Goal: Task Accomplishment & Management: Use online tool/utility

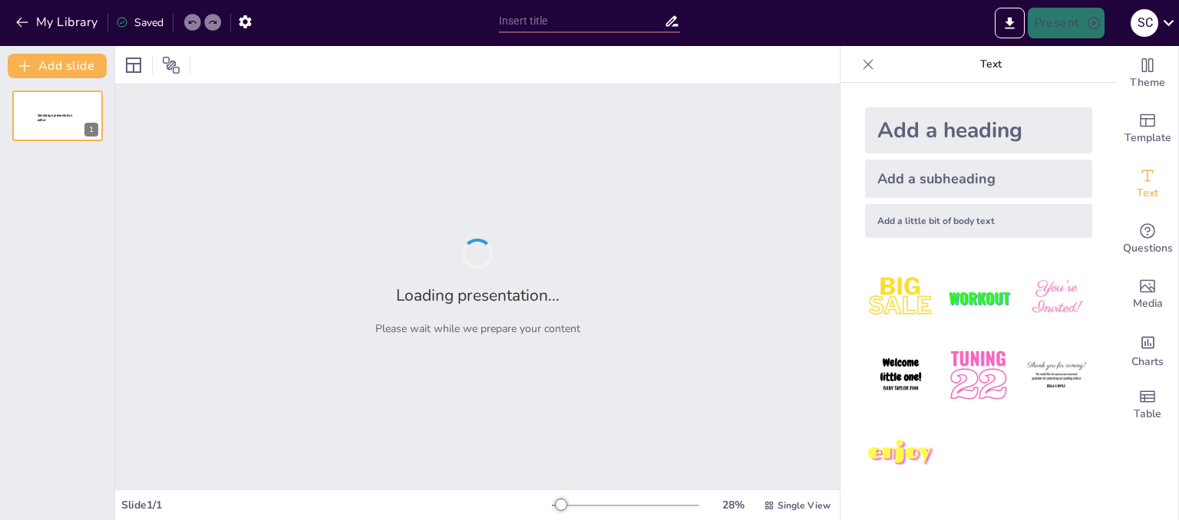
type input "[US_STATE]: Un Archipiélago de Sabores y Culturas"
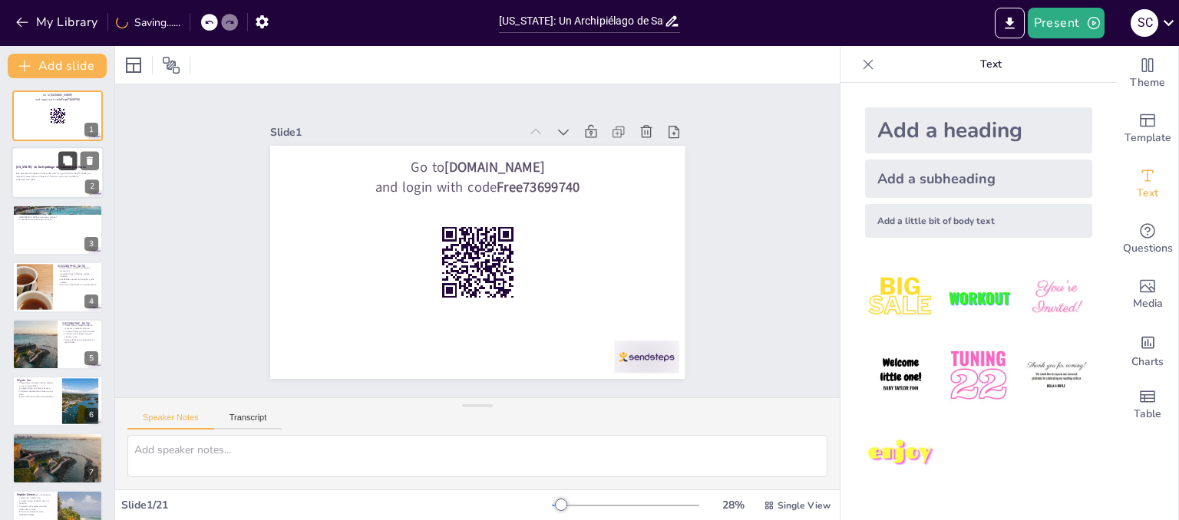
checkbox input "true"
click at [74, 161] on button at bounding box center [67, 161] width 18 height 18
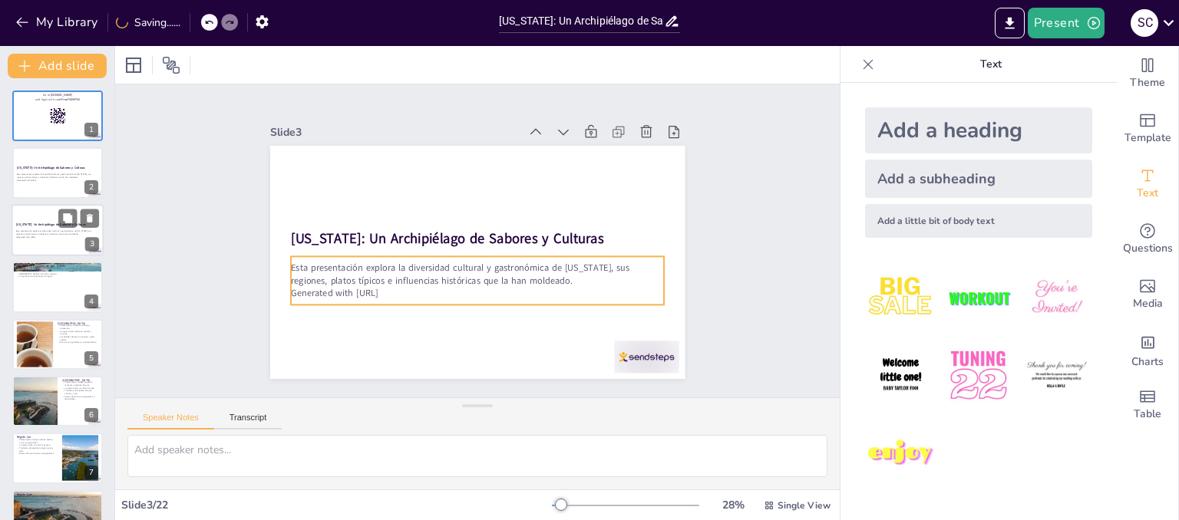
click at [40, 230] on p "Esta presentación explora la diversidad cultural y gastronómica de [US_STATE], …" at bounding box center [57, 232] width 83 height 5
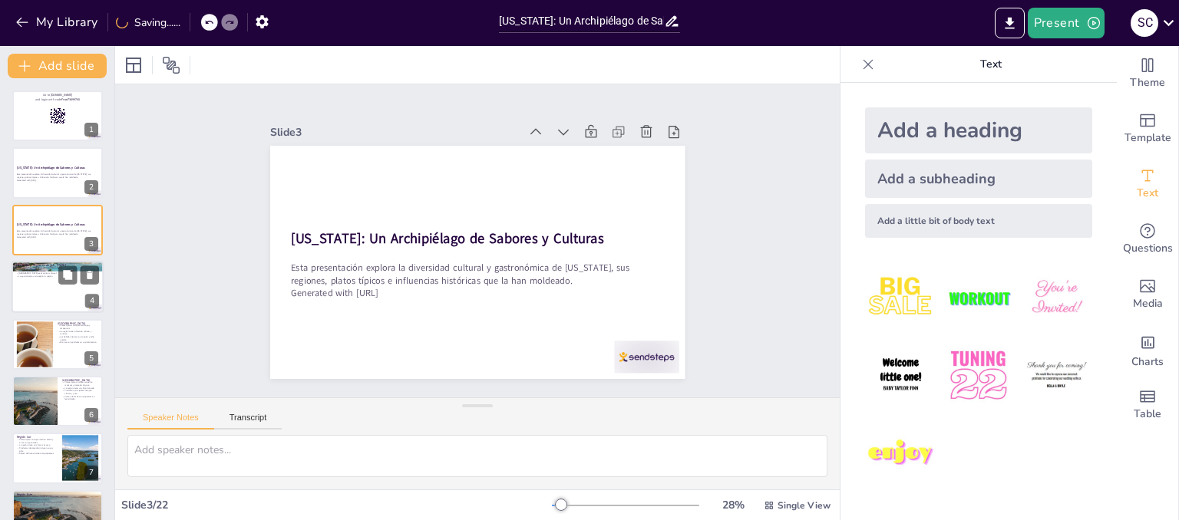
checkbox input "true"
click at [55, 297] on div at bounding box center [58, 287] width 92 height 52
type textarea "La ubicación de [US_STATE] en el [GEOGRAPHIC_DATA] es fundamental para entender…"
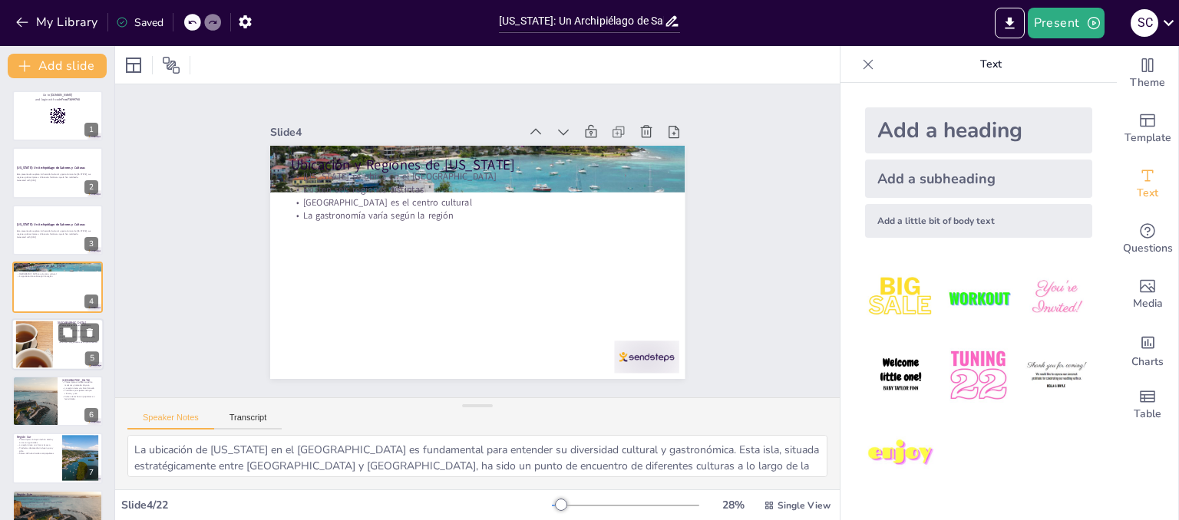
checkbox input "true"
click at [48, 347] on div at bounding box center [34, 344] width 101 height 47
type textarea "El mofongo y las alcapurrias son representativos de la gastronomía de la [GEOGR…"
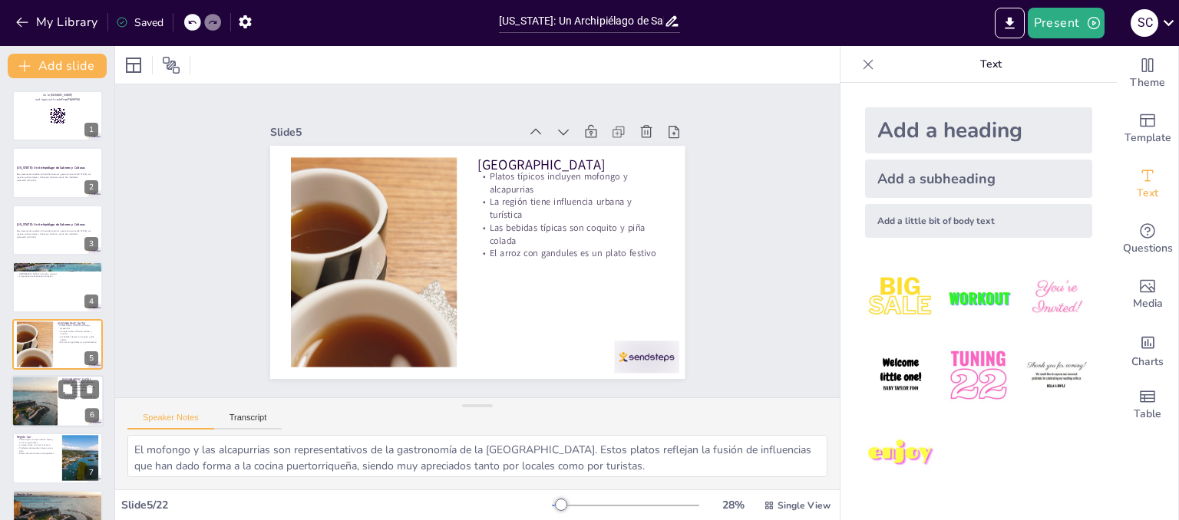
scroll to position [45, 0]
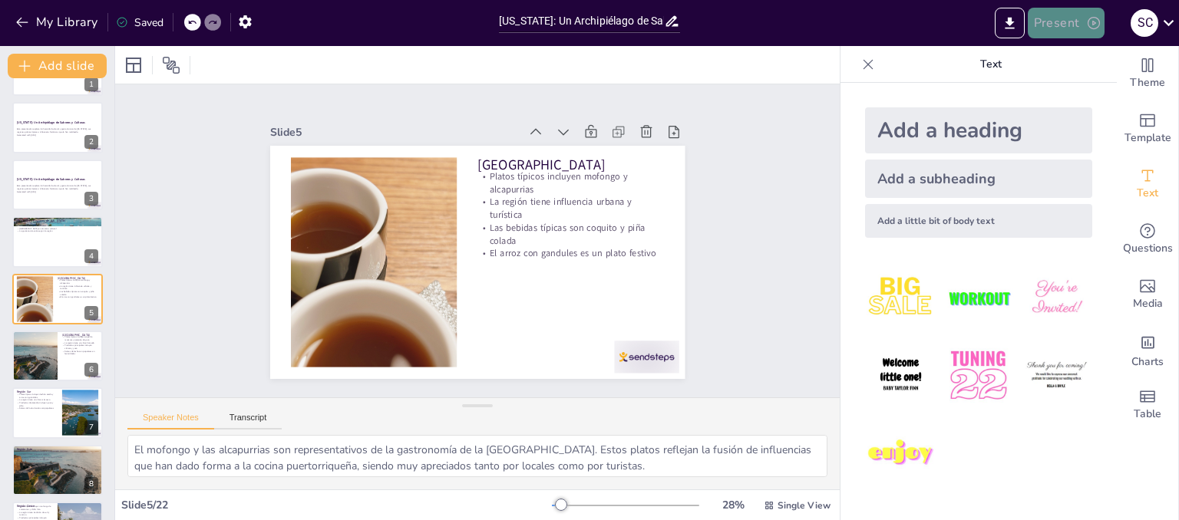
click at [1052, 14] on button "Present" at bounding box center [1066, 23] width 77 height 31
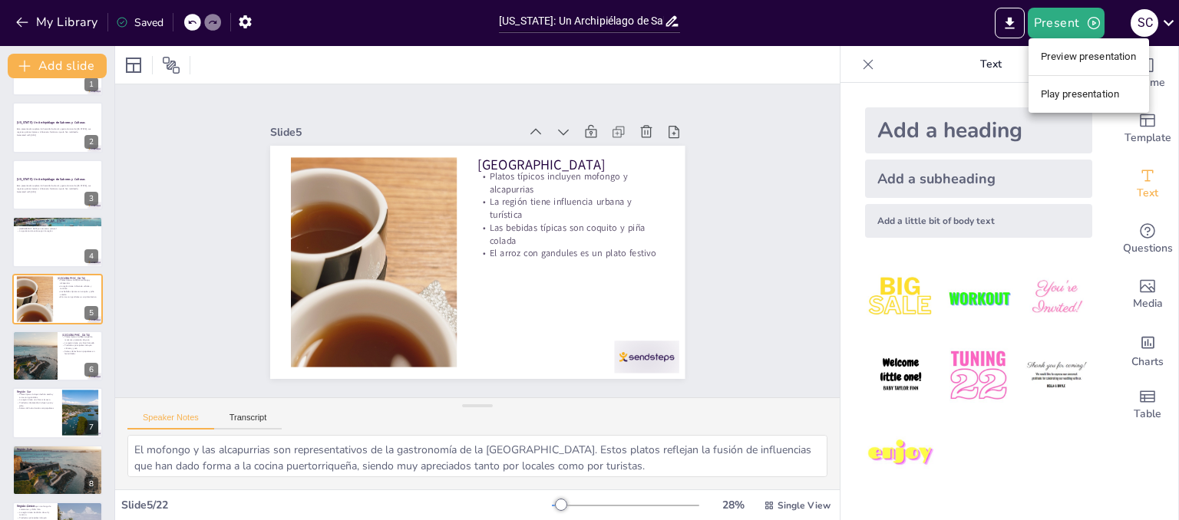
click at [1072, 85] on li "Play presentation" at bounding box center [1089, 94] width 121 height 25
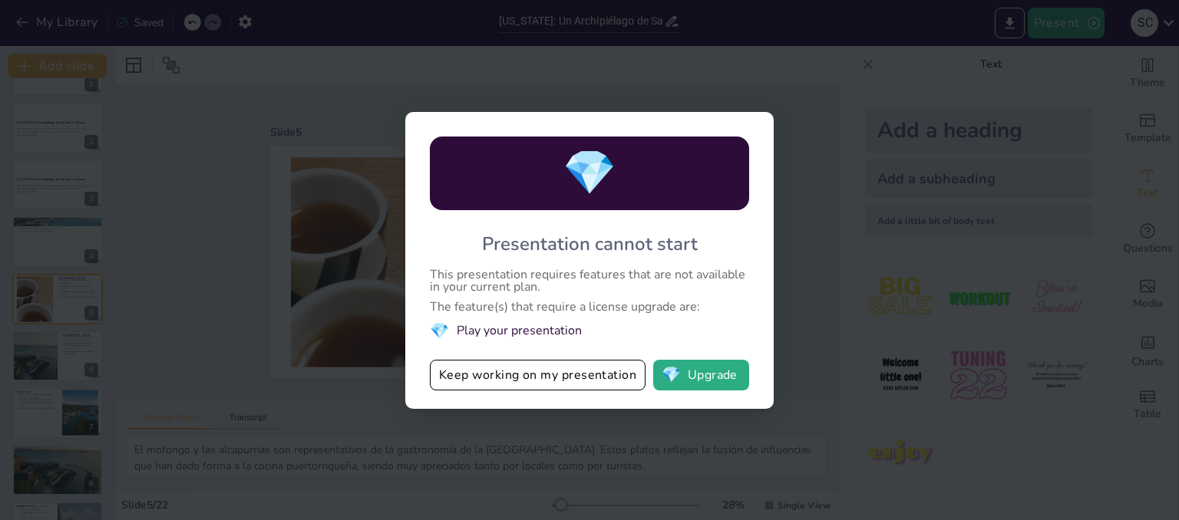
click at [824, 200] on div "💎 Presentation cannot start This presentation requires features that are not av…" at bounding box center [589, 260] width 1179 height 520
click at [598, 372] on button "Keep working on my presentation" at bounding box center [538, 375] width 216 height 31
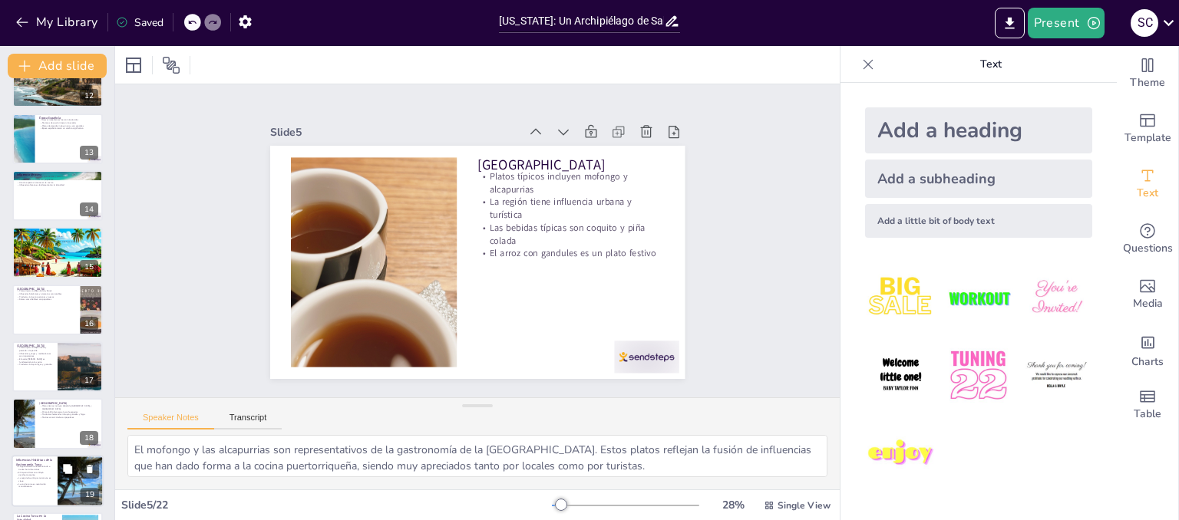
checkbox input "true"
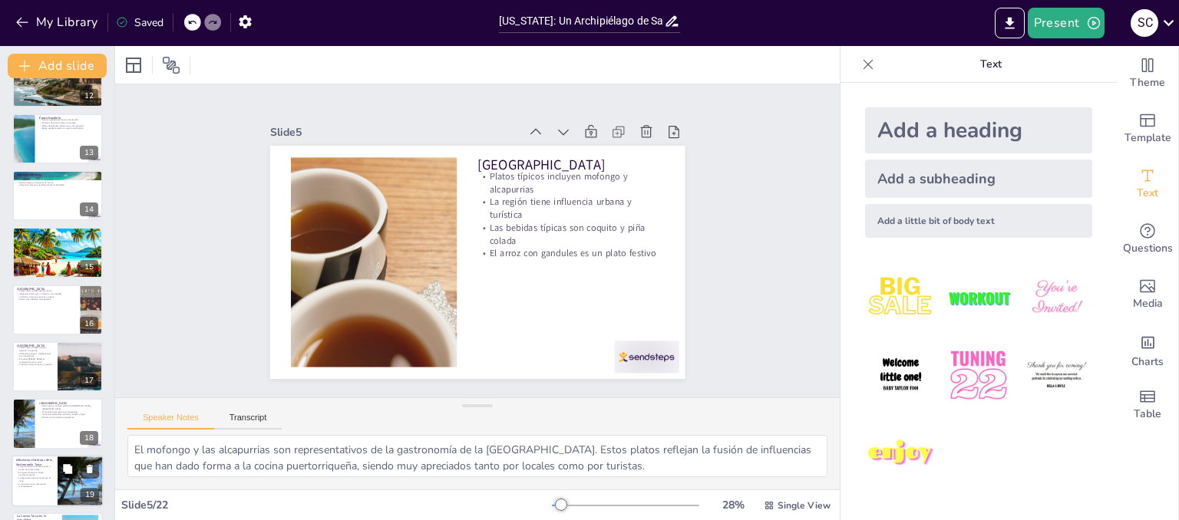
checkbox input "true"
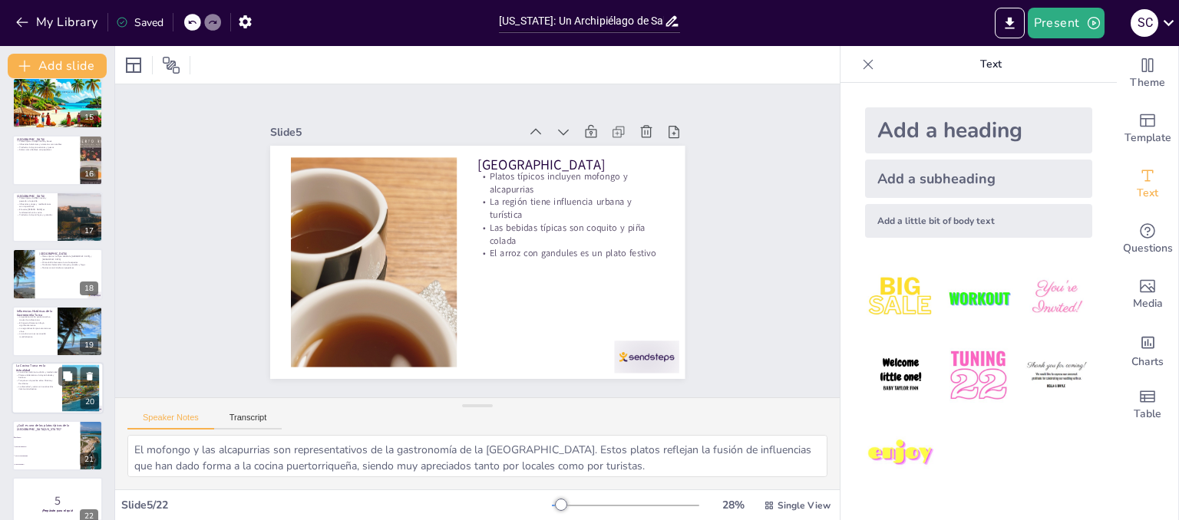
checkbox input "true"
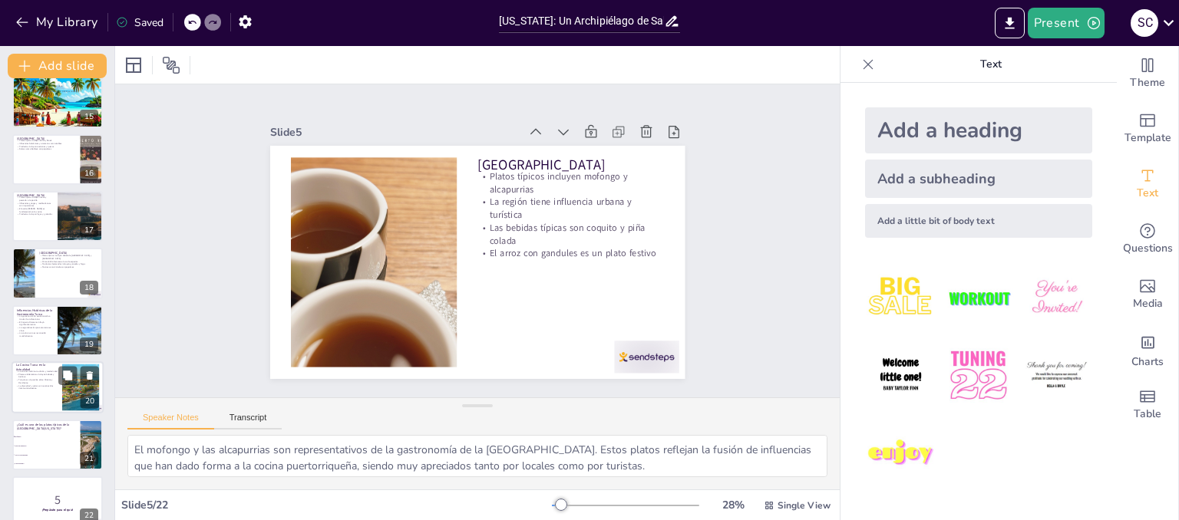
checkbox input "true"
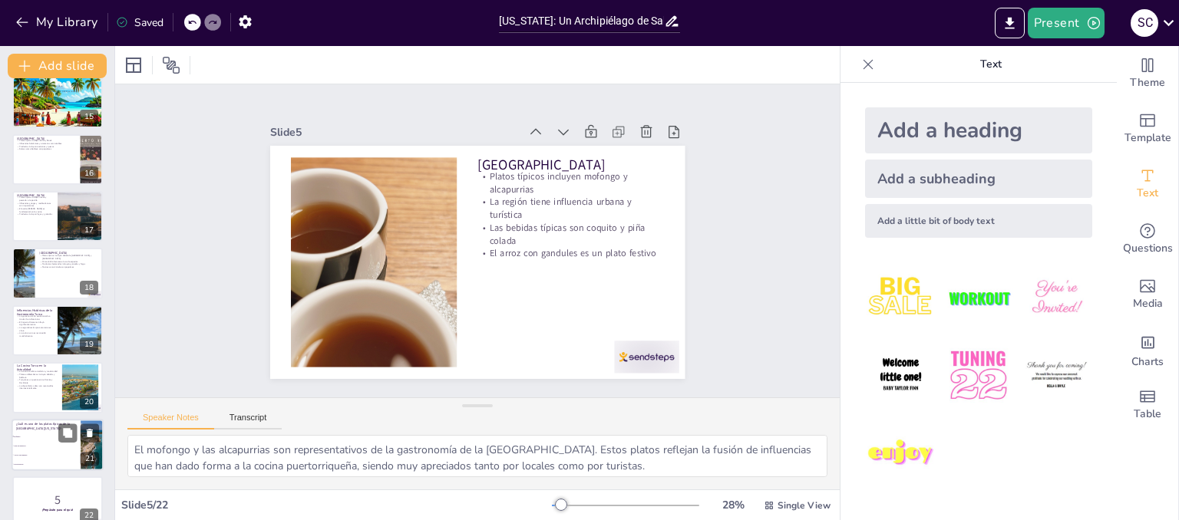
checkbox input "true"
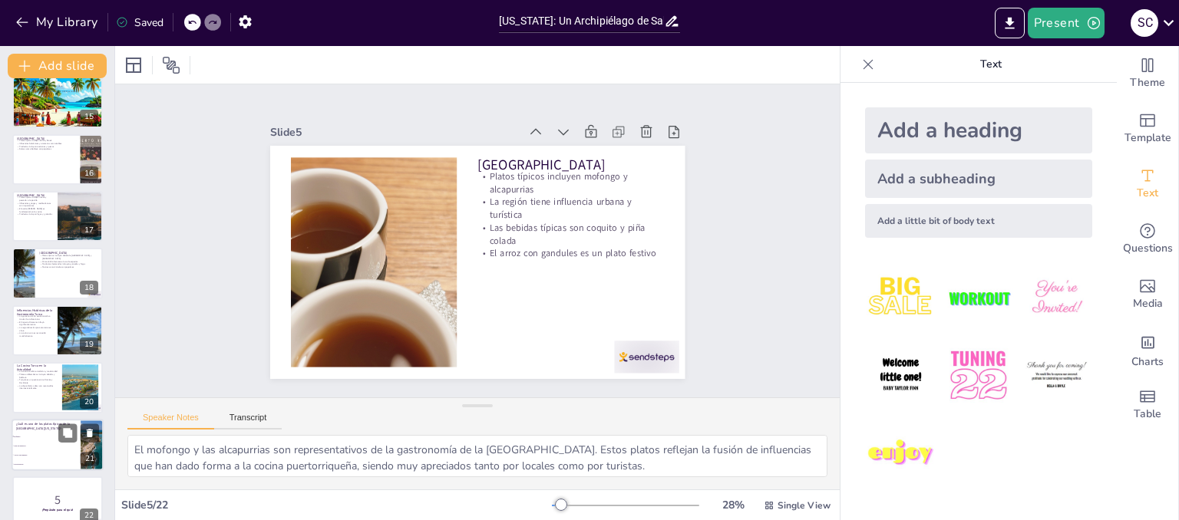
checkbox input "true"
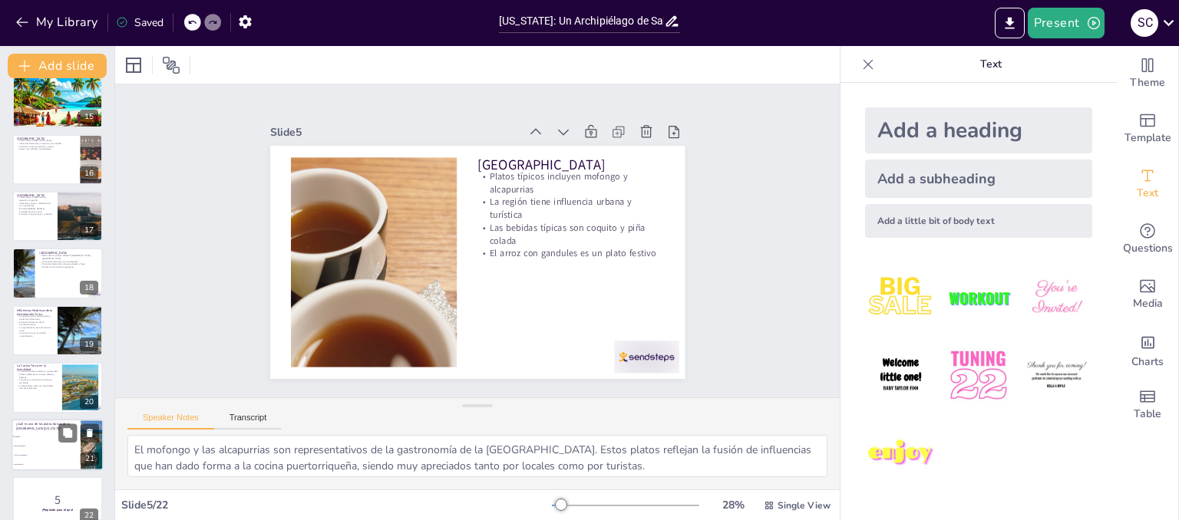
click at [51, 449] on li "Sopa de mariscos" at bounding box center [46, 445] width 69 height 9
type textarea "La respuesta correcta es Mofongo, que es un plato típico de la Región Metropoli…"
checkbox input "true"
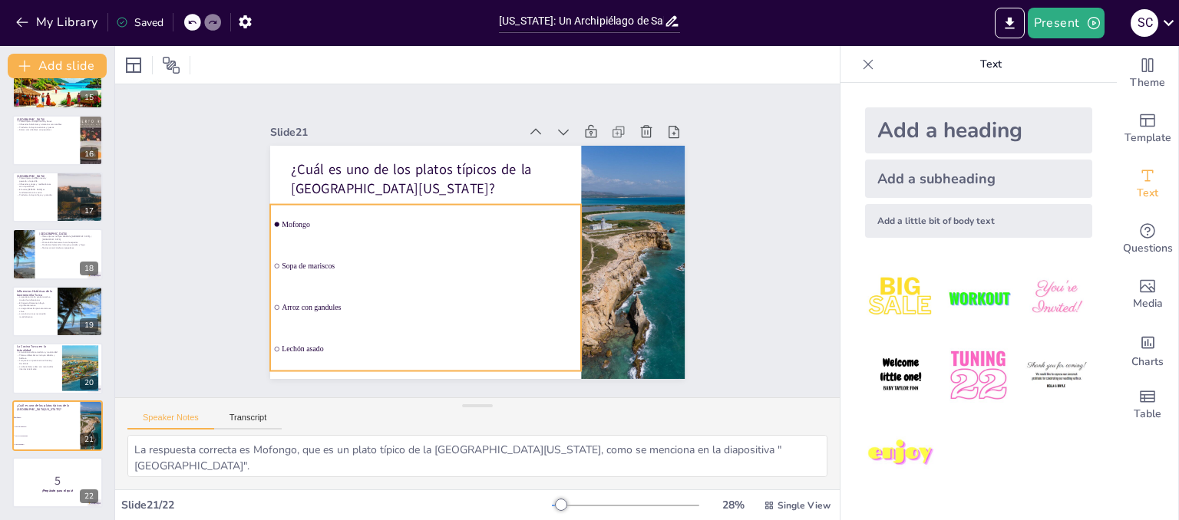
checkbox input "true"
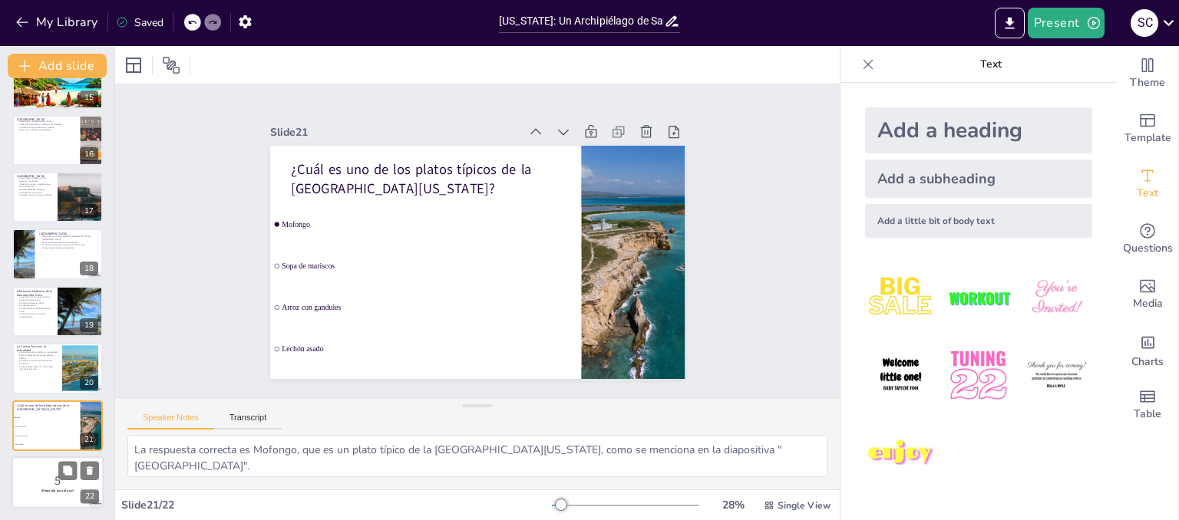
checkbox input "true"
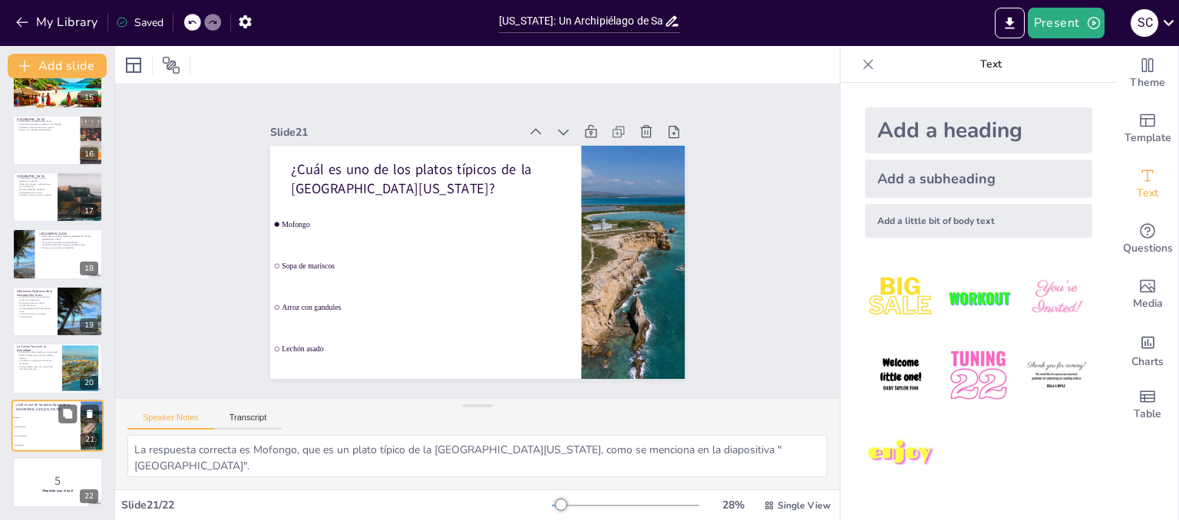
checkbox input "true"
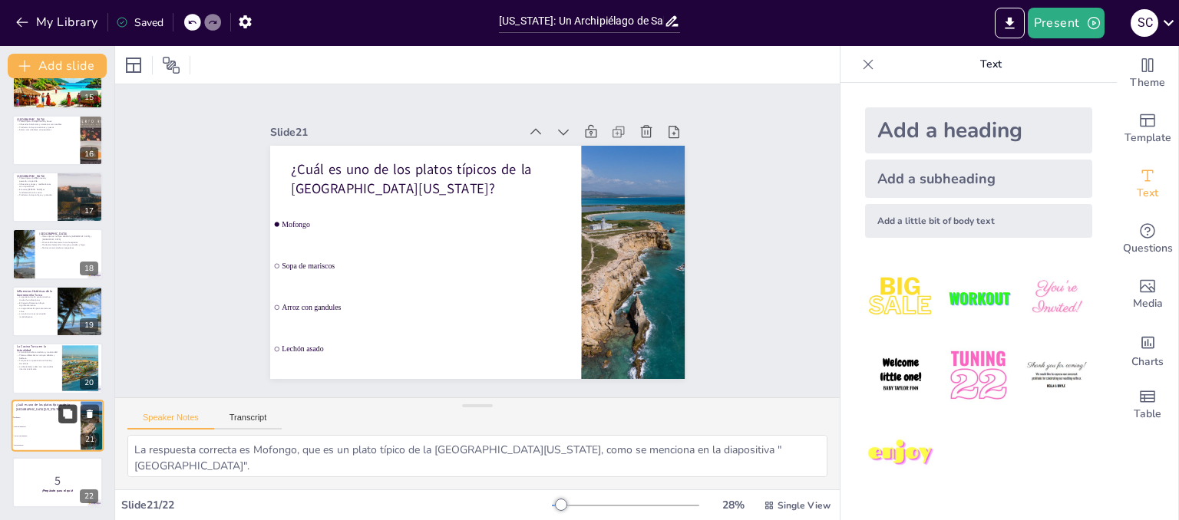
checkbox input "true"
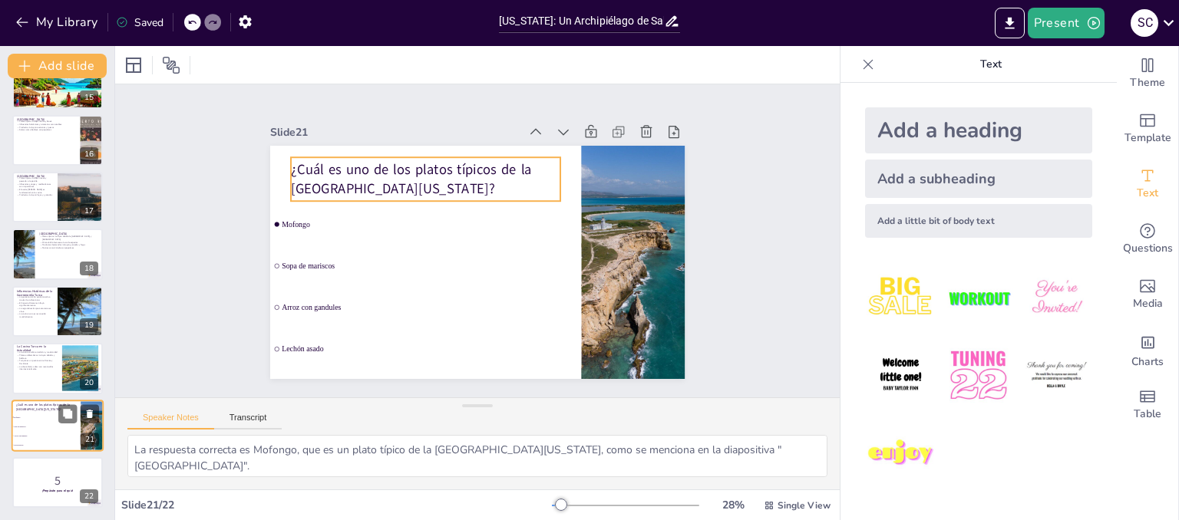
checkbox input "true"
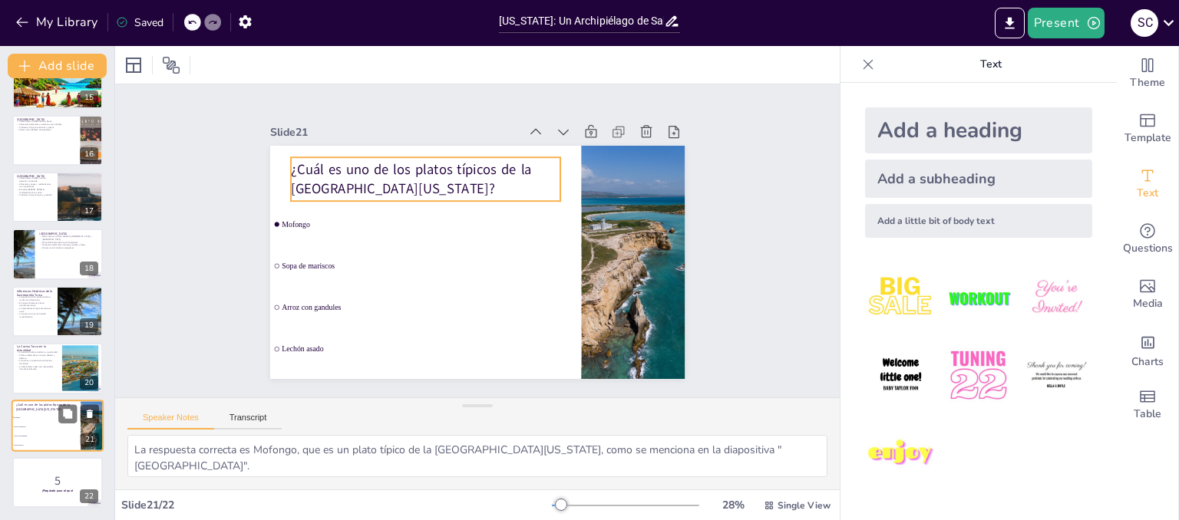
checkbox input "true"
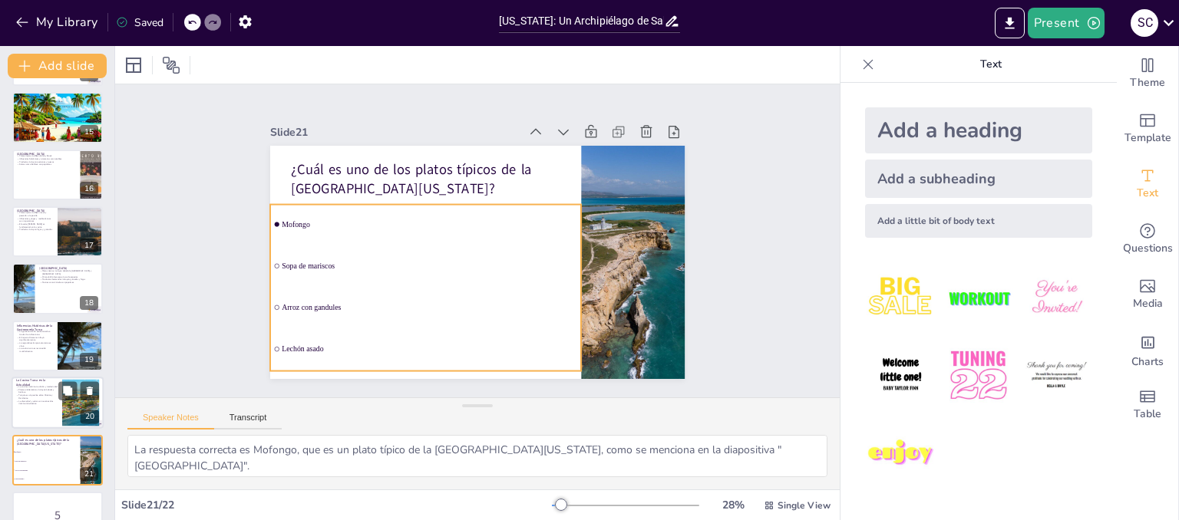
checkbox input "true"
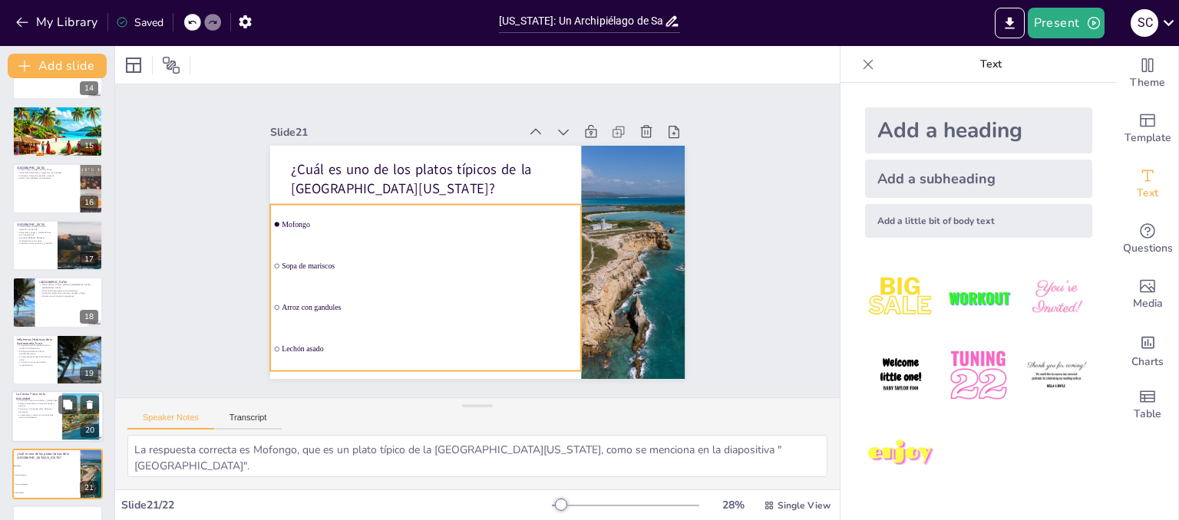
checkbox input "true"
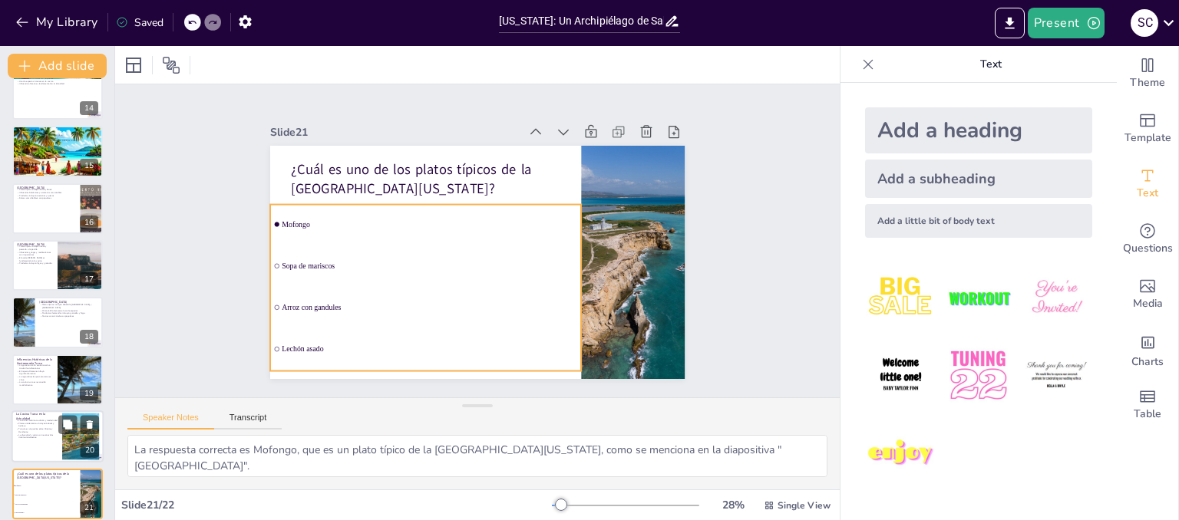
checkbox input "true"
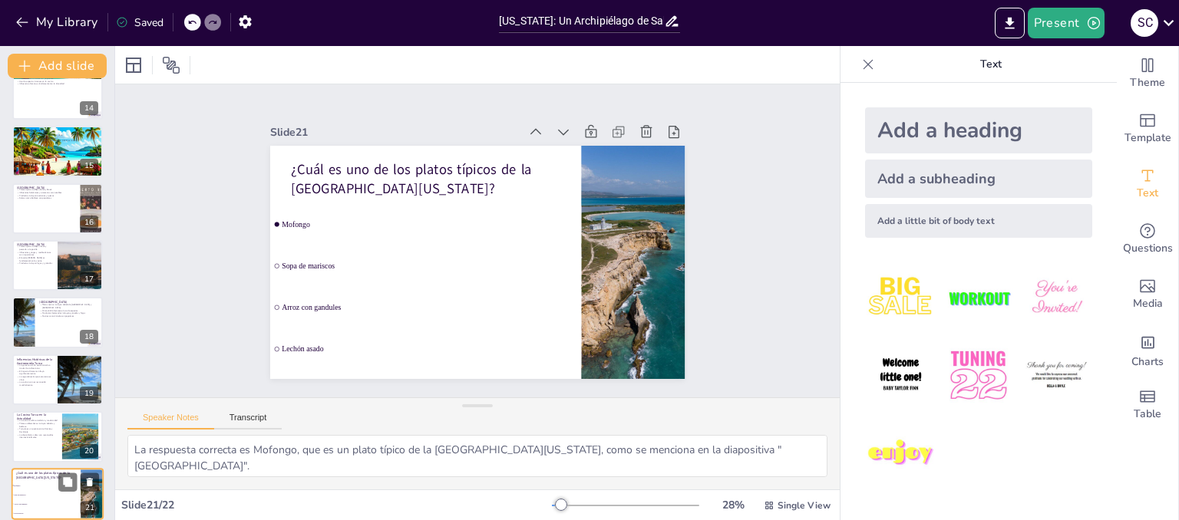
checkbox input "true"
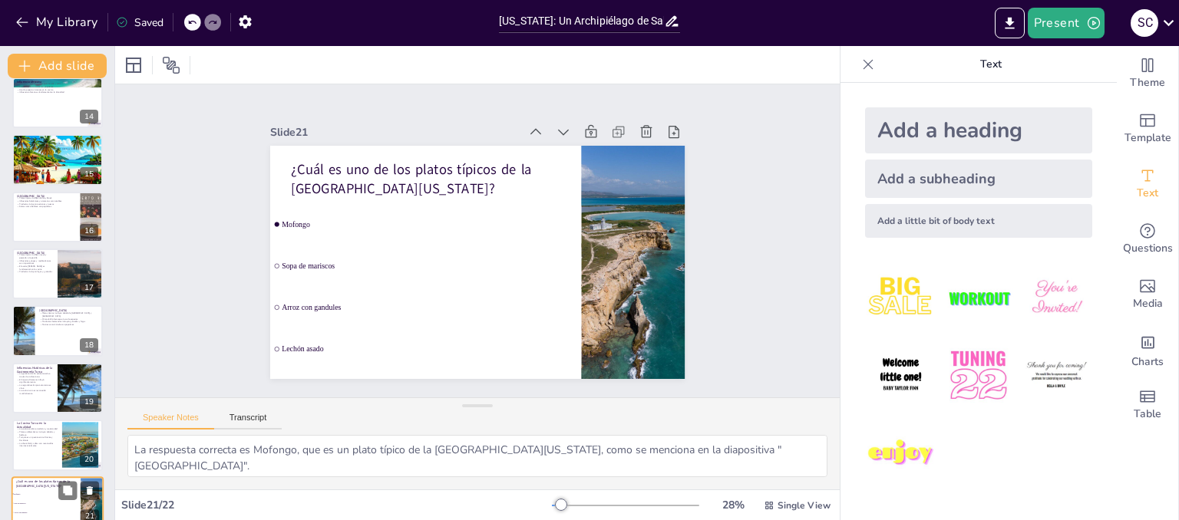
checkbox input "true"
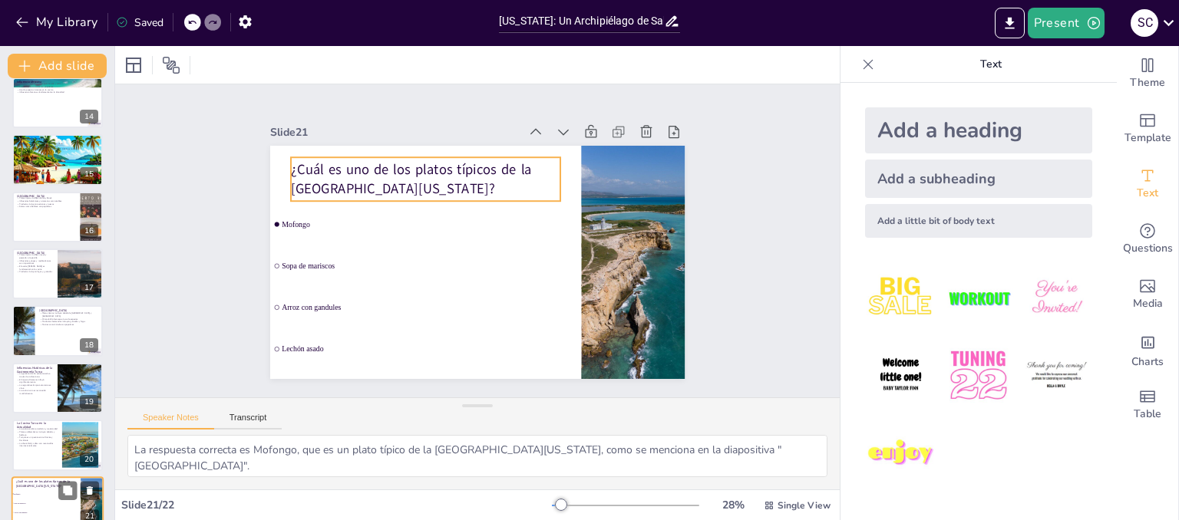
checkbox input "true"
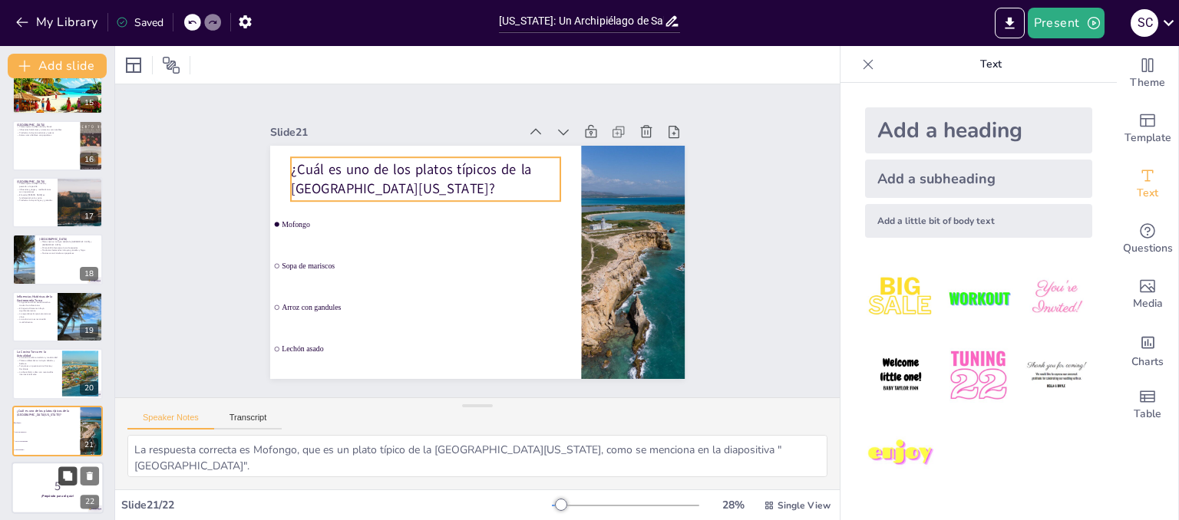
checkbox input "true"
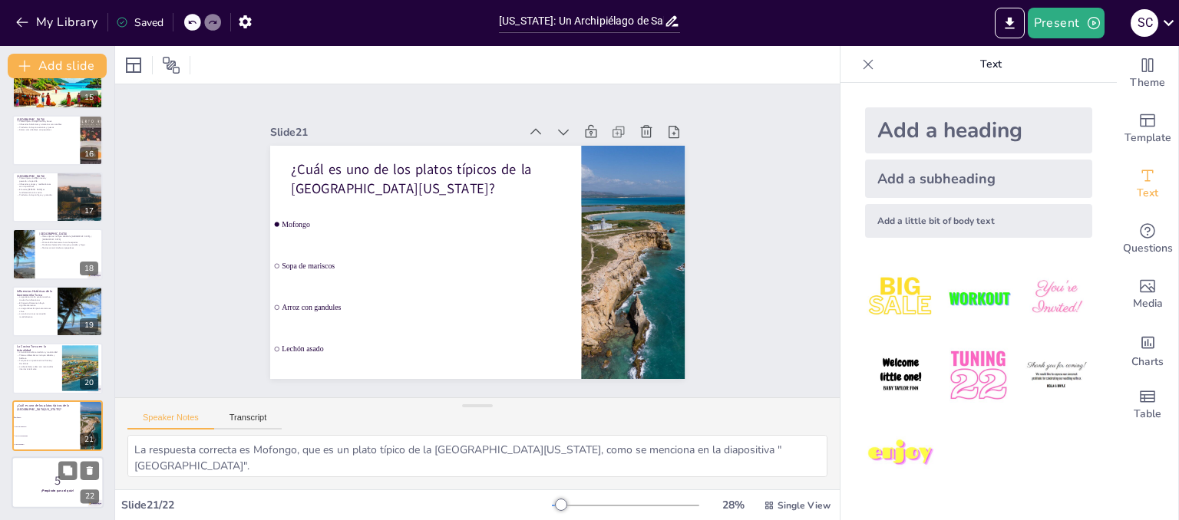
checkbox input "true"
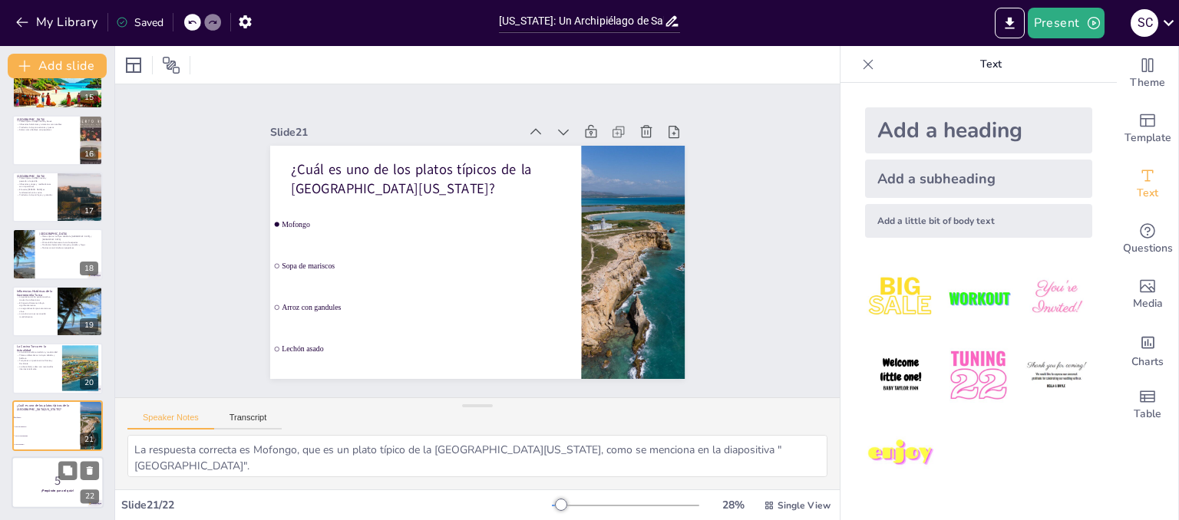
checkbox input "true"
click at [47, 491] on strong "¡Prepárate para el quiz!" at bounding box center [57, 491] width 32 height 4
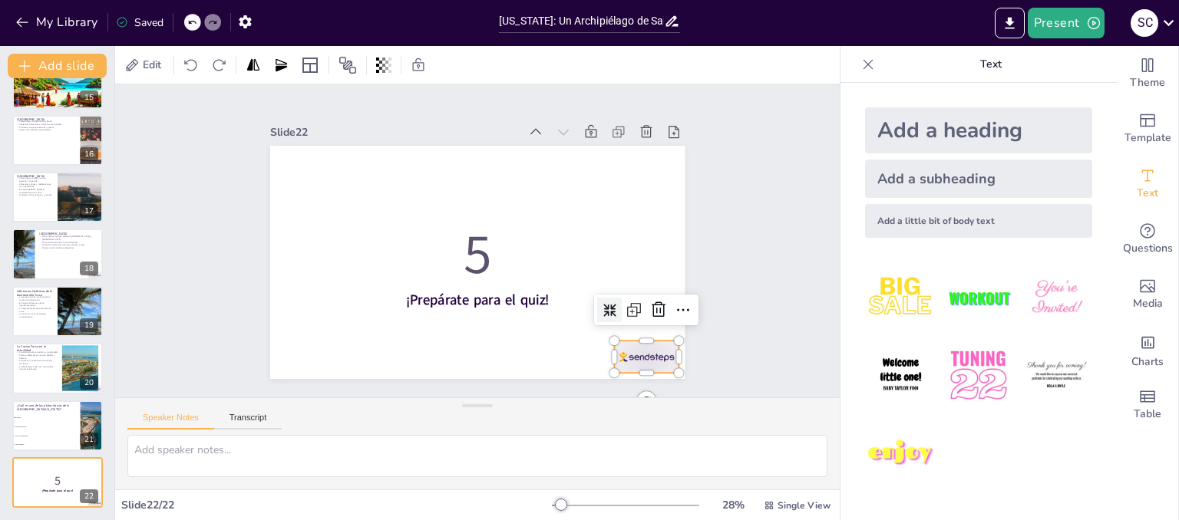
click at [645, 355] on div at bounding box center [633, 374] width 68 height 39
click at [654, 319] on icon at bounding box center [650, 329] width 20 height 20
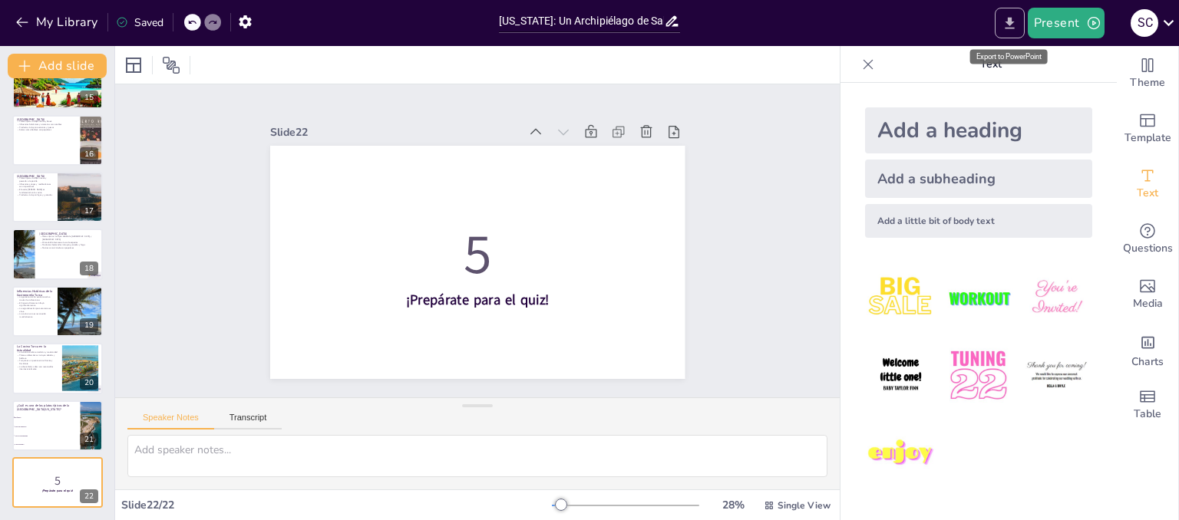
click at [999, 27] on button "Export to PowerPoint" at bounding box center [1010, 23] width 30 height 31
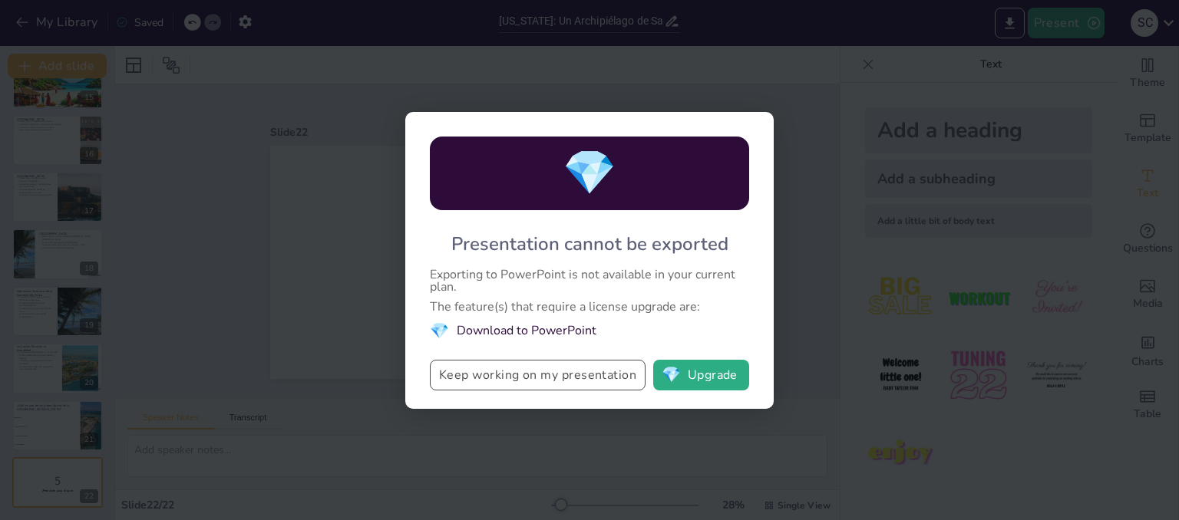
click at [642, 375] on button "Keep working on my presentation" at bounding box center [538, 375] width 216 height 31
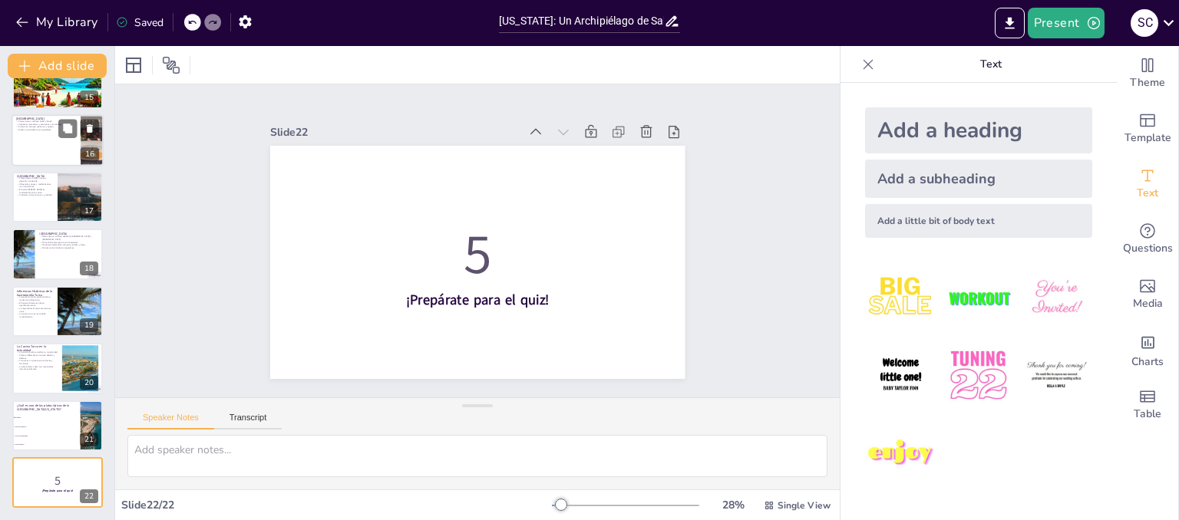
checkbox input "true"
click at [56, 124] on p "Influencias balcánicas y otomanas son notables" at bounding box center [46, 124] width 60 height 3
type textarea "Los platos típicos como köfte y börek son ejemplos de la rica tradición culinar…"
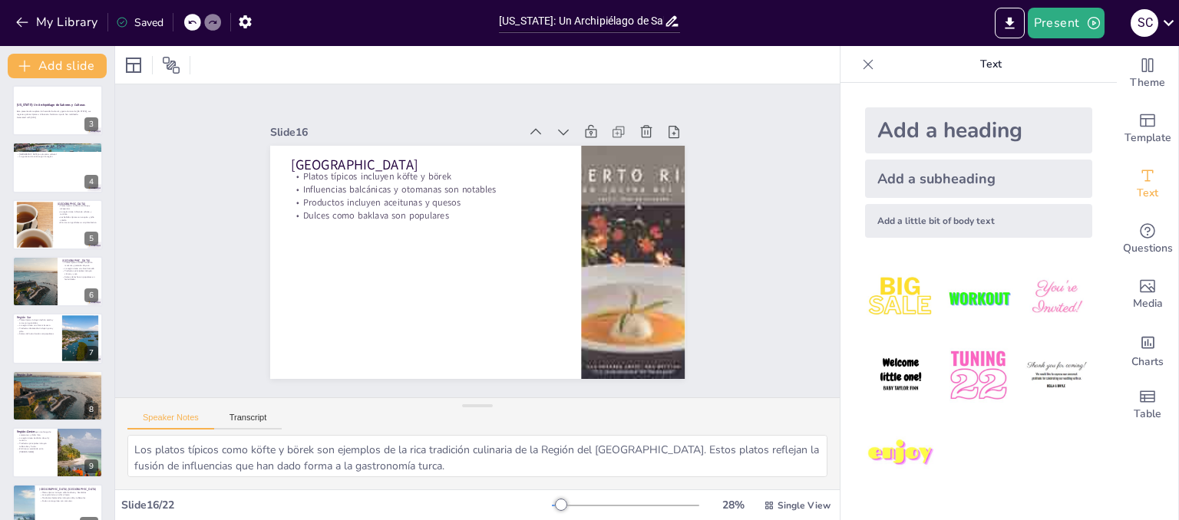
scroll to position [0, 0]
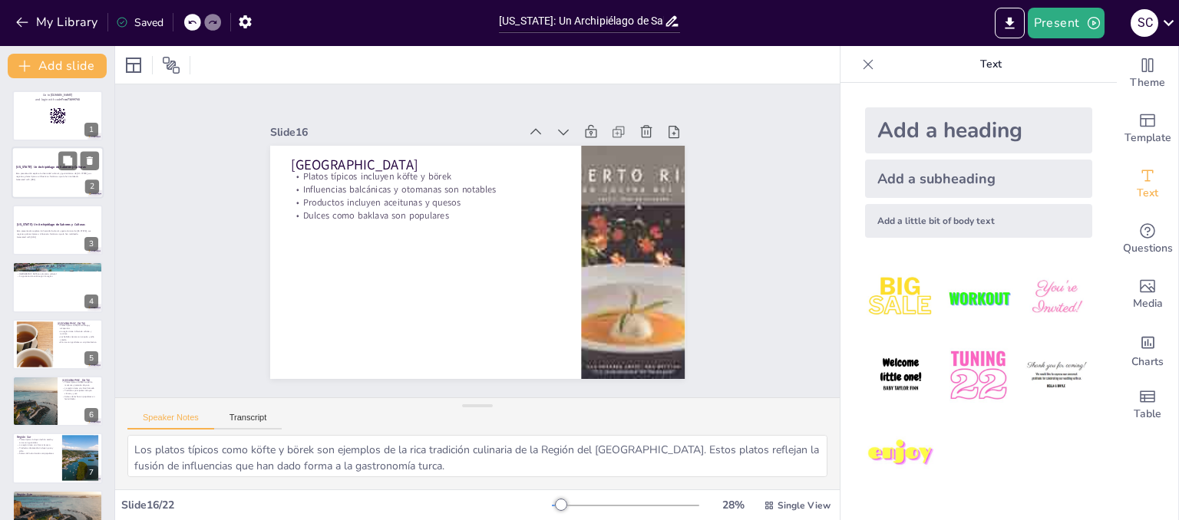
checkbox input "true"
click at [51, 169] on strong "[US_STATE]: Un Archipiélago de Sabores y Culturas" at bounding box center [51, 168] width 70 height 4
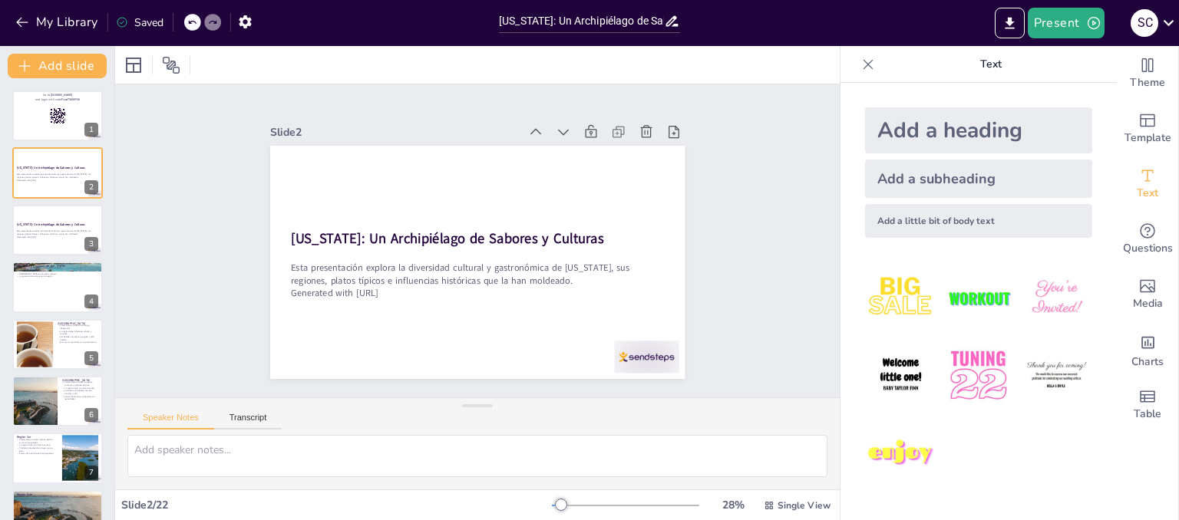
click at [51, 246] on div at bounding box center [58, 230] width 92 height 52
checkbox input "true"
click at [55, 281] on div at bounding box center [58, 287] width 92 height 52
type textarea "La ubicación de [US_STATE] en el [GEOGRAPHIC_DATA] es fundamental para entender…"
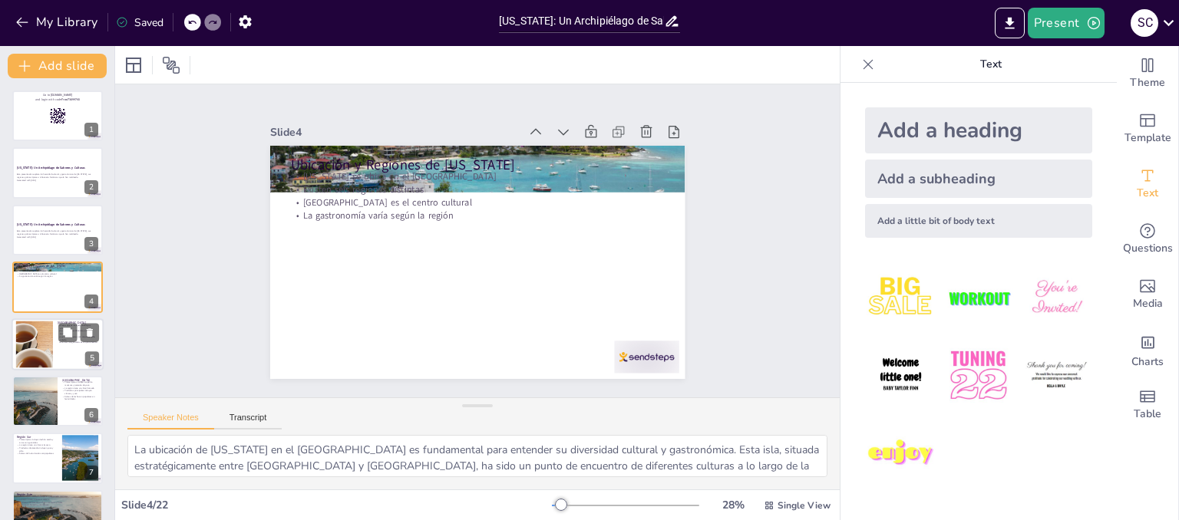
checkbox input "true"
click at [55, 343] on div at bounding box center [58, 345] width 92 height 52
type textarea "El mofongo y las alcapurrias son representativos de la gastronomía de la [GEOGR…"
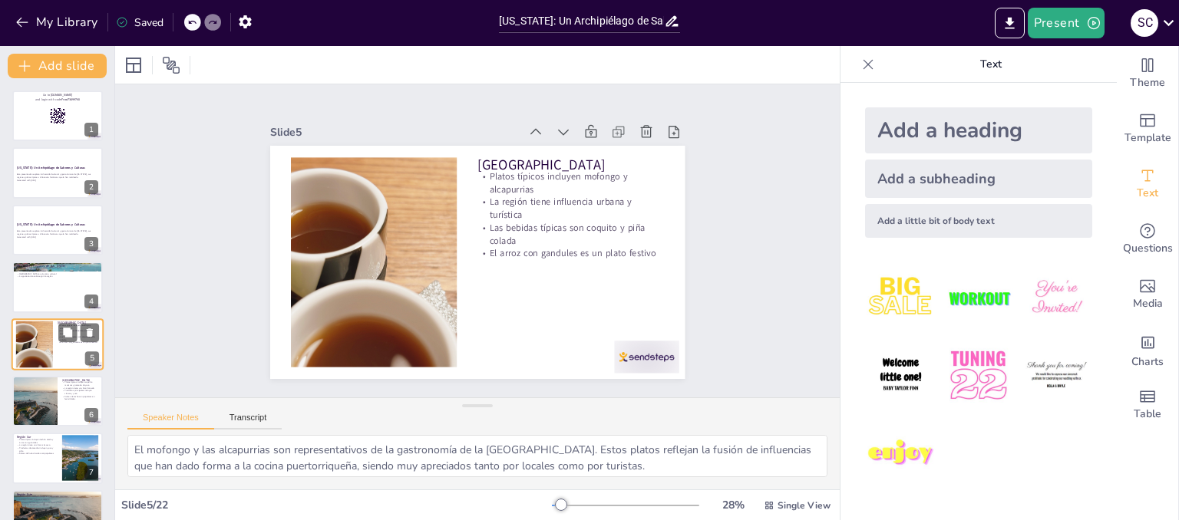
scroll to position [45, 0]
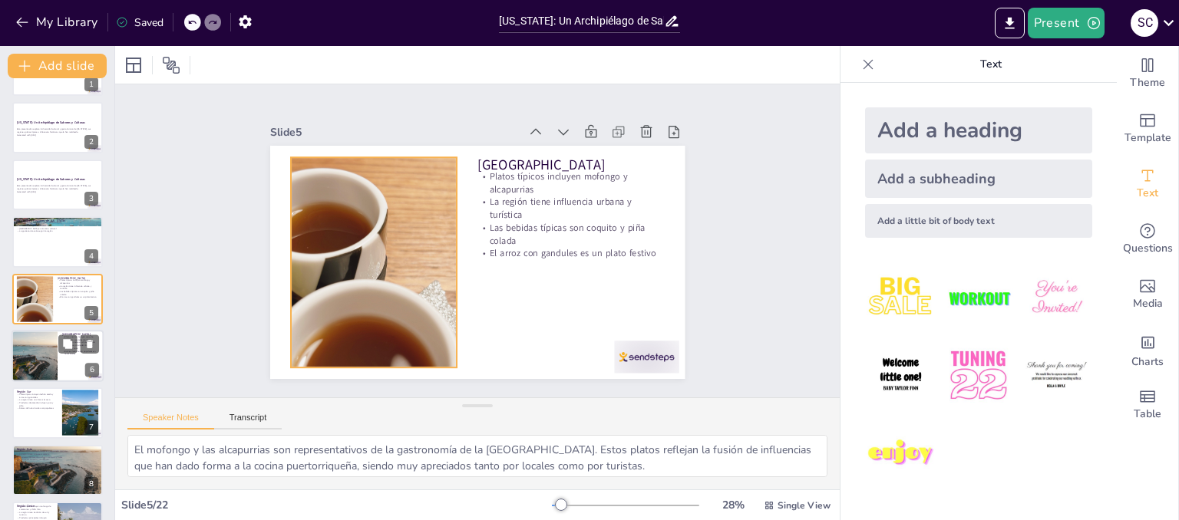
checkbox input "true"
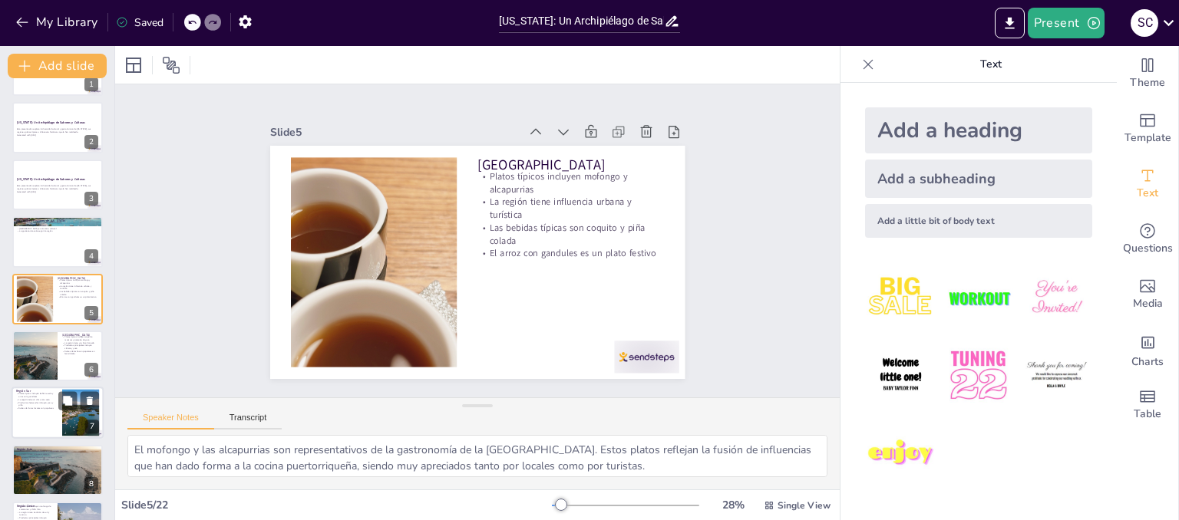
click at [51, 346] on div at bounding box center [35, 356] width 77 height 51
type textarea "La sopa de mariscos y los pasteles de yuca son ejemplos de la riqueza culinaria…"
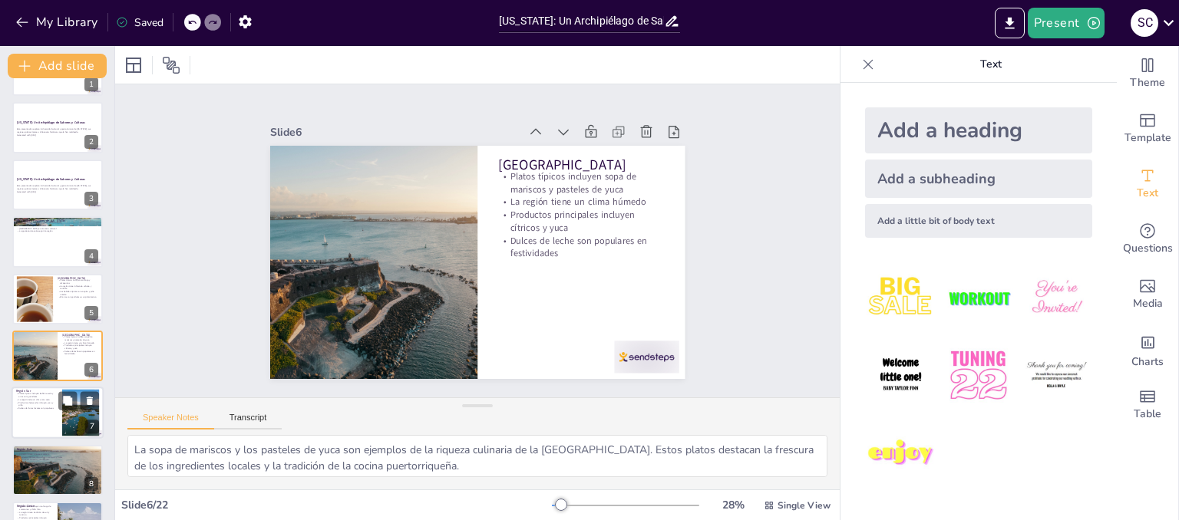
scroll to position [102, 0]
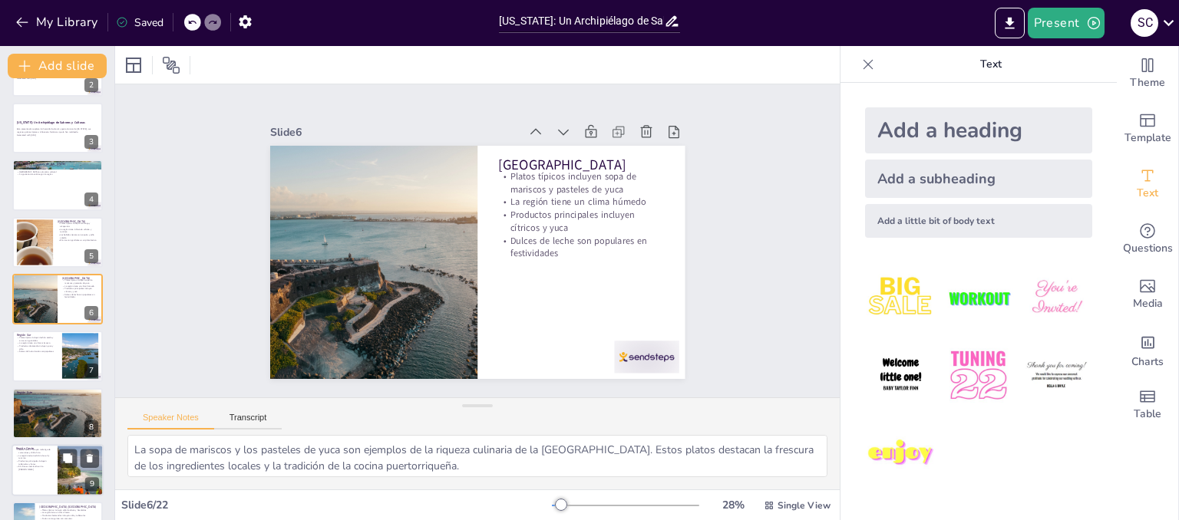
checkbox input "true"
click at [58, 477] on div at bounding box center [81, 470] width 92 height 52
type textarea "El mofongo de camarones y el chillo frito son ejemplos de la rica gastronomía d…"
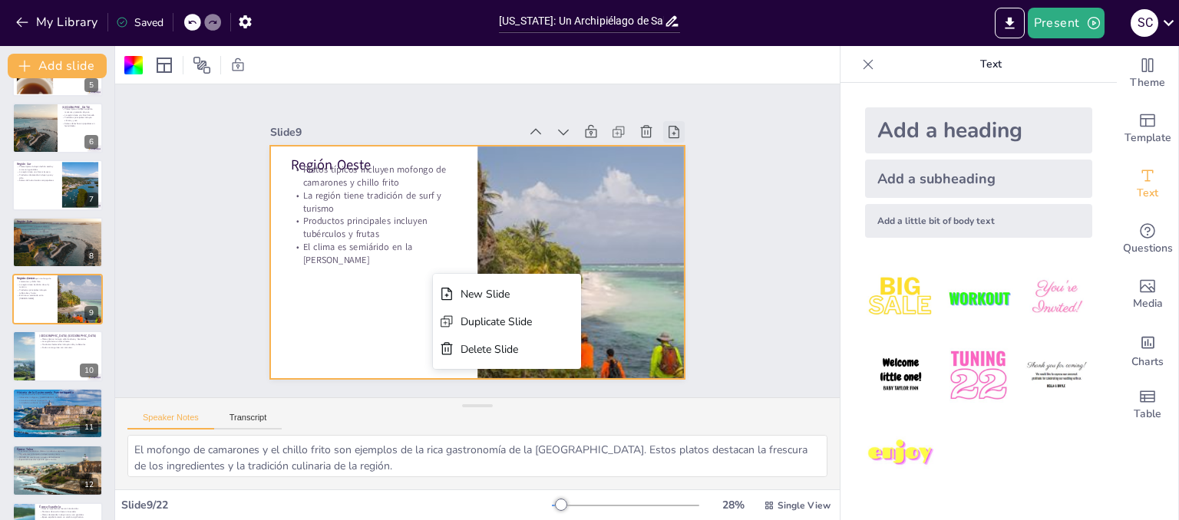
checkbox input "true"
click at [666, 124] on icon at bounding box center [673, 131] width 15 height 15
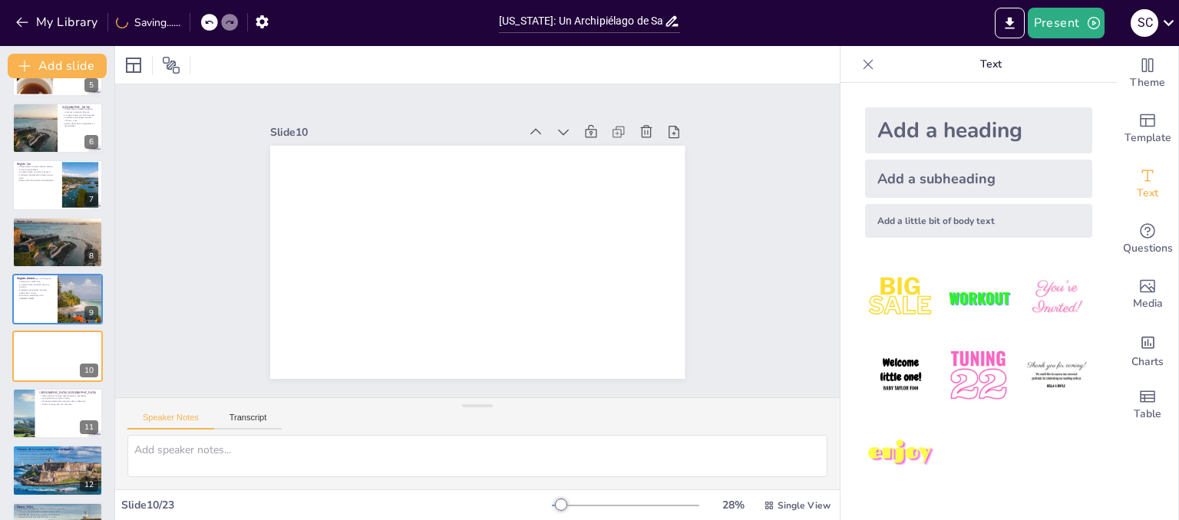
checkbox input "true"
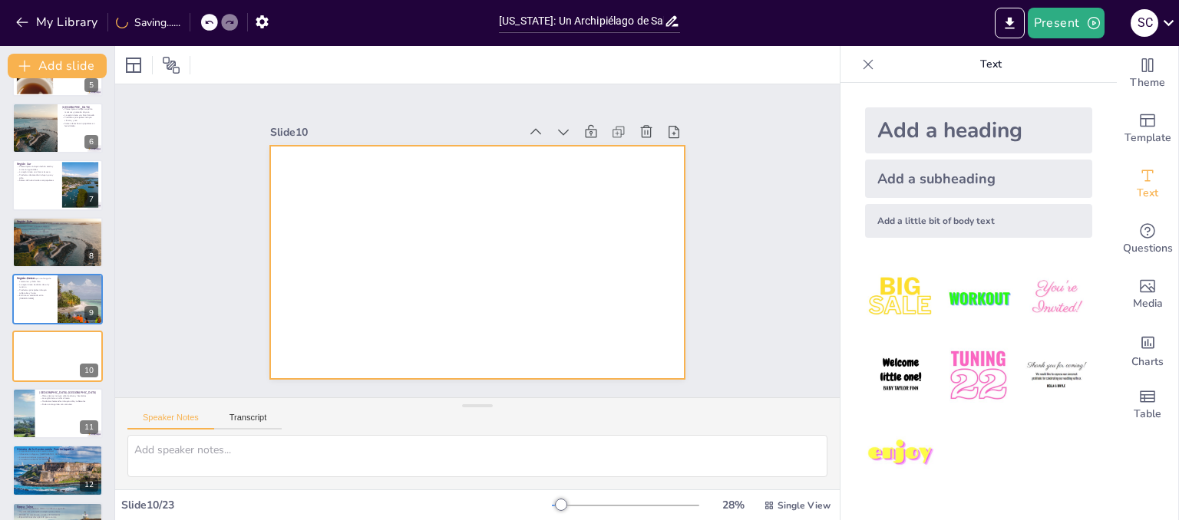
type textarea "El mofongo de camarones y el chillo frito son ejemplos de la rica gastronomía d…"
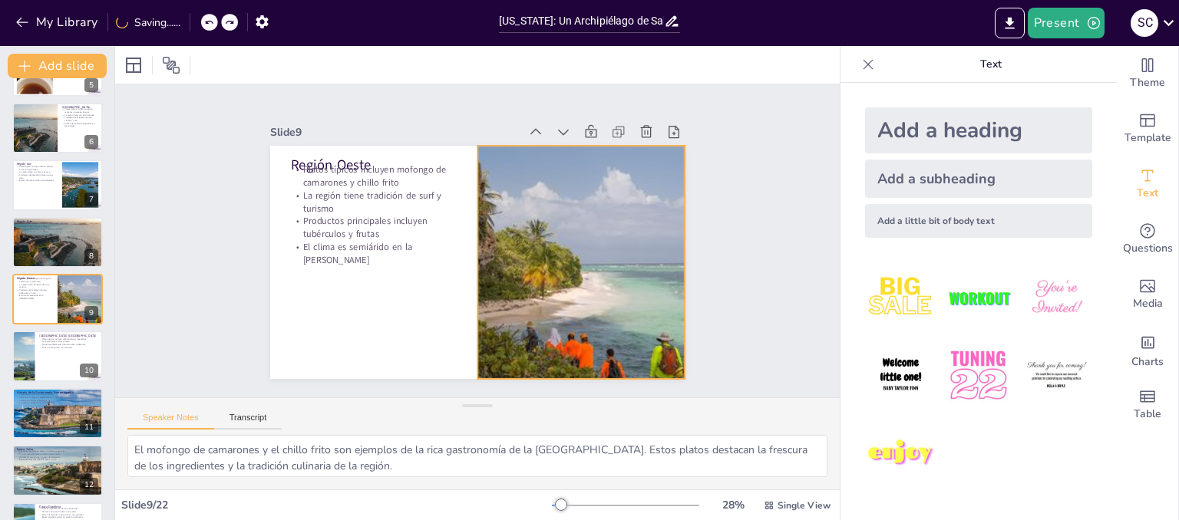
checkbox input "true"
click at [621, 139] on icon at bounding box center [629, 147] width 17 height 17
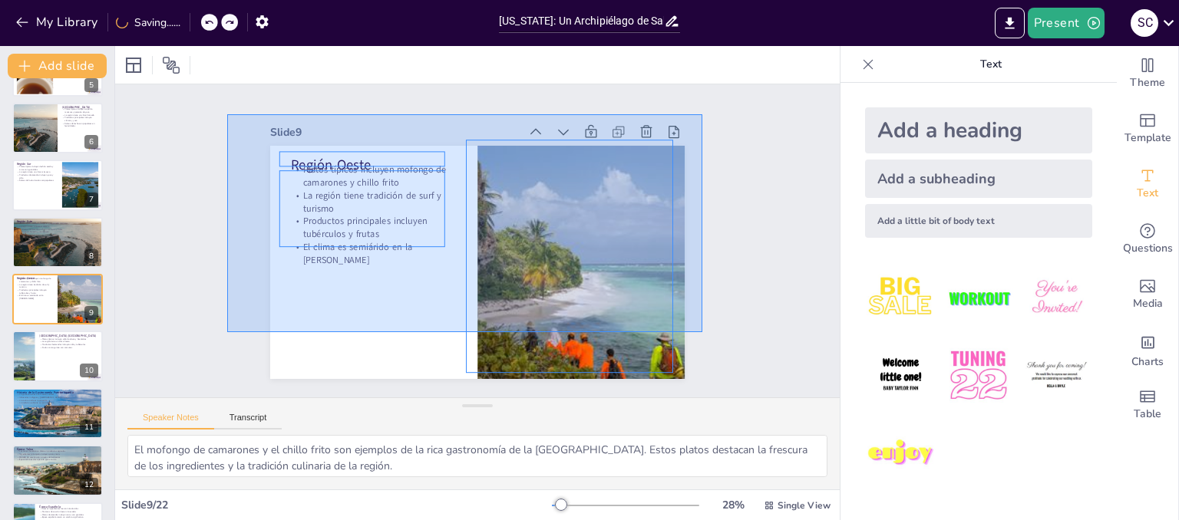
drag, startPoint x: 227, startPoint y: 114, endPoint x: 702, endPoint y: 332, distance: 522.8
click at [702, 332] on div "Slide 1 Go to sendsteps.me and login with code Free73699740 Slide 2 Puerto Rico…" at bounding box center [476, 241] width 547 height 375
click at [714, 358] on div "Slide 1 Go to sendsteps.me and login with code Free73699740 Slide 2 Puerto Rico…" at bounding box center [476, 241] width 547 height 375
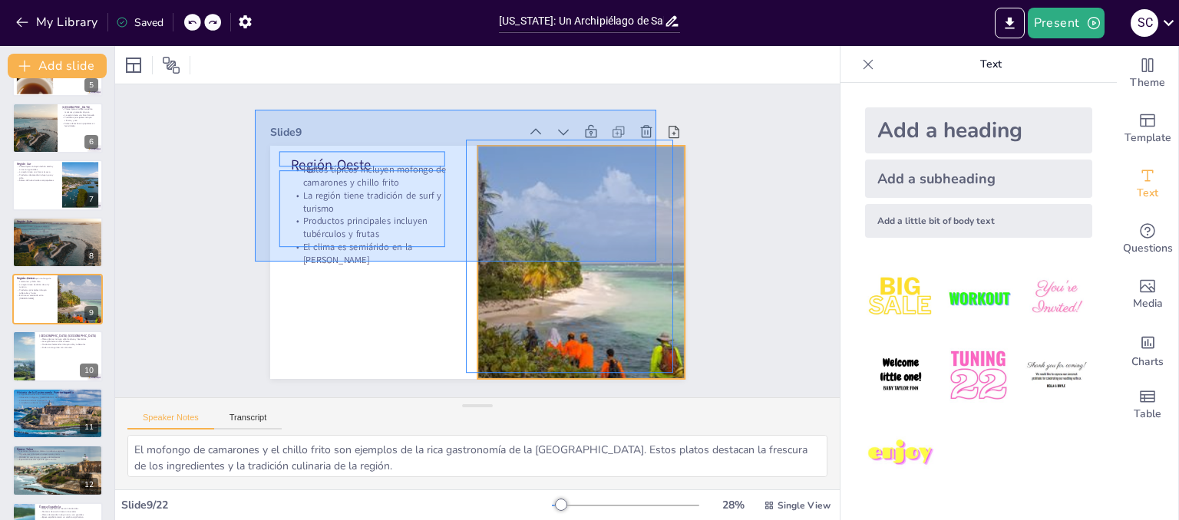
drag, startPoint x: 255, startPoint y: 111, endPoint x: 695, endPoint y: 296, distance: 477.9
click at [695, 294] on div "Slide 1 Go to sendsteps.me and login with code Free73699740 Slide 2 Puerto Rico…" at bounding box center [477, 241] width 527 height 327
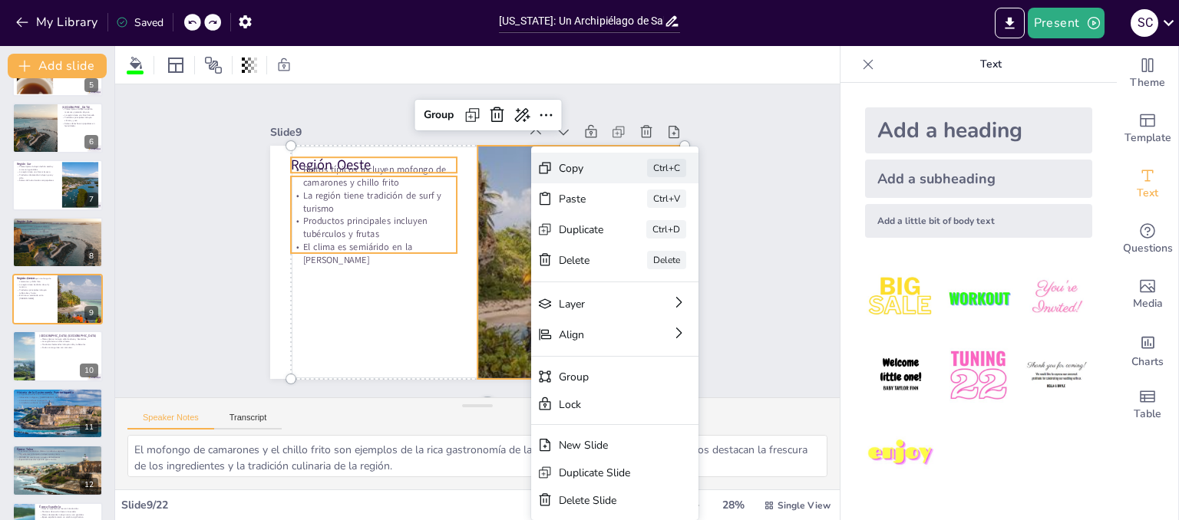
click at [671, 266] on div "Copy" at bounding box center [694, 275] width 47 height 19
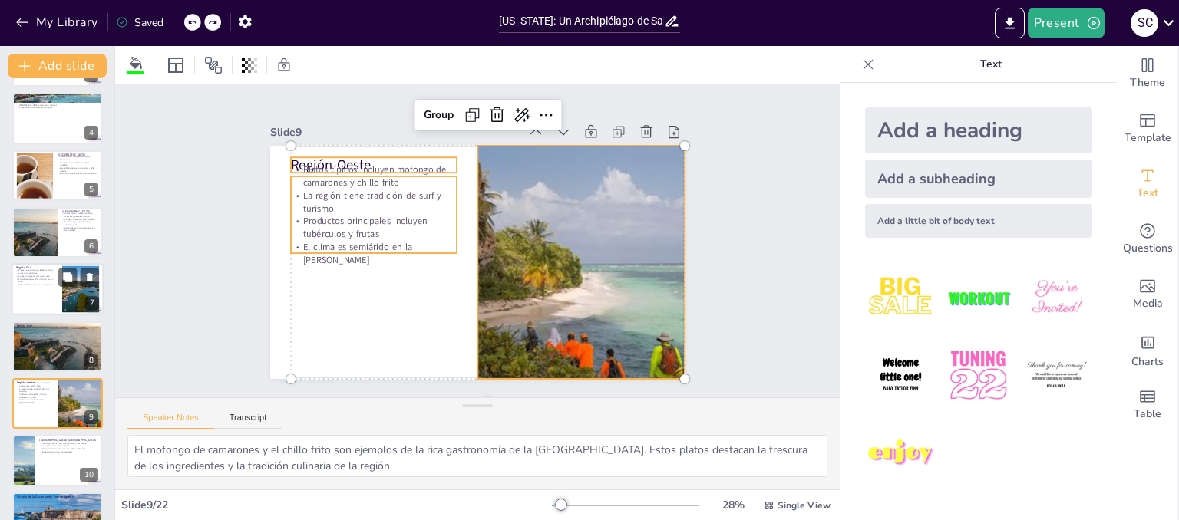
scroll to position [0, 0]
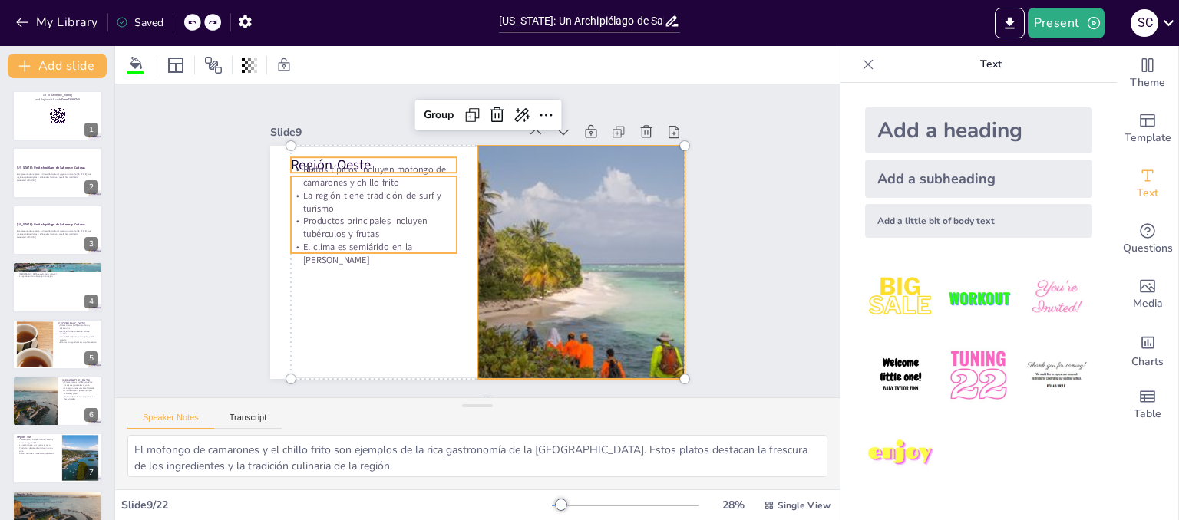
checkbox input "true"
click at [67, 167] on button at bounding box center [67, 161] width 18 height 18
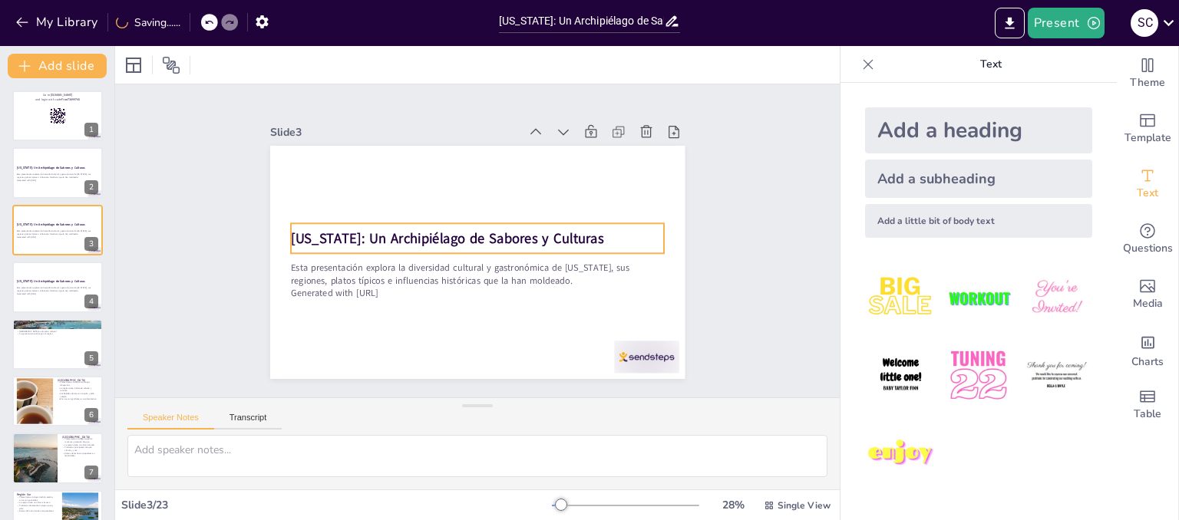
click at [291, 230] on strong "[US_STATE]: Un Archipiélago de Sabores y Culturas" at bounding box center [447, 238] width 313 height 18
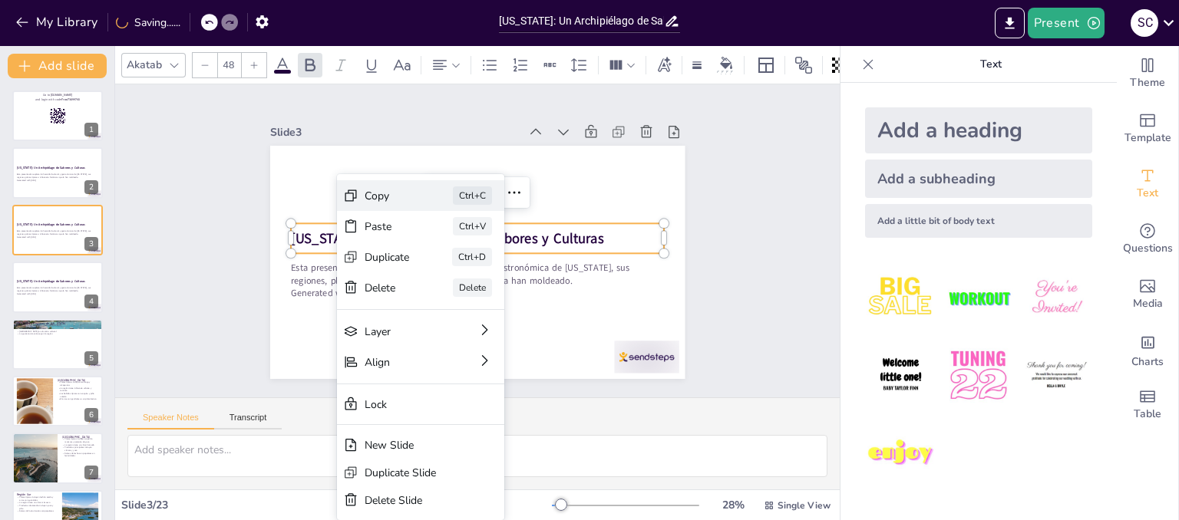
click at [480, 273] on div "Copy" at bounding box center [502, 280] width 45 height 15
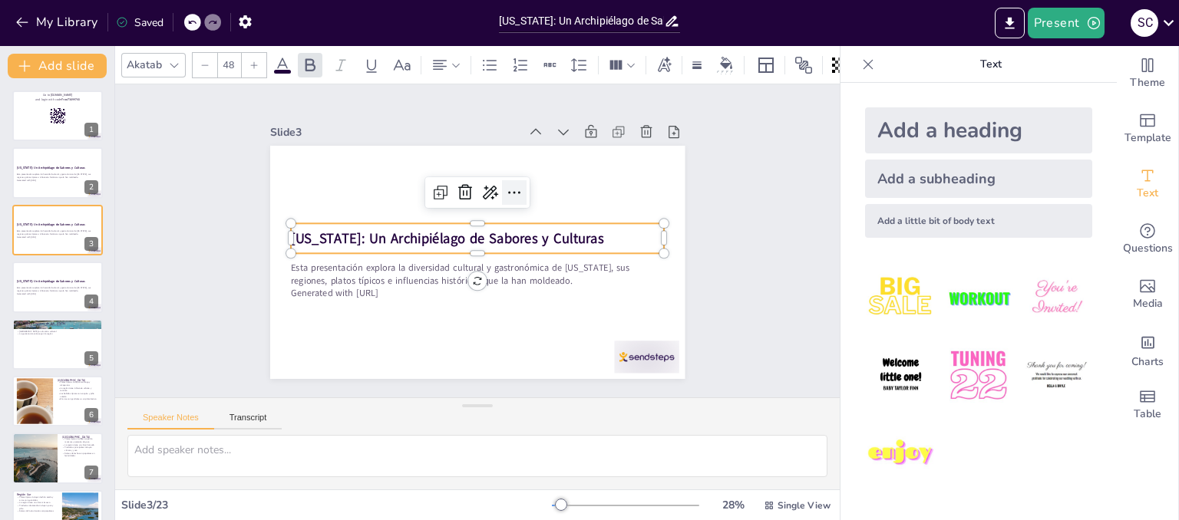
click at [505, 187] on icon at bounding box center [514, 192] width 18 height 18
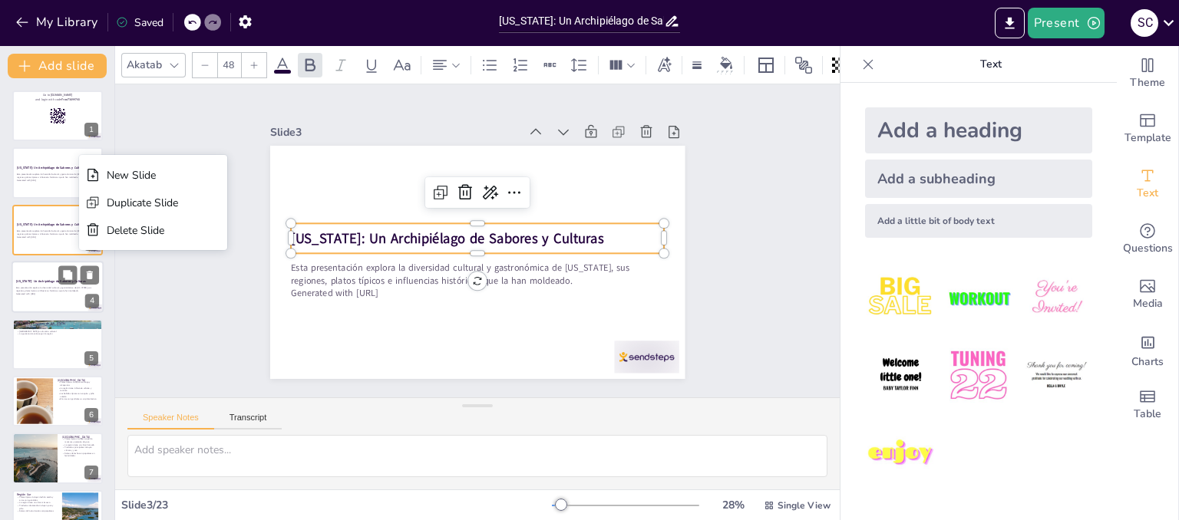
click at [36, 299] on div at bounding box center [58, 287] width 92 height 52
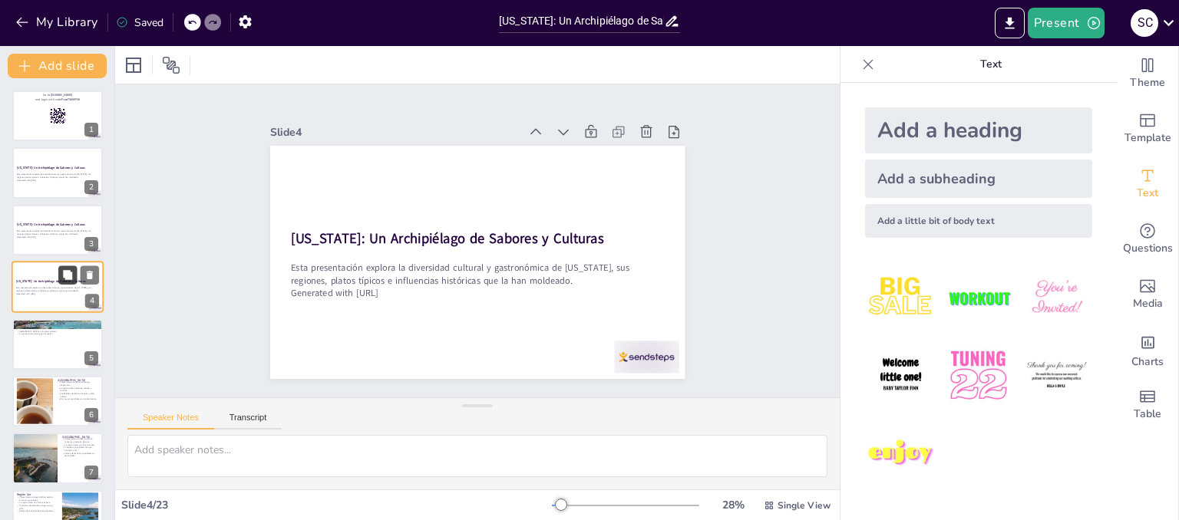
checkbox input "true"
click at [63, 273] on icon at bounding box center [67, 275] width 11 height 11
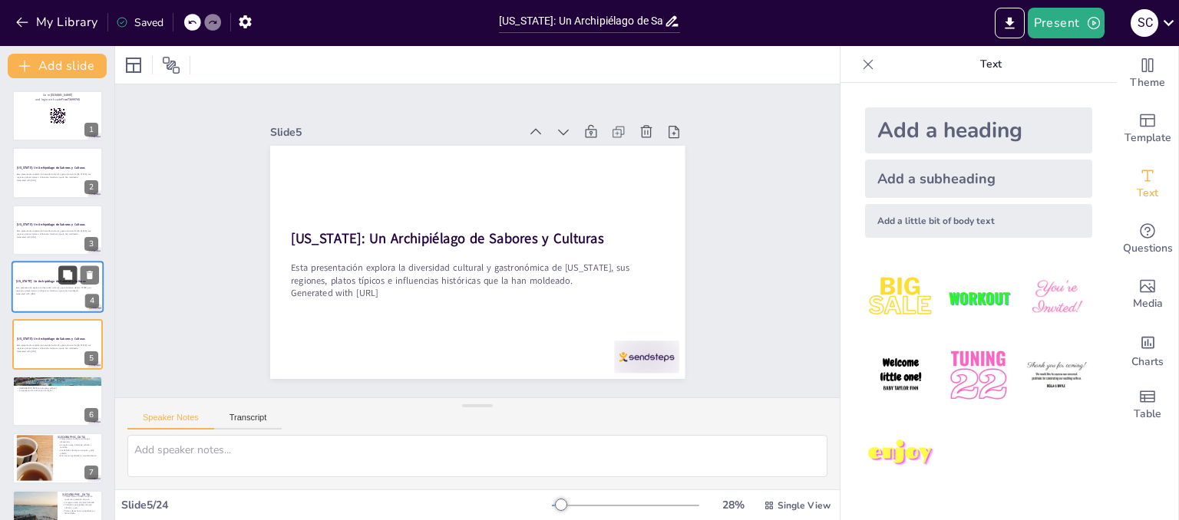
scroll to position [45, 0]
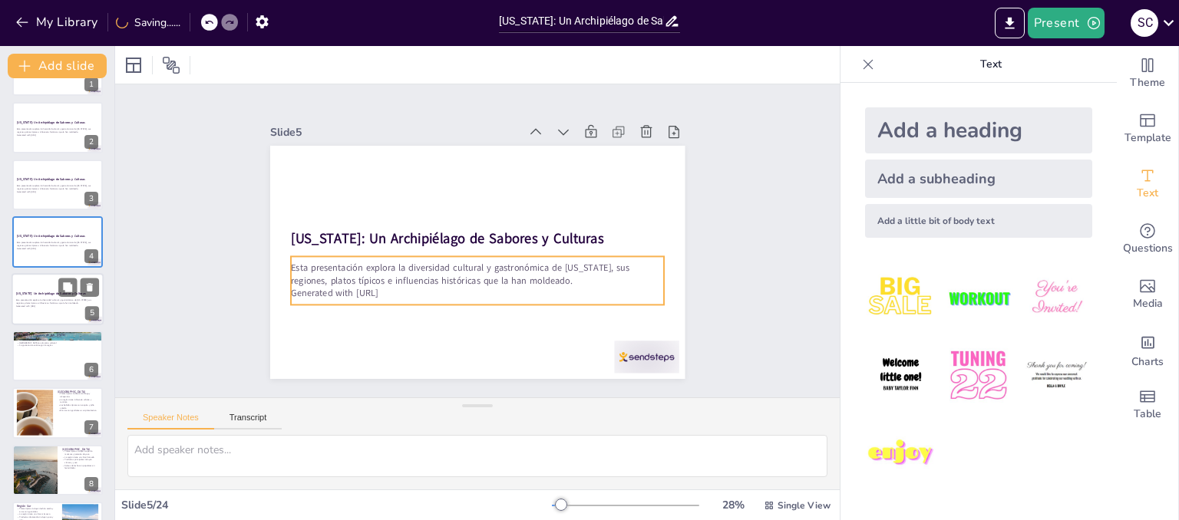
click at [16, 308] on div "Esta presentación explora la diversidad cultural y gastronómica de [US_STATE], …" at bounding box center [57, 303] width 83 height 11
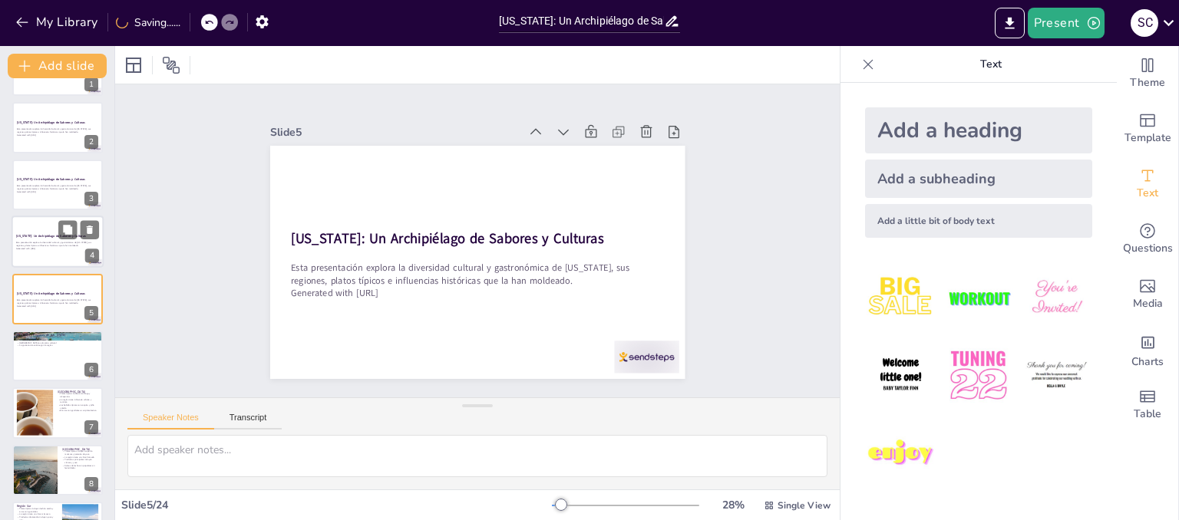
click at [54, 247] on p "Generated with [URL]" at bounding box center [57, 248] width 83 height 3
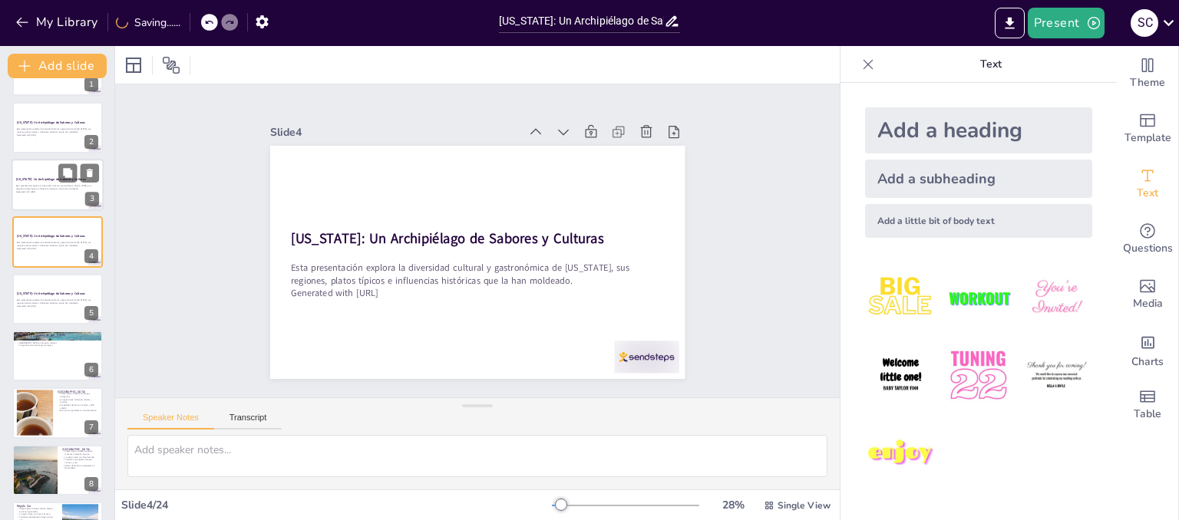
scroll to position [0, 0]
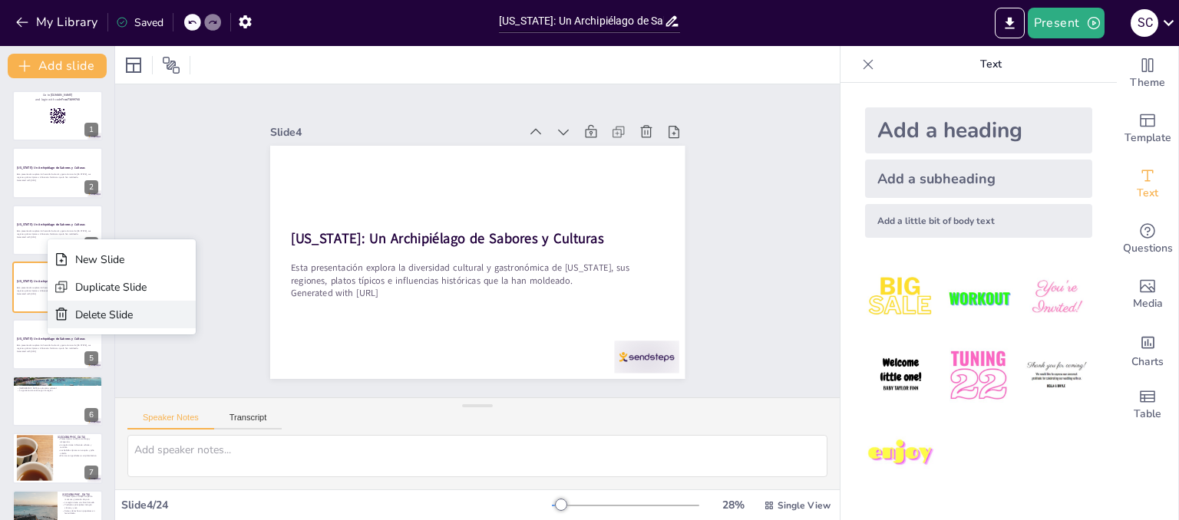
checkbox input "true"
click at [125, 315] on div "Delete Slide" at bounding box center [110, 315] width 71 height 15
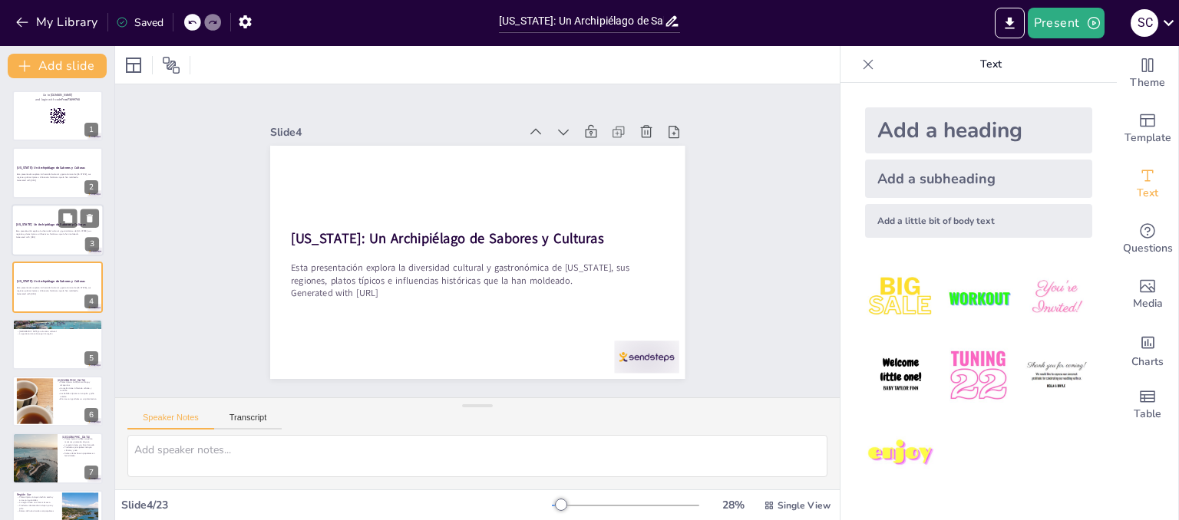
click at [57, 246] on div at bounding box center [58, 230] width 92 height 52
click at [55, 282] on strong "[US_STATE]: Un Archipiélago de Sabores y Culturas" at bounding box center [51, 282] width 70 height 4
click at [44, 222] on div "[US_STATE]: Un Archipiélago de Sabores y Culturas" at bounding box center [57, 225] width 83 height 7
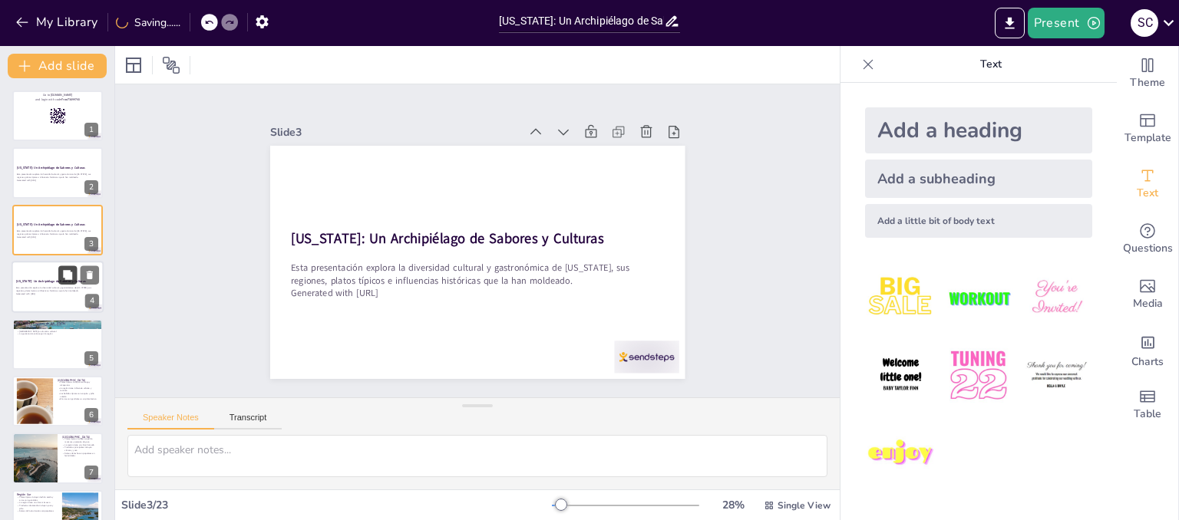
checkbox input "true"
click at [67, 268] on button at bounding box center [67, 275] width 18 height 18
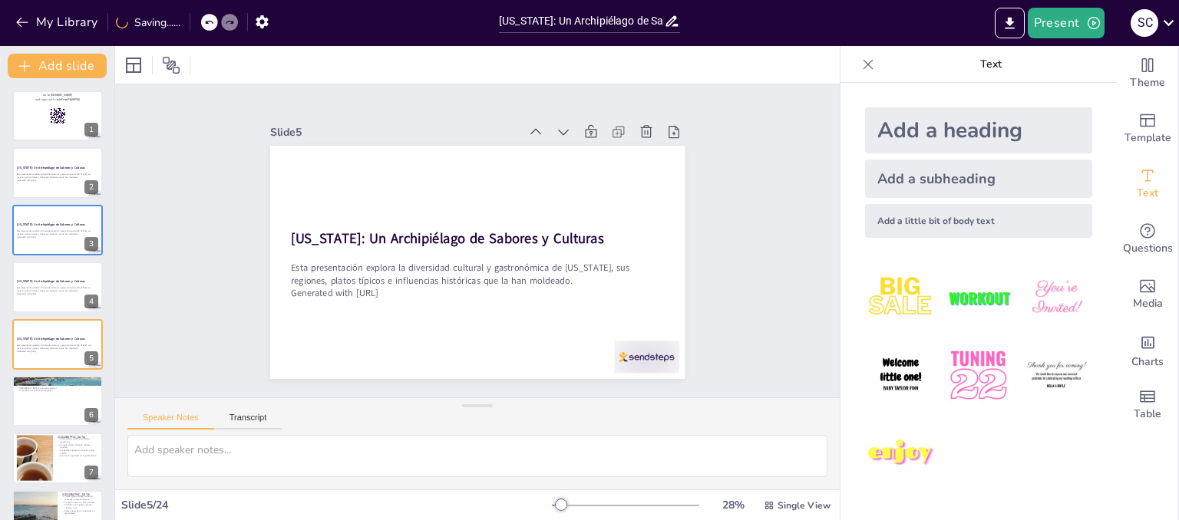
scroll to position [45, 0]
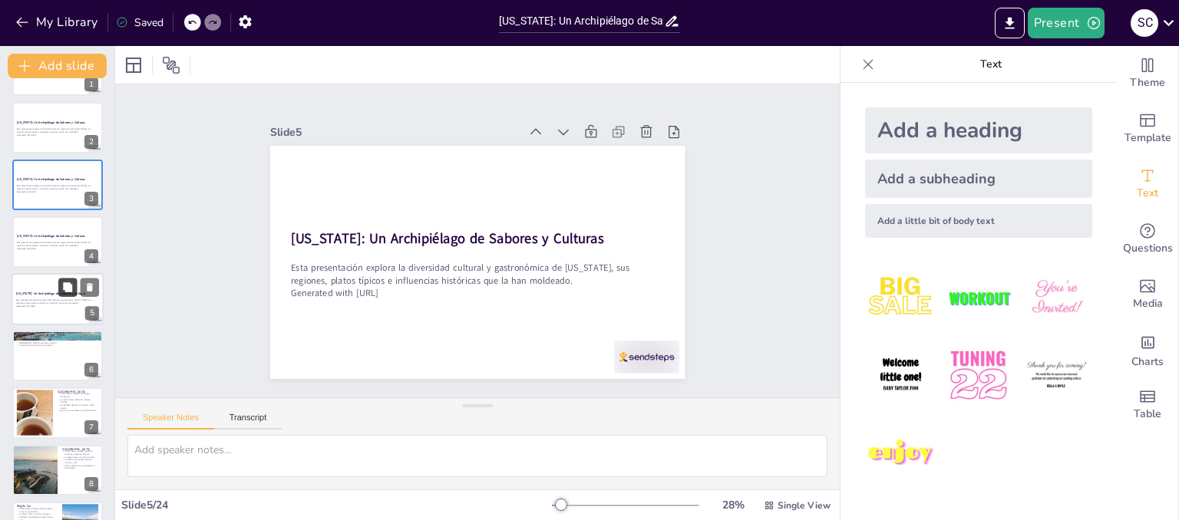
checkbox input "true"
click at [194, 27] on div at bounding box center [192, 22] width 17 height 17
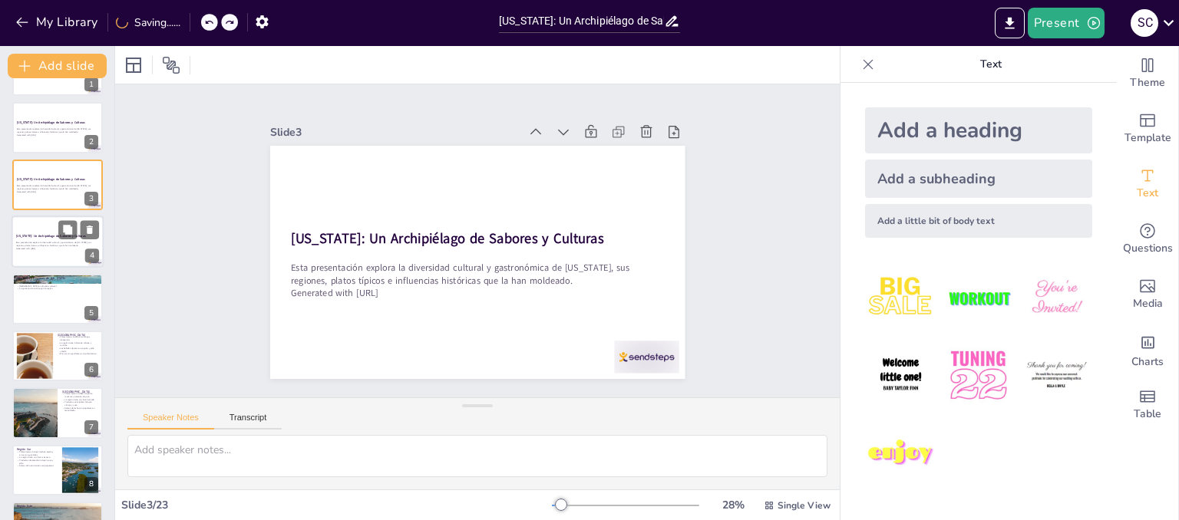
click at [55, 239] on div "[US_STATE]: Un Archipiélago de Sabores y Culturas" at bounding box center [57, 236] width 83 height 7
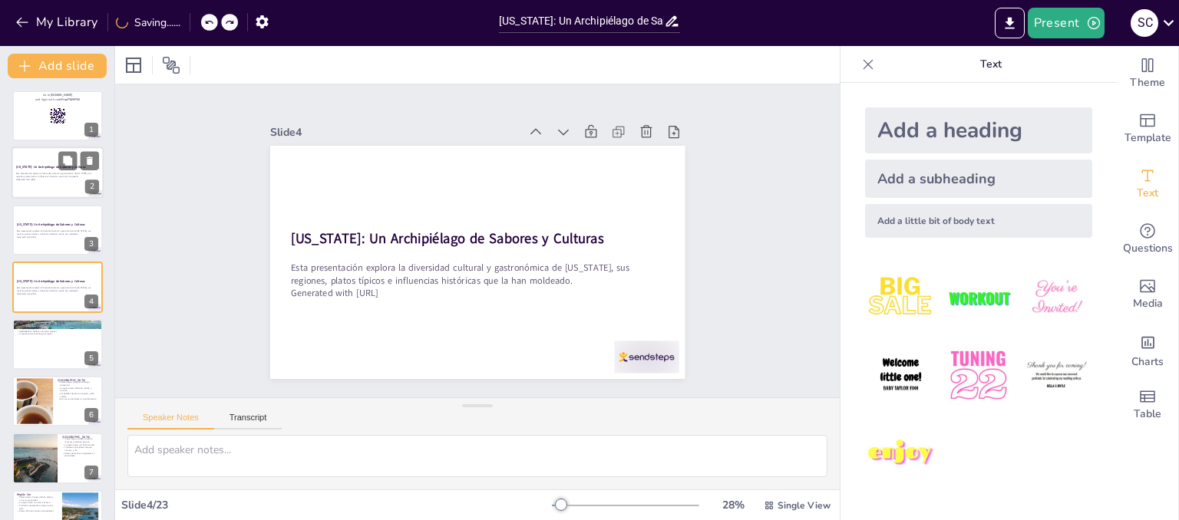
click at [43, 173] on p "Esta presentación explora la diversidad cultural y gastronómica de [US_STATE], …" at bounding box center [57, 175] width 83 height 5
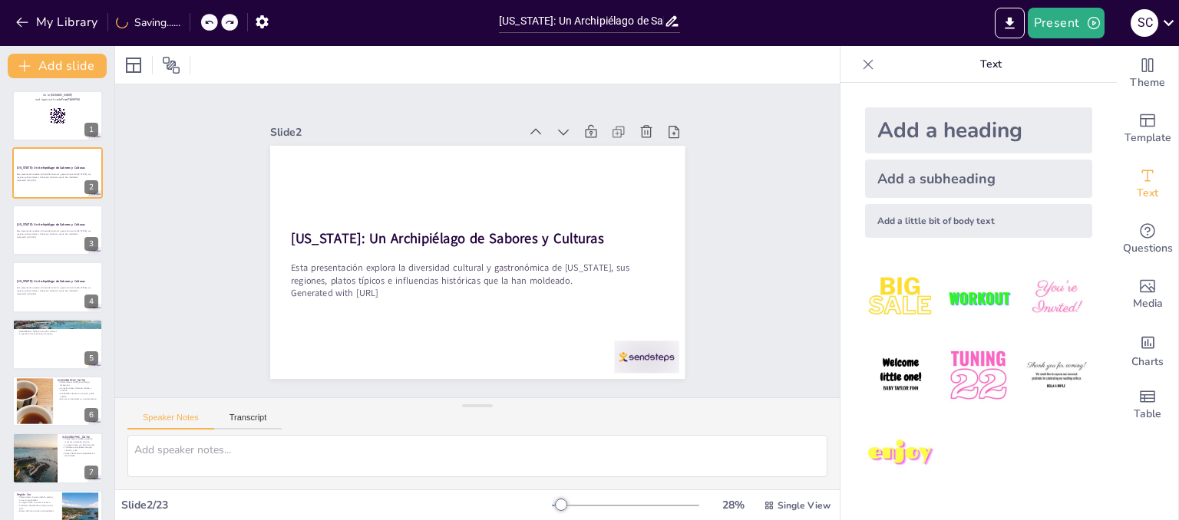
checkbox input "true"
click at [213, 19] on icon at bounding box center [212, 22] width 9 height 9
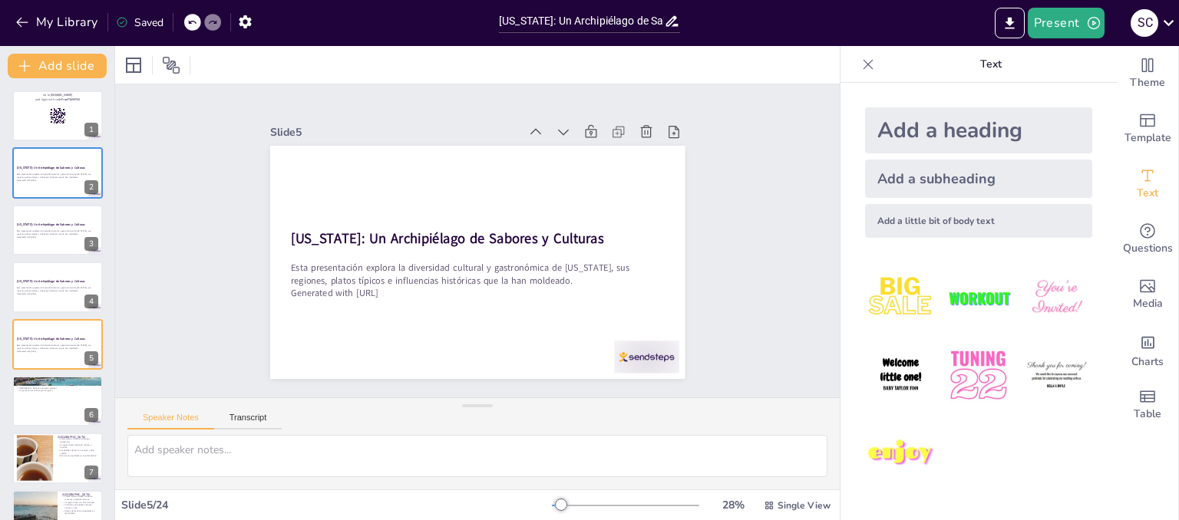
click at [196, 25] on icon at bounding box center [191, 22] width 9 height 9
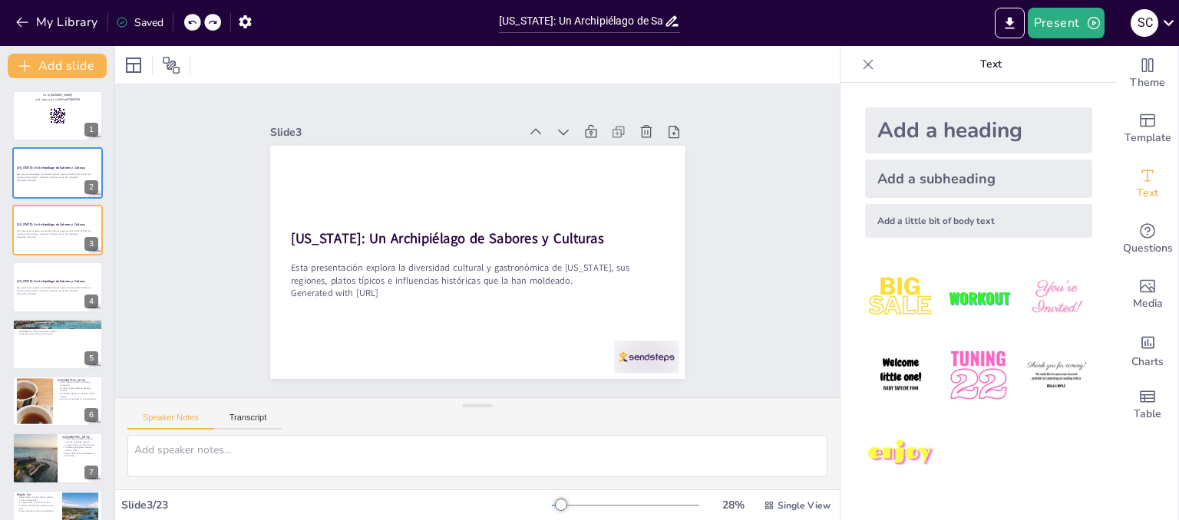
click at [196, 25] on icon at bounding box center [191, 22] width 9 height 9
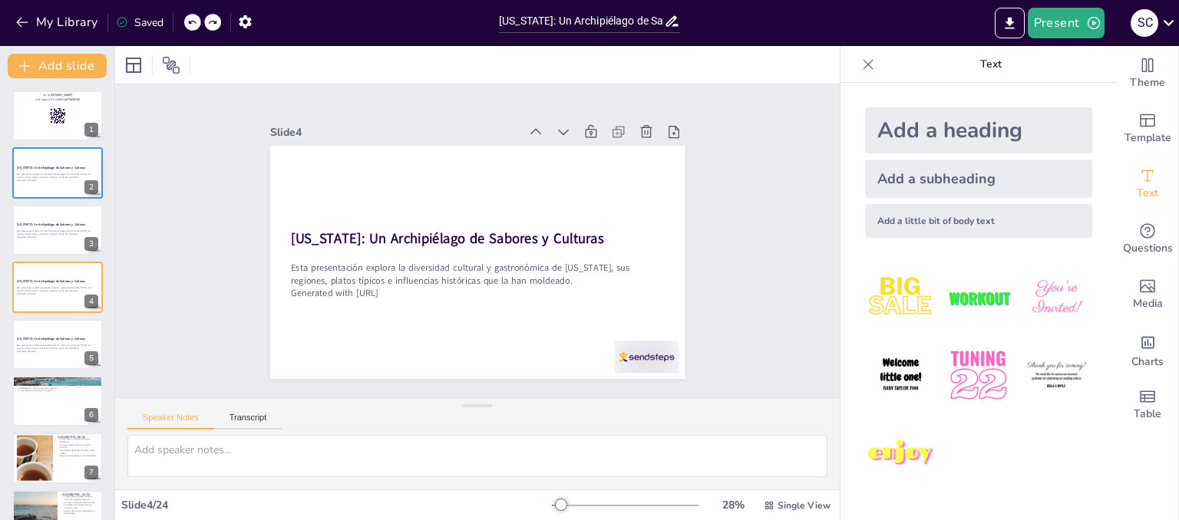
click at [196, 25] on icon at bounding box center [191, 22] width 9 height 9
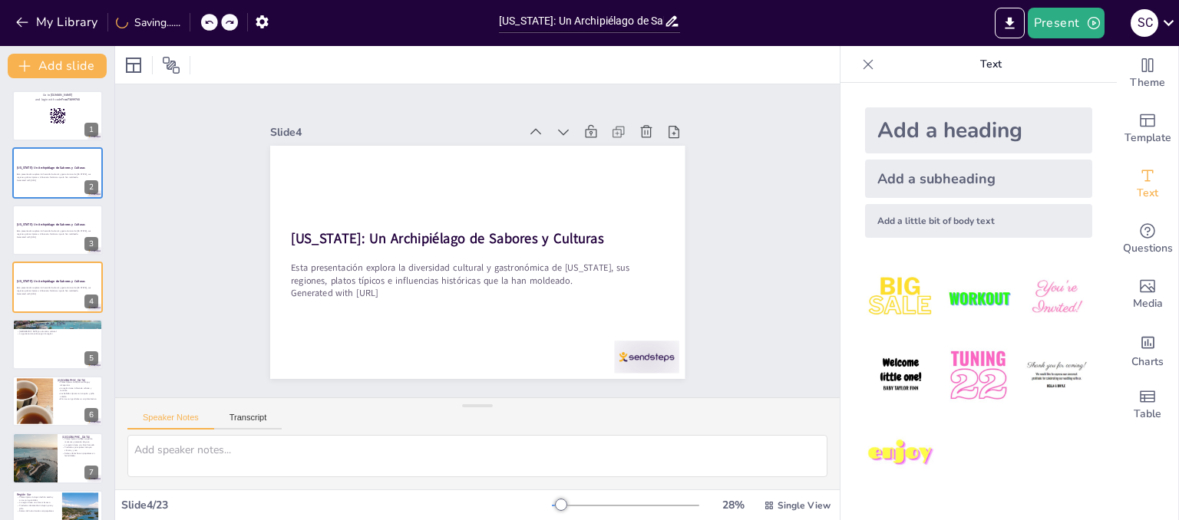
click at [196, 25] on div "My Library Saving......" at bounding box center [138, 22] width 276 height 28
click at [213, 21] on icon at bounding box center [209, 23] width 8 height 4
type textarea "El mofongo de camarones y el chillo frito son ejemplos de la rica gastronomía d…"
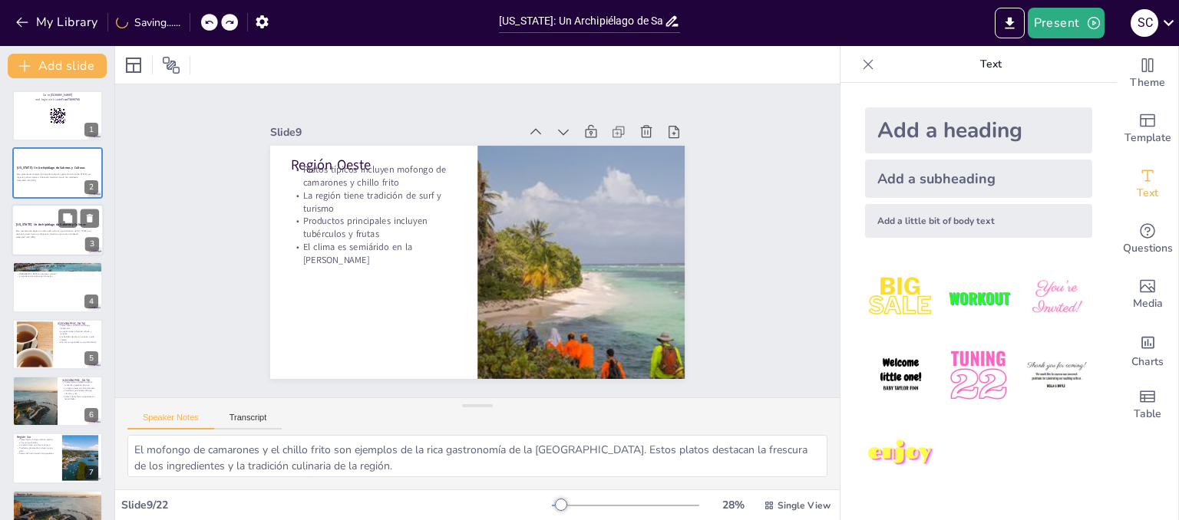
checkbox input "true"
click at [45, 233] on p "Esta presentación explora la diversidad cultural y gastronómica de [US_STATE], …" at bounding box center [57, 232] width 83 height 5
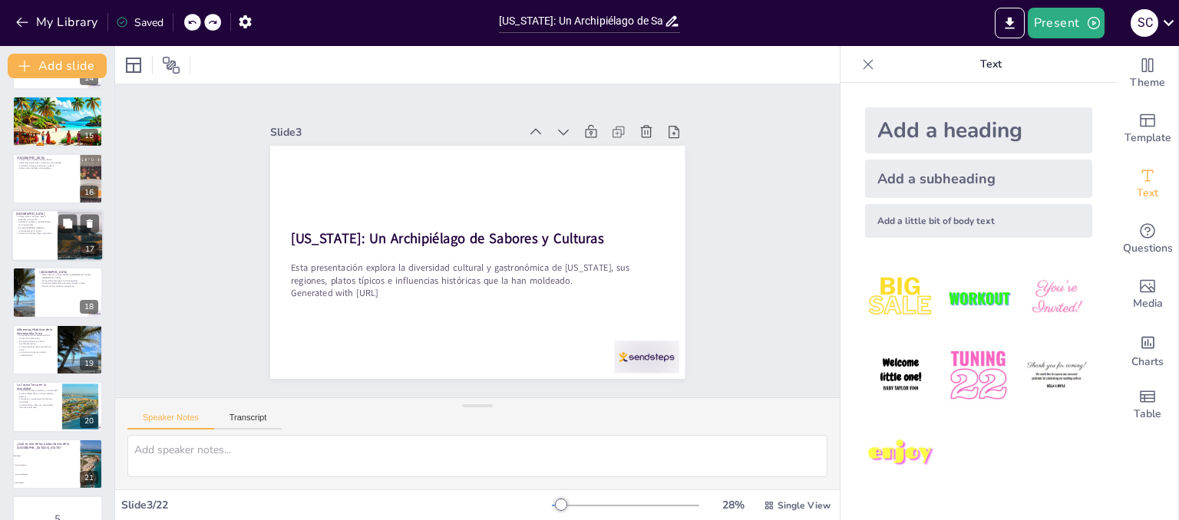
scroll to position [832, 0]
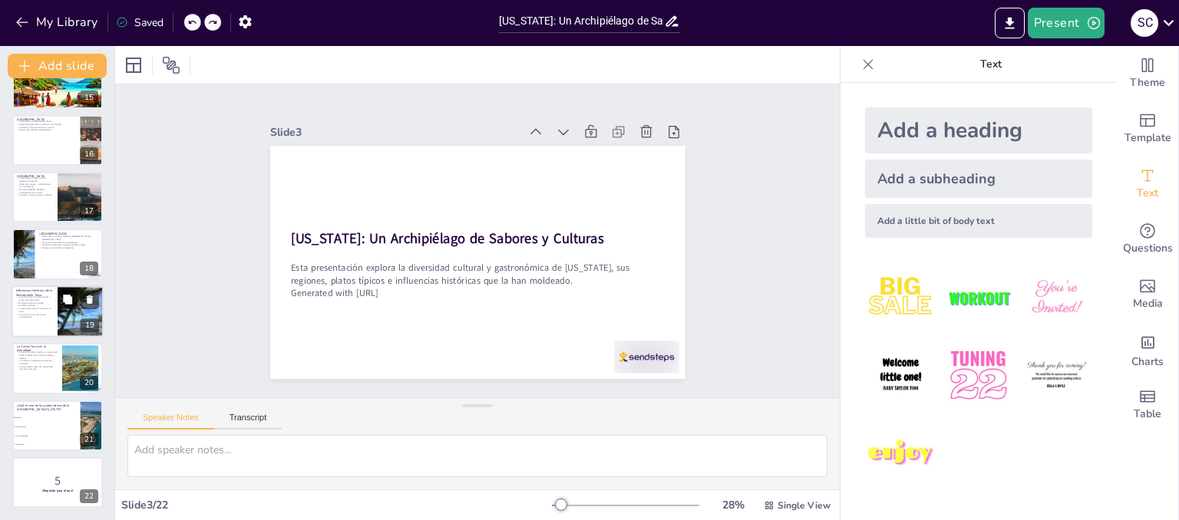
checkbox input "true"
click at [84, 315] on div at bounding box center [81, 311] width 46 height 61
type textarea "La evolución de la gastronomía turca a través de diferentes civilizaciones es u…"
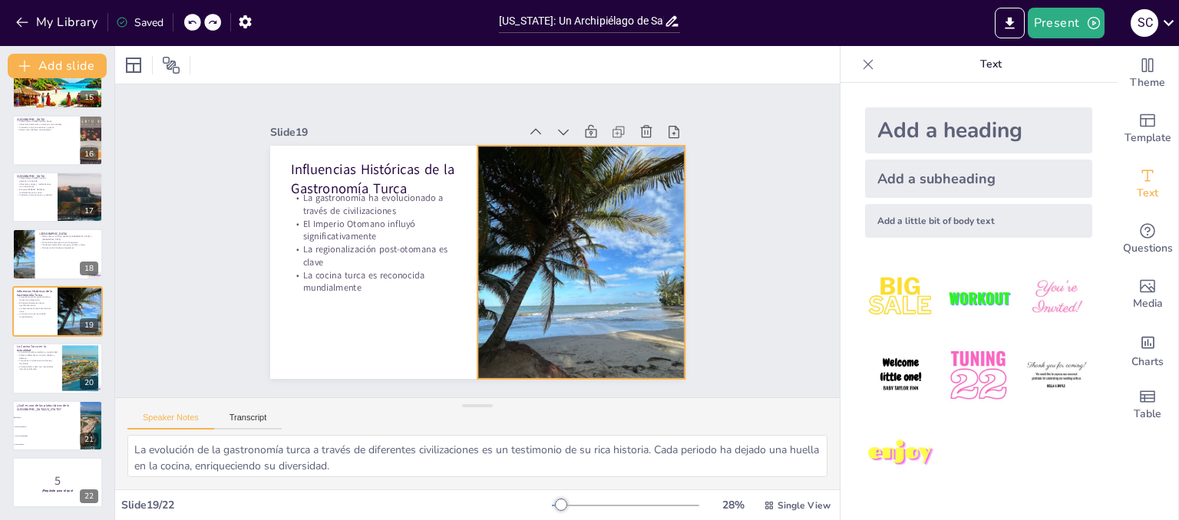
click at [580, 228] on div at bounding box center [580, 262] width 207 height 276
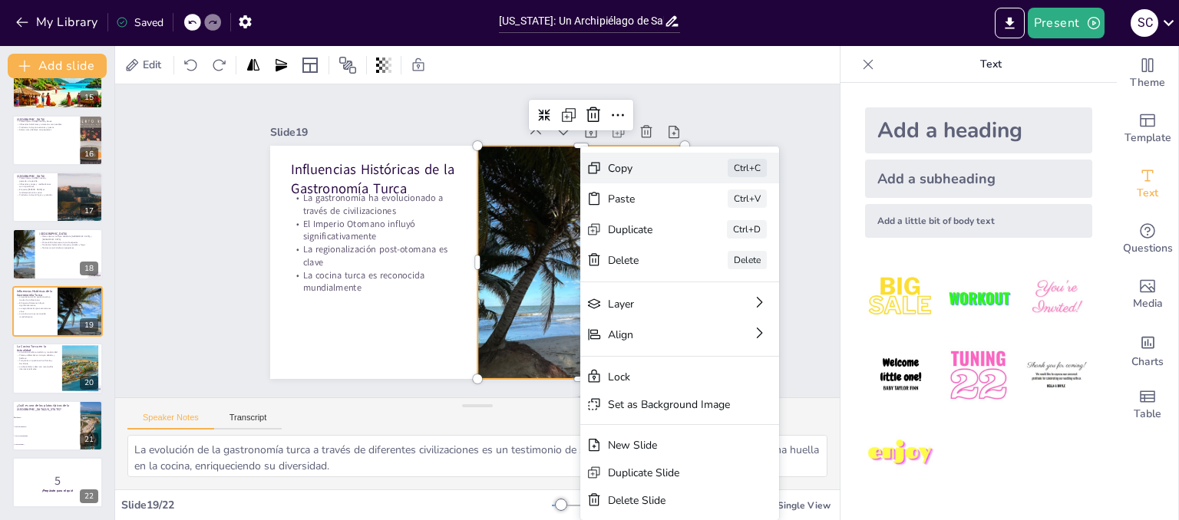
click at [723, 246] on div "Copy" at bounding box center [761, 253] width 77 height 15
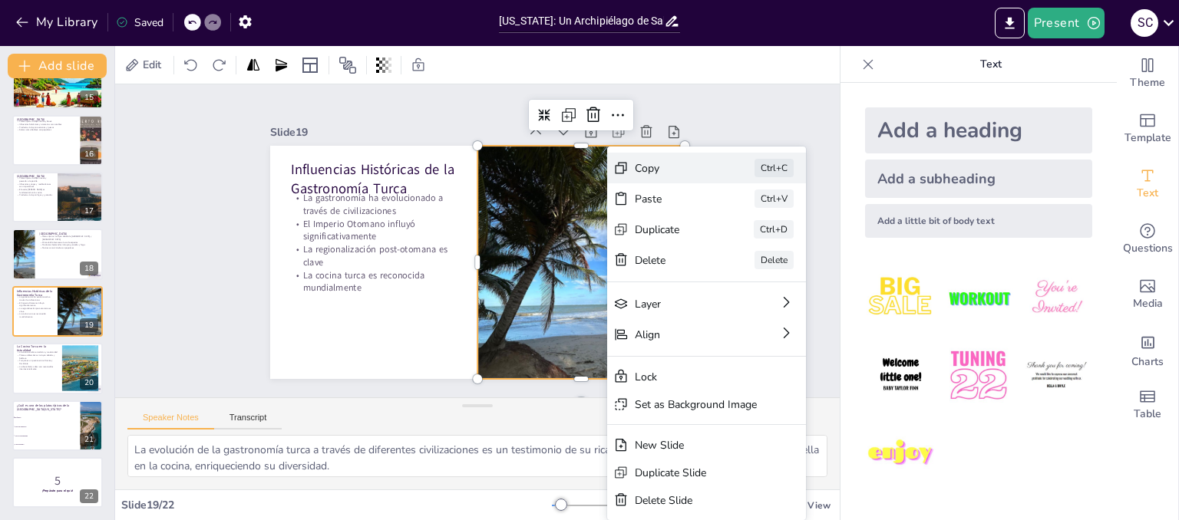
click at [718, 263] on div "Copy Ctrl+C" at bounding box center [818, 288] width 201 height 51
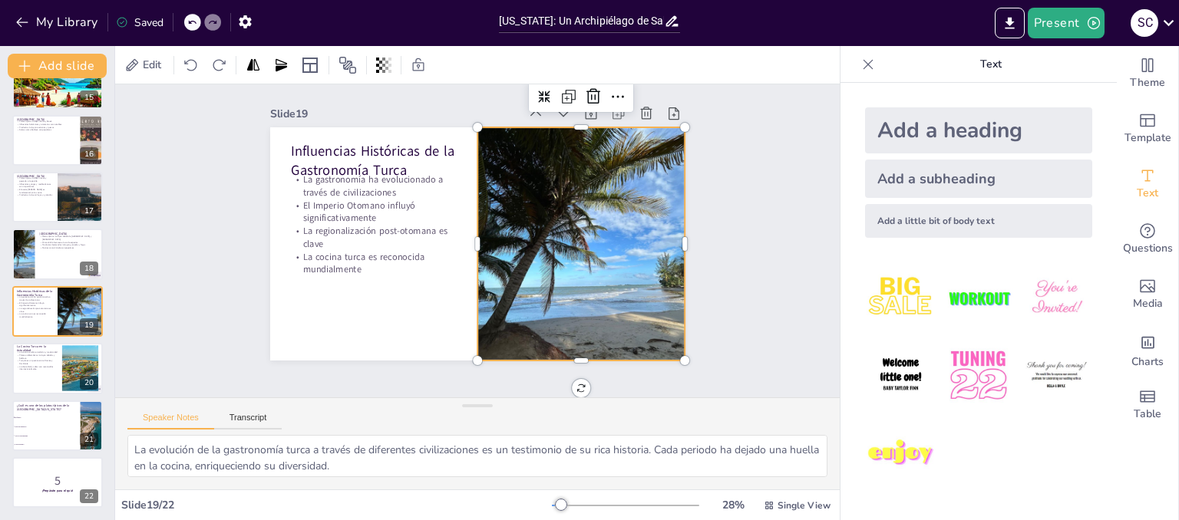
scroll to position [0, 0]
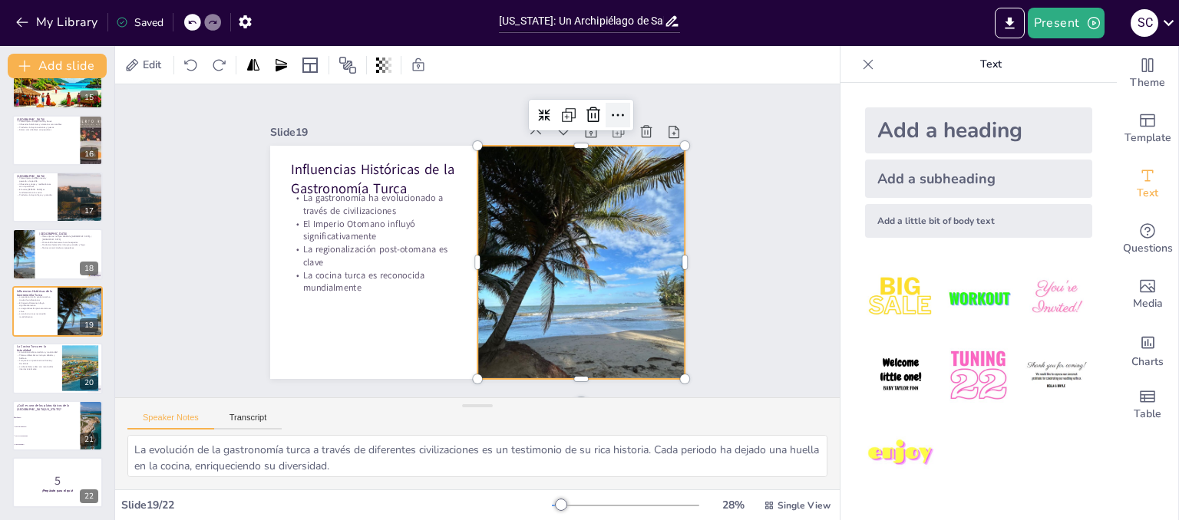
click at [620, 121] on icon at bounding box center [630, 131] width 20 height 20
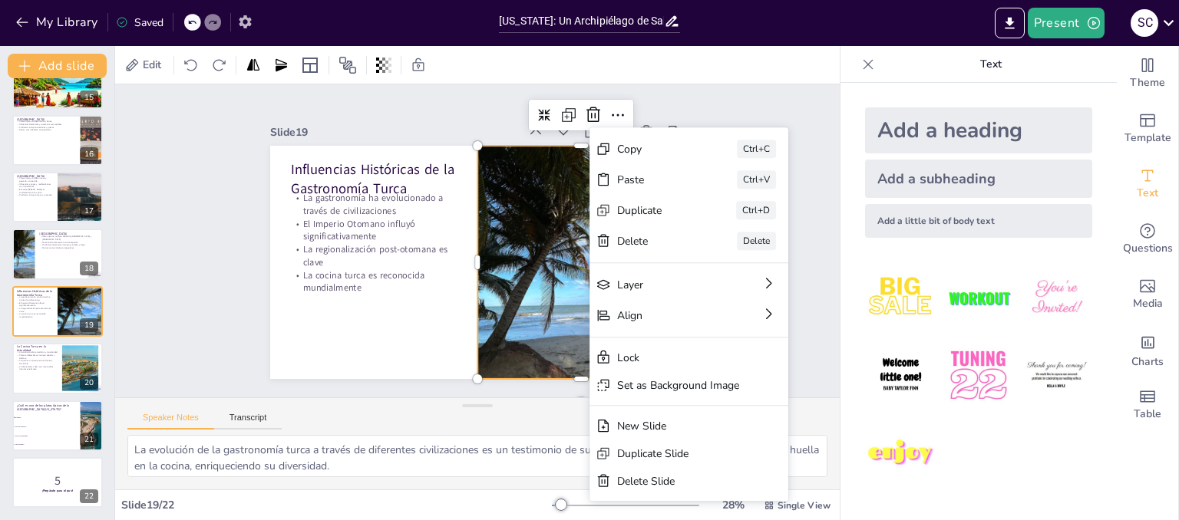
click at [239, 16] on icon "button" at bounding box center [245, 22] width 16 height 16
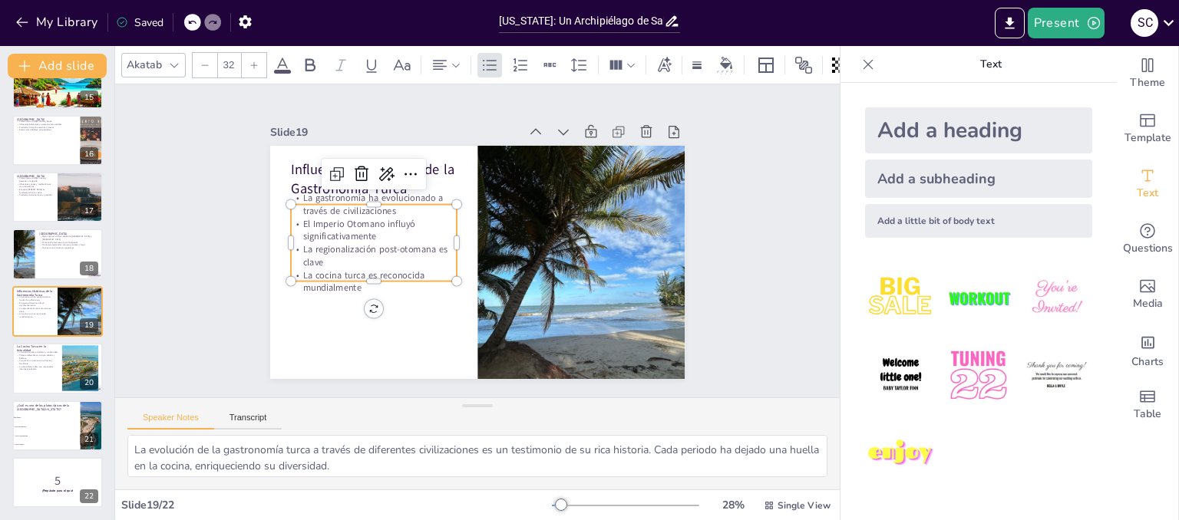
click at [292, 214] on p "El Imperio Otomano influyó significativamente" at bounding box center [376, 219] width 168 height 43
checkbox input "true"
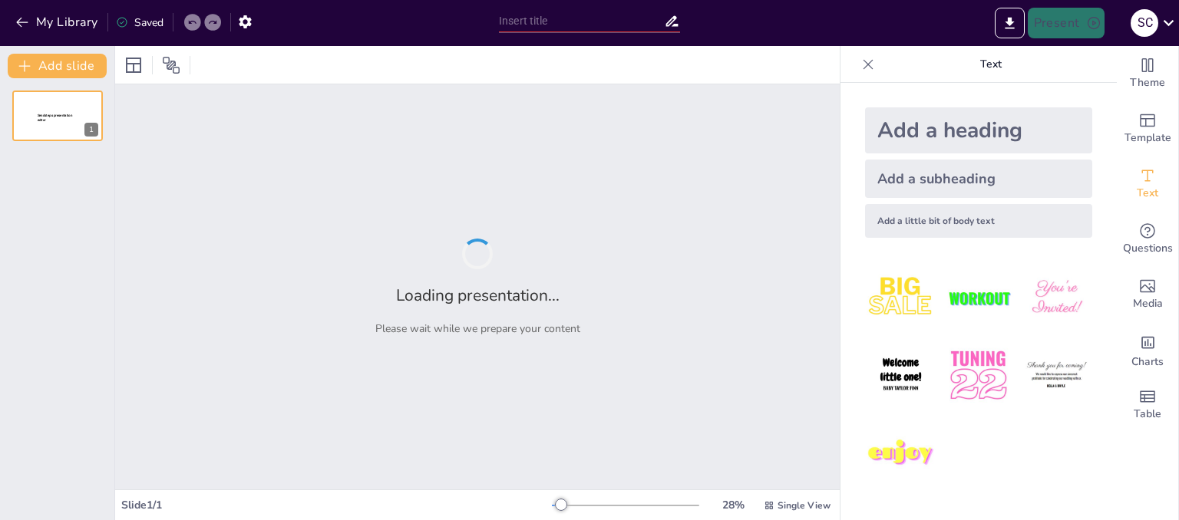
type input "[US_STATE]: Un Archipiélago de Sabores y Culturas"
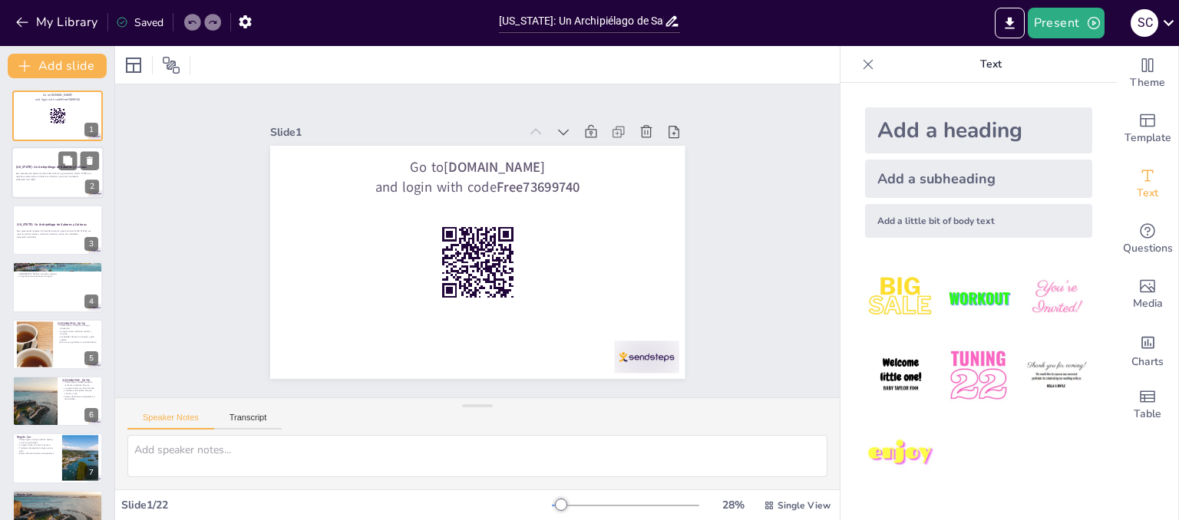
click at [34, 170] on div "[US_STATE]: Un Archipiélago de Sabores y Culturas" at bounding box center [57, 167] width 83 height 7
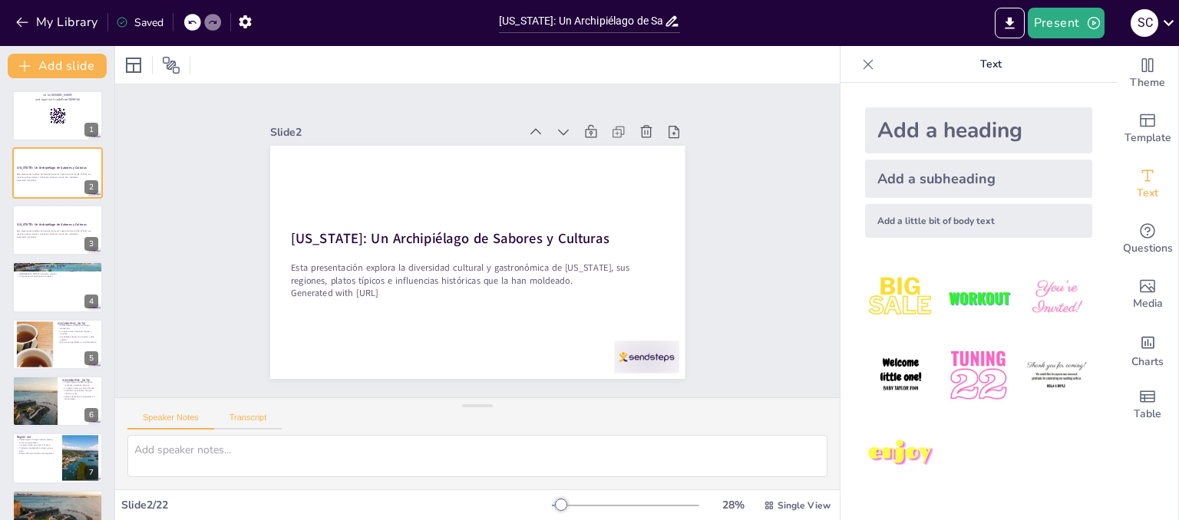
click at [252, 424] on button "Transcript" at bounding box center [248, 421] width 68 height 17
click at [175, 421] on button "Speaker Notes" at bounding box center [170, 421] width 87 height 17
click at [1018, 24] on icon "Export to PowerPoint" at bounding box center [1010, 23] width 16 height 16
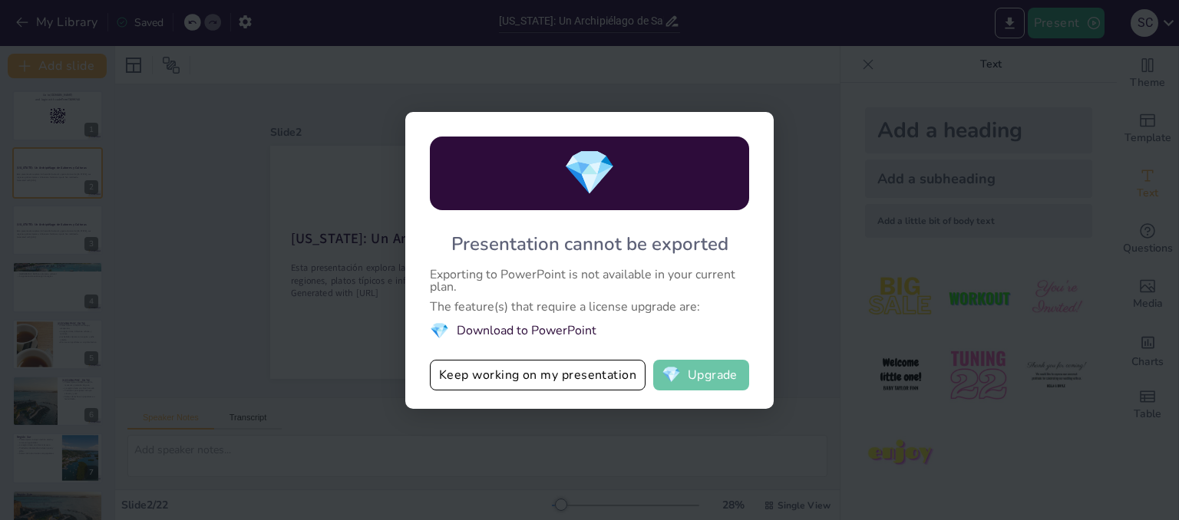
click at [715, 365] on button "💎 Upgrade" at bounding box center [701, 375] width 96 height 31
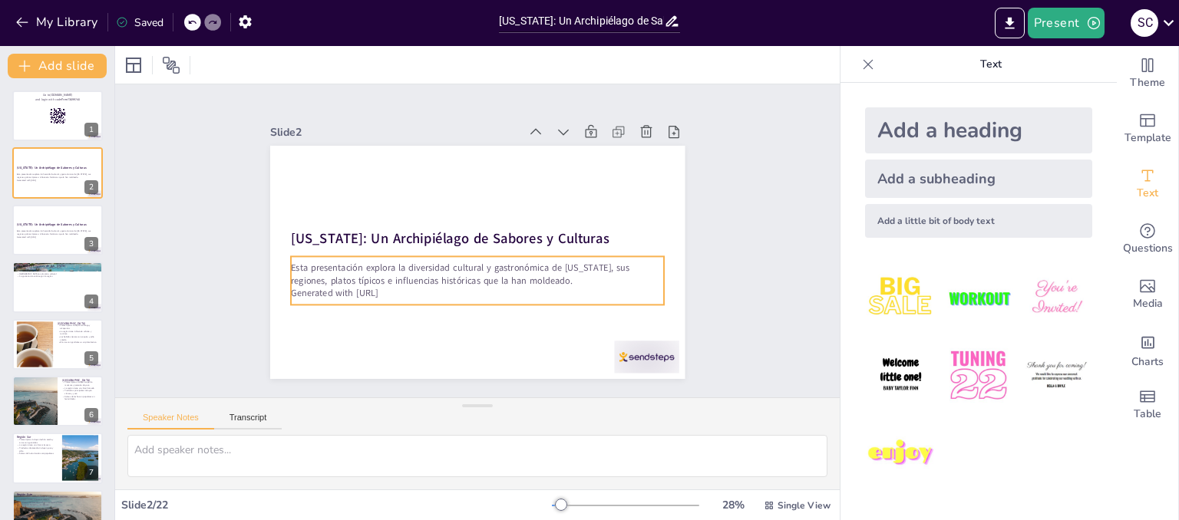
click at [319, 259] on p "Esta presentación explora la diversidad cultural y gastronómica de [US_STATE], …" at bounding box center [453, 263] width 269 height 295
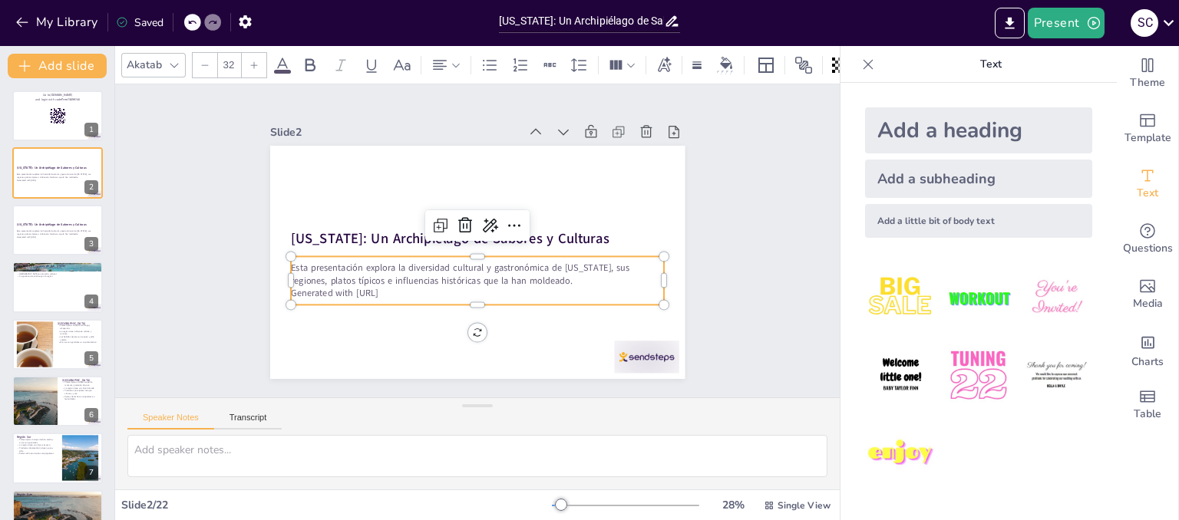
drag, startPoint x: 287, startPoint y: 262, endPoint x: 309, endPoint y: 260, distance: 22.3
click at [394, 262] on p "Esta presentación explora la diversidad cultural y gastronómica de [US_STATE], …" at bounding box center [445, 248] width 103 height 371
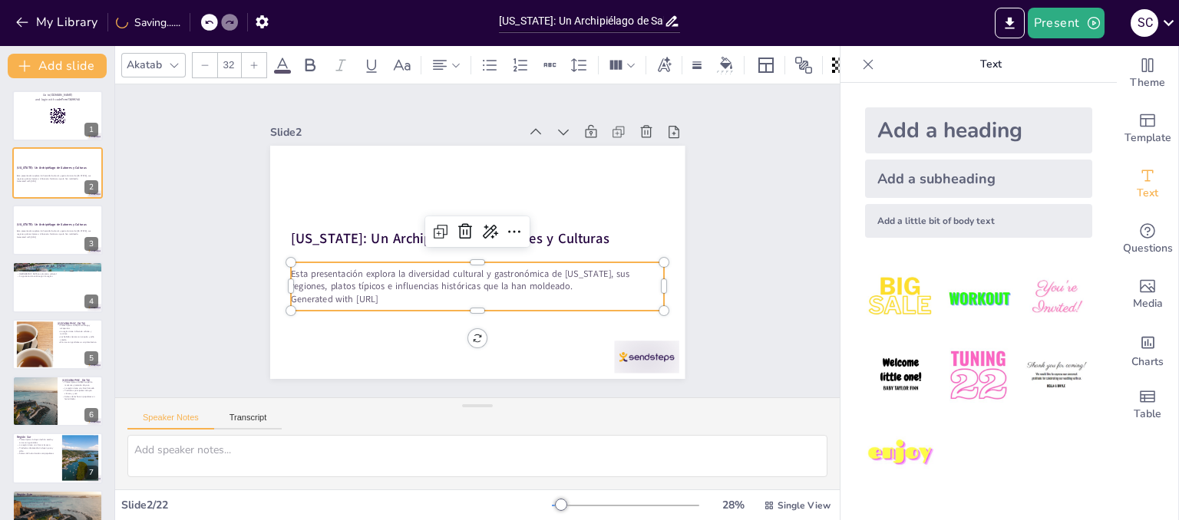
click at [339, 262] on div "Esta presentación explora la diversidad cultural y gastronómica de [US_STATE], …" at bounding box center [482, 286] width 376 height 87
click at [354, 272] on p "Esta presentación explora la diversidad cultural y gastronómica de [US_STATE], …" at bounding box center [442, 225] width 176 height 352
click at [340, 269] on p "Esta presentación explora la diversidad cultural y gastronómica de [US_STATE], …" at bounding box center [489, 204] width 363 height 140
click at [506, 239] on icon at bounding box center [513, 251] width 25 height 25
click at [359, 286] on p "Generated with [URL]" at bounding box center [430, 206] width 230 height 309
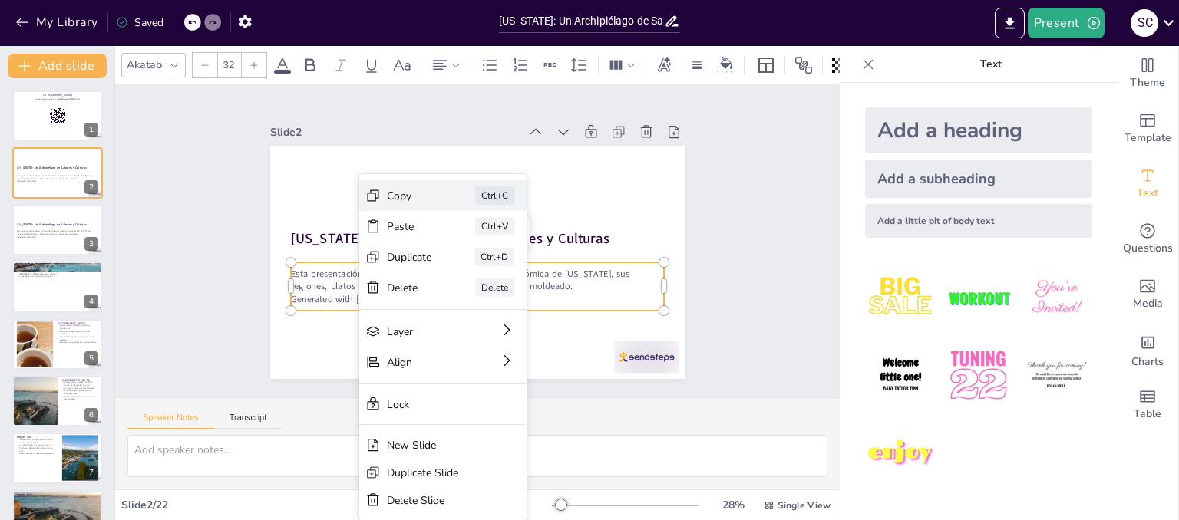
click at [470, 194] on div "Copy" at bounding box center [487, 180] width 35 height 47
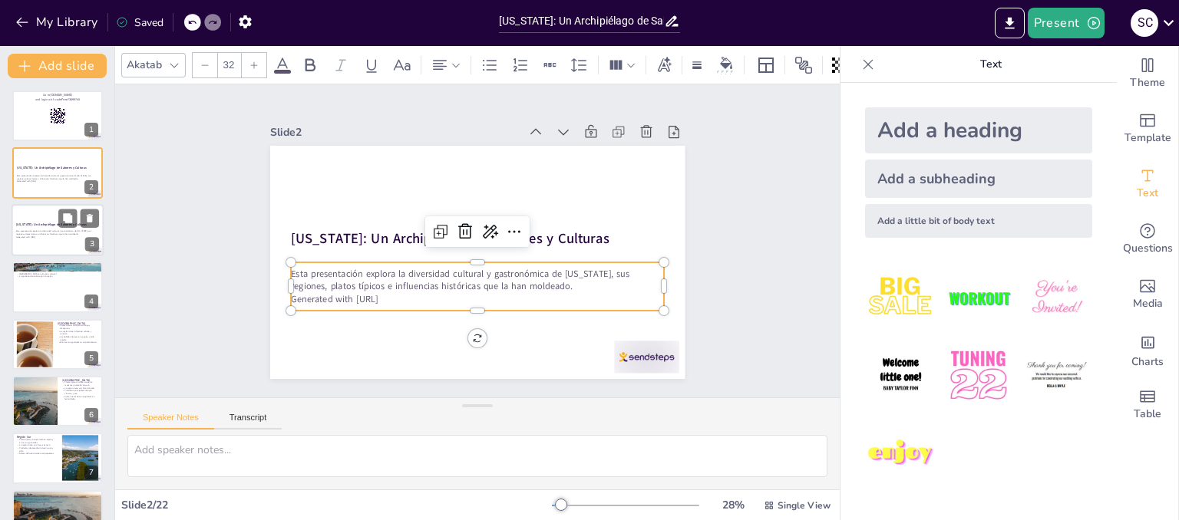
click at [40, 225] on strong "[US_STATE]: Un Archipiélago de Sabores y Culturas" at bounding box center [51, 225] width 71 height 4
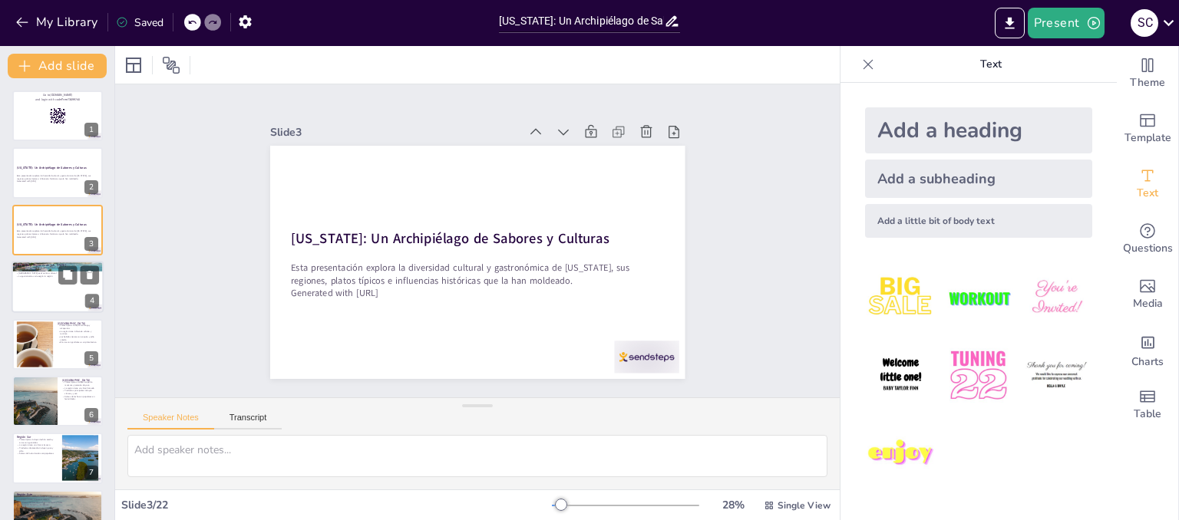
click at [38, 292] on div at bounding box center [58, 287] width 92 height 52
checkbox input "true"
type textarea "La ubicación de [US_STATE] en el [GEOGRAPHIC_DATA] es fundamental para entender…"
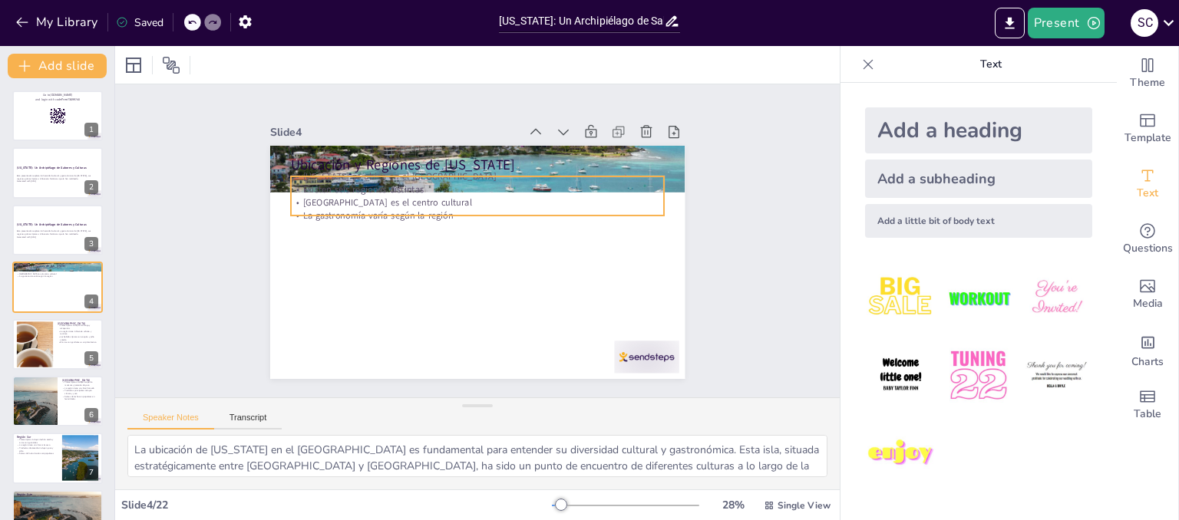
checkbox input "true"
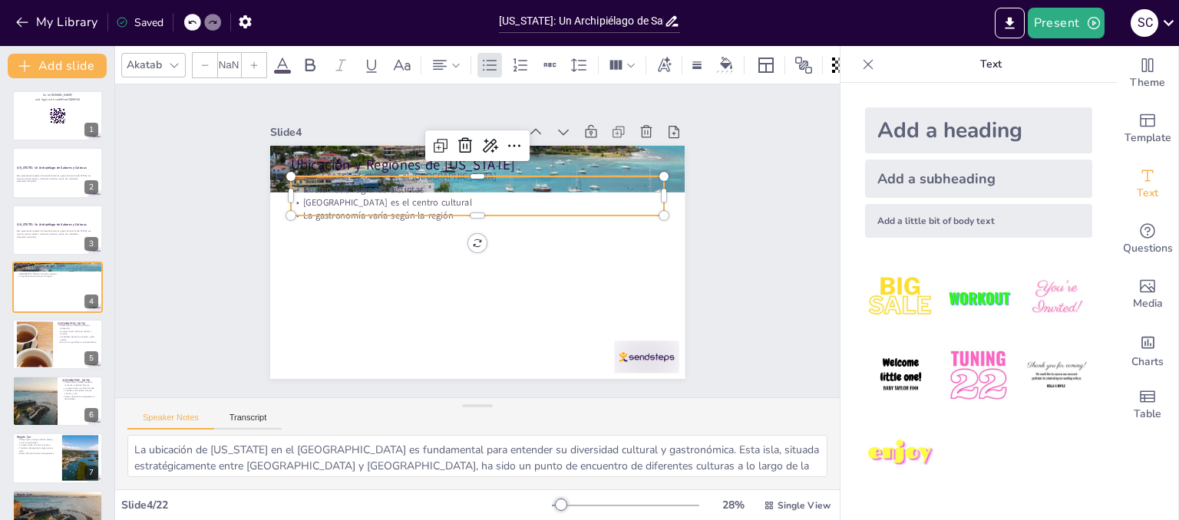
type input "32"
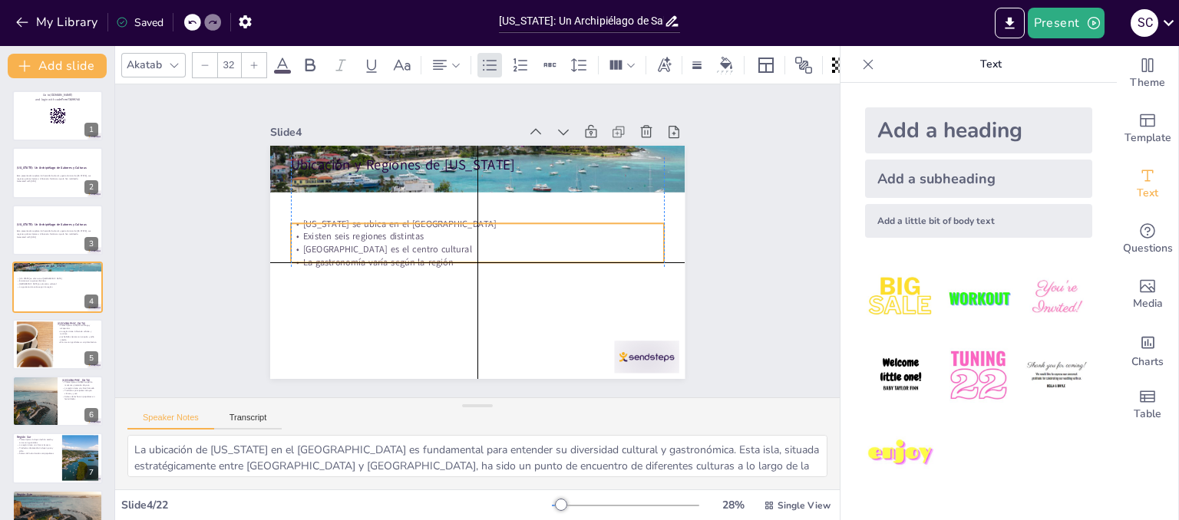
drag, startPoint x: 378, startPoint y: 197, endPoint x: 378, endPoint y: 249, distance: 51.4
click at [378, 249] on p "[GEOGRAPHIC_DATA] es el centro cultural" at bounding box center [471, 246] width 198 height 330
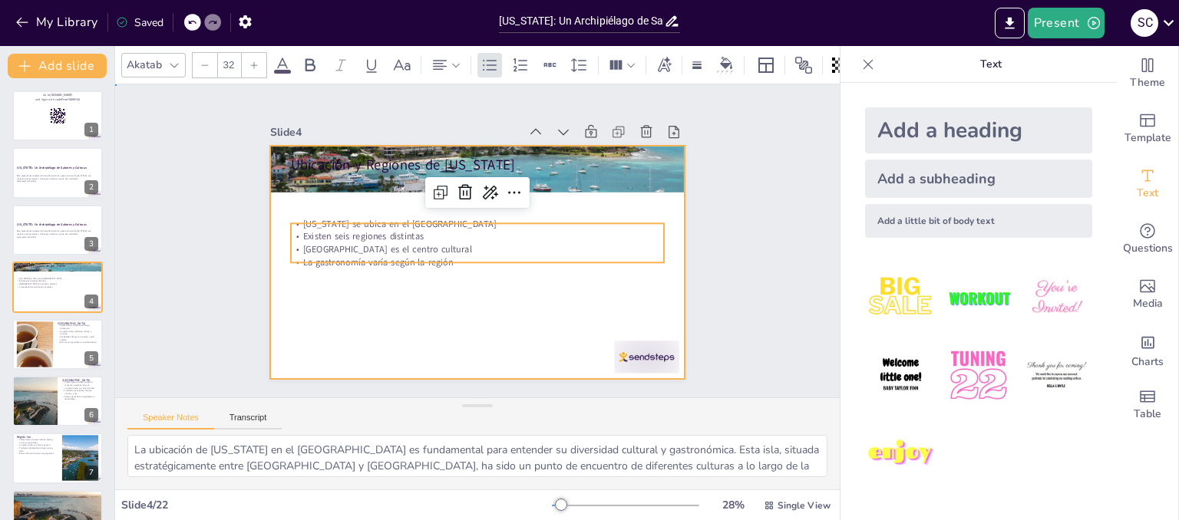
click at [397, 308] on div at bounding box center [457, 243] width 276 height 437
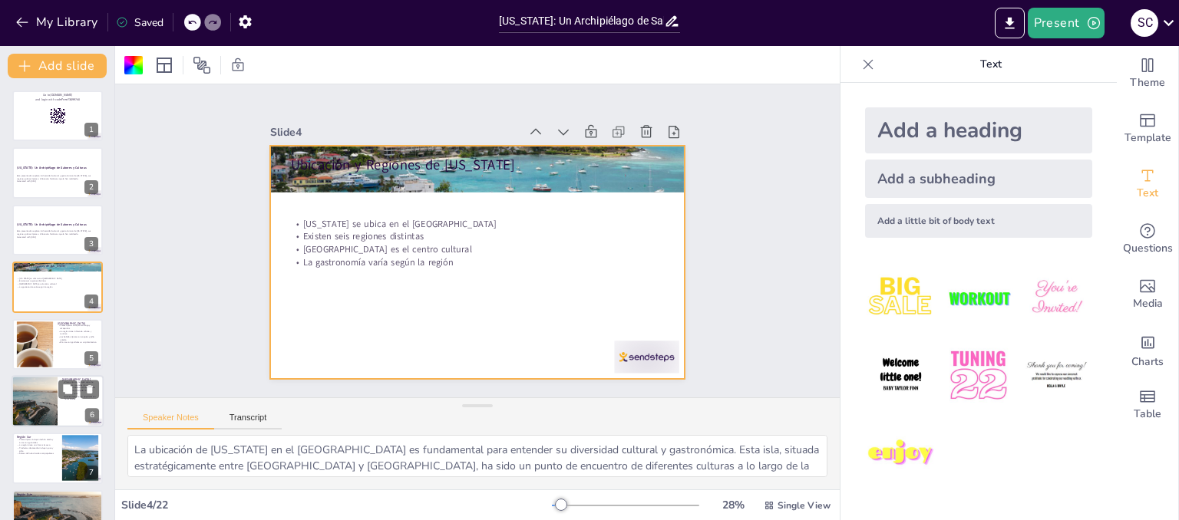
click at [31, 331] on div at bounding box center [34, 345] width 99 height 46
checkbox input "true"
type textarea "El mofongo y las alcapurrias son representativos de la gastronomía de la [GEOGR…"
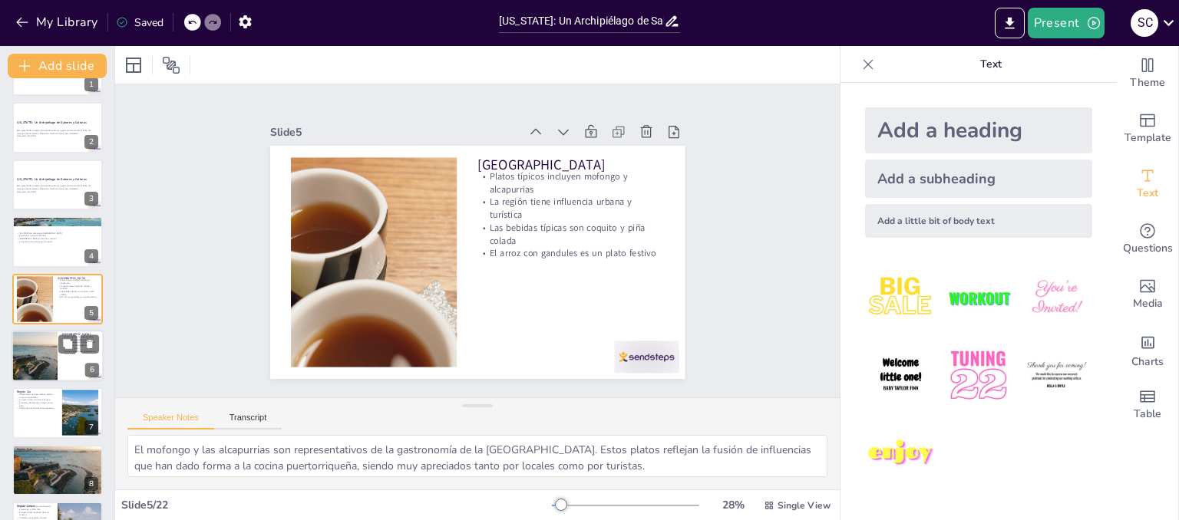
click at [53, 357] on div at bounding box center [34, 356] width 78 height 52
checkbox input "true"
type textarea "La sopa de mariscos y los pasteles de yuca son ejemplos de la riqueza culinaria…"
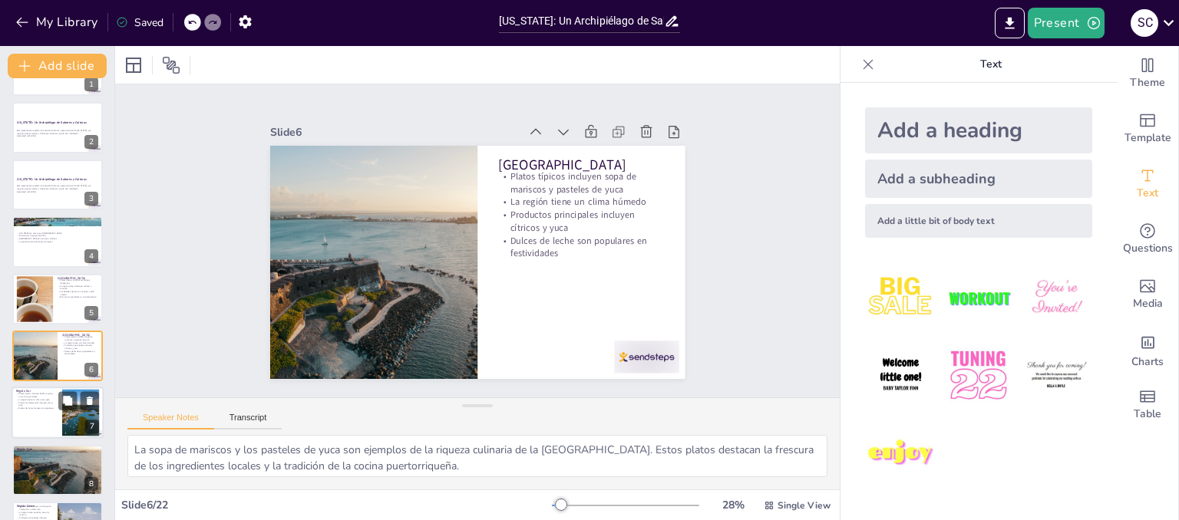
scroll to position [102, 0]
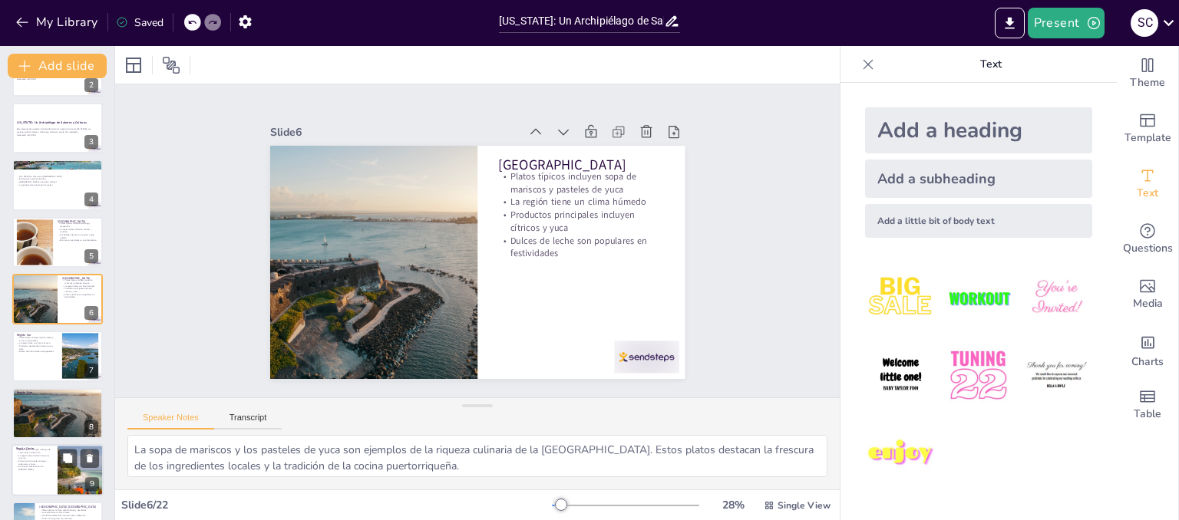
click at [51, 461] on p "Productos principales incluyen tubérculos y frutas" at bounding box center [34, 462] width 37 height 5
checkbox input "true"
type textarea "El mofongo de camarones y el chillo frito son ejemplos de la rica gastronomía d…"
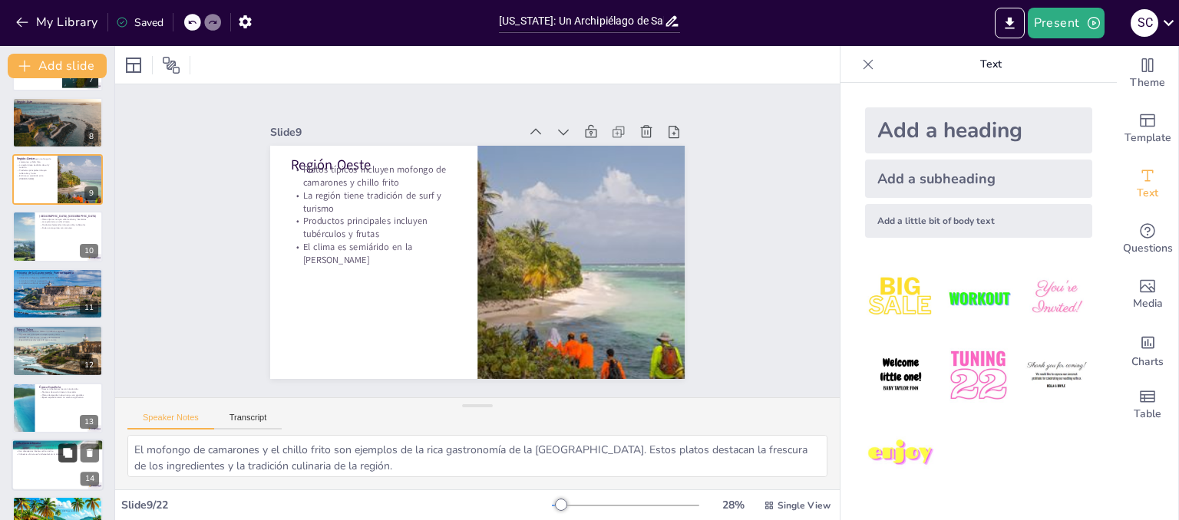
scroll to position [427, 0]
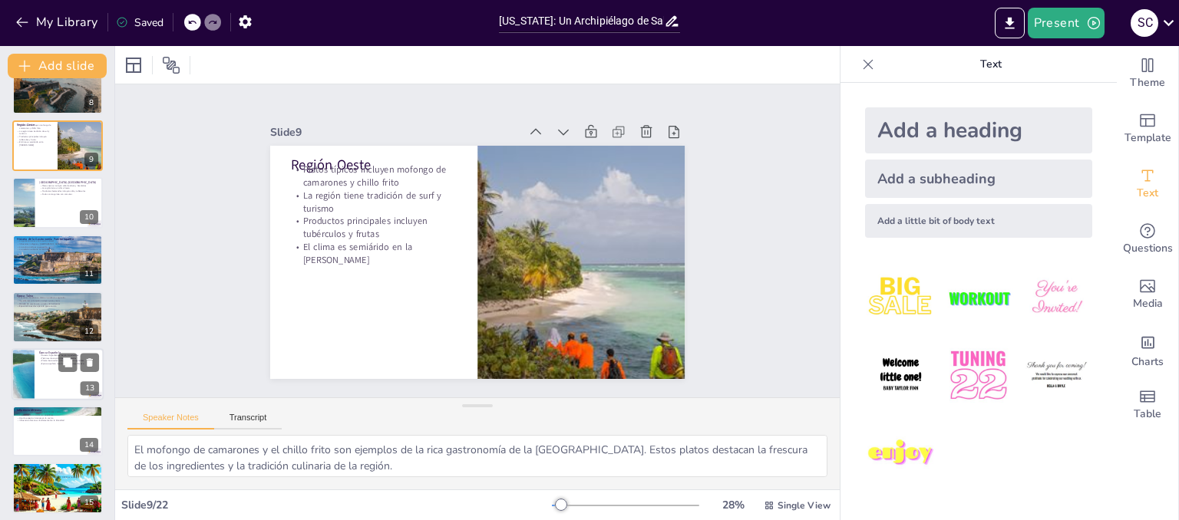
click at [43, 370] on div at bounding box center [58, 374] width 92 height 52
checkbox input "true"
type textarea "Los nuevos ingredientes traídos por los colonizadores españoles enriquecieron l…"
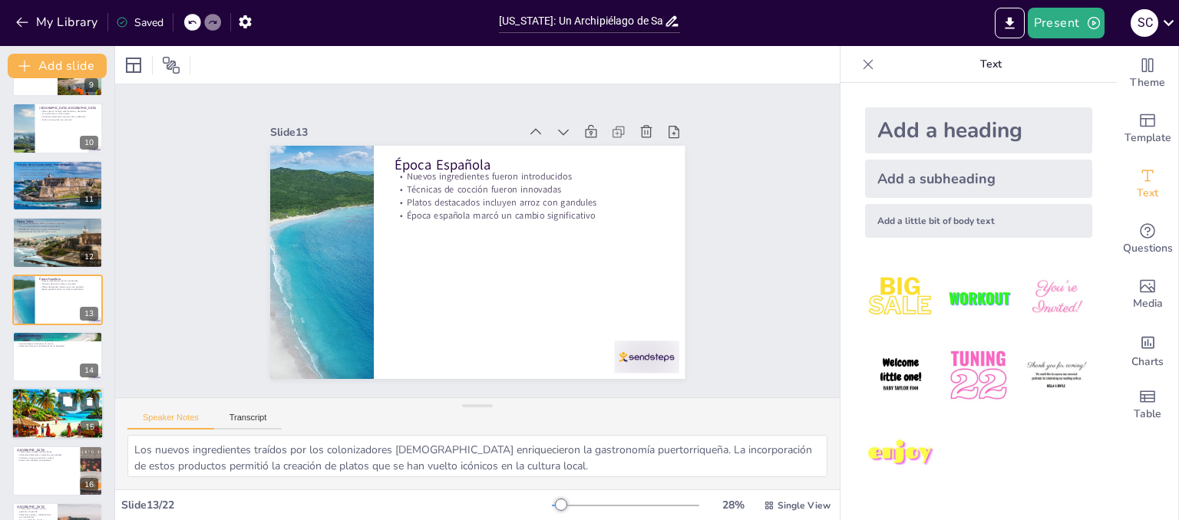
click at [37, 421] on div at bounding box center [58, 414] width 92 height 53
checkbox input "true"
type textarea "La división de Turquía en siete regiones permite una rica diversidad gastronómi…"
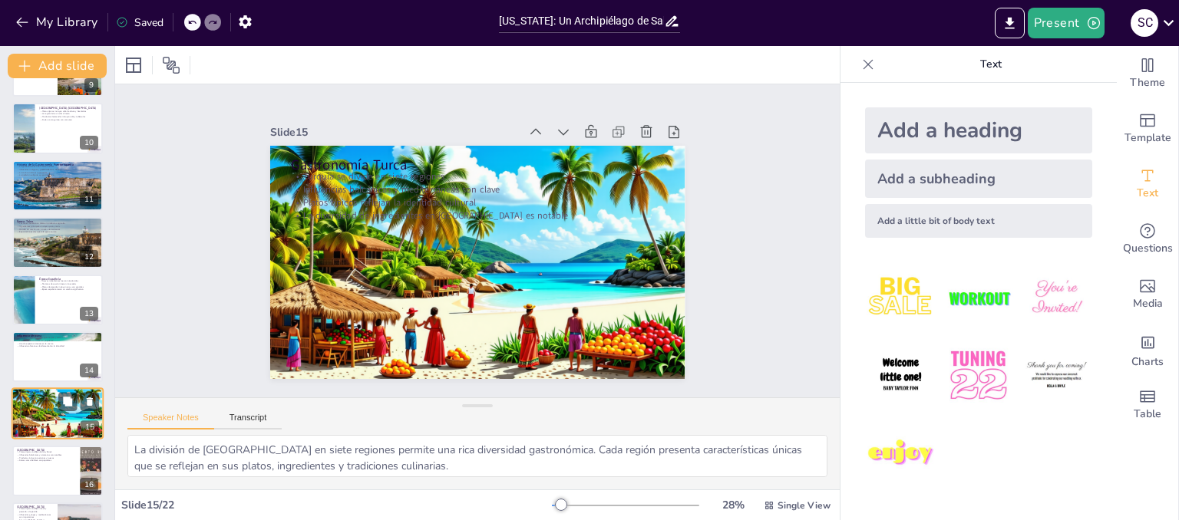
scroll to position [616, 0]
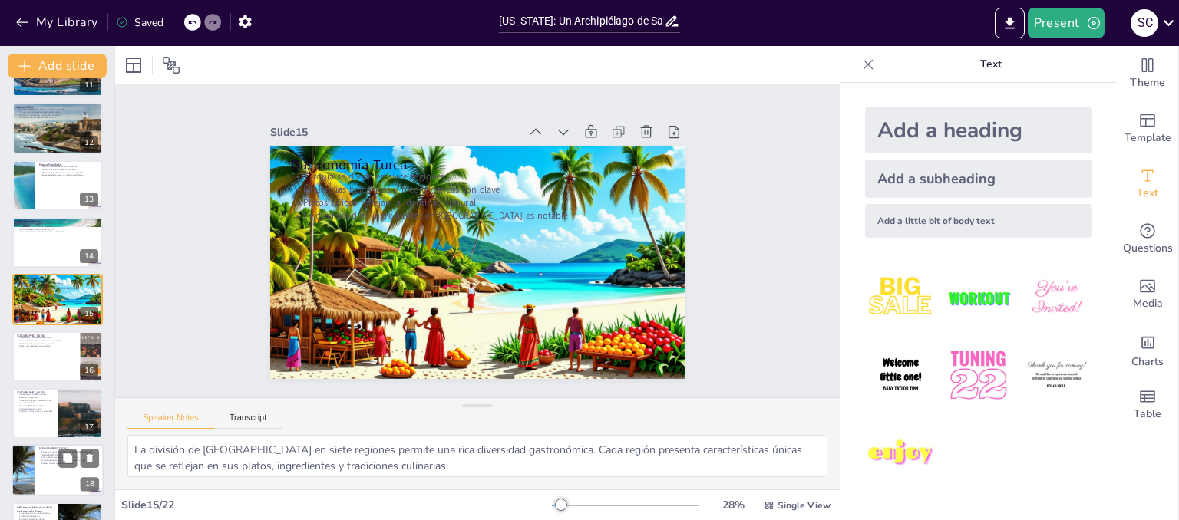
click at [38, 451] on div at bounding box center [58, 471] width 92 height 52
checkbox input "true"
type textarea "Los platos típicos como el kebab de Adana y el lahmacun son representativos de …"
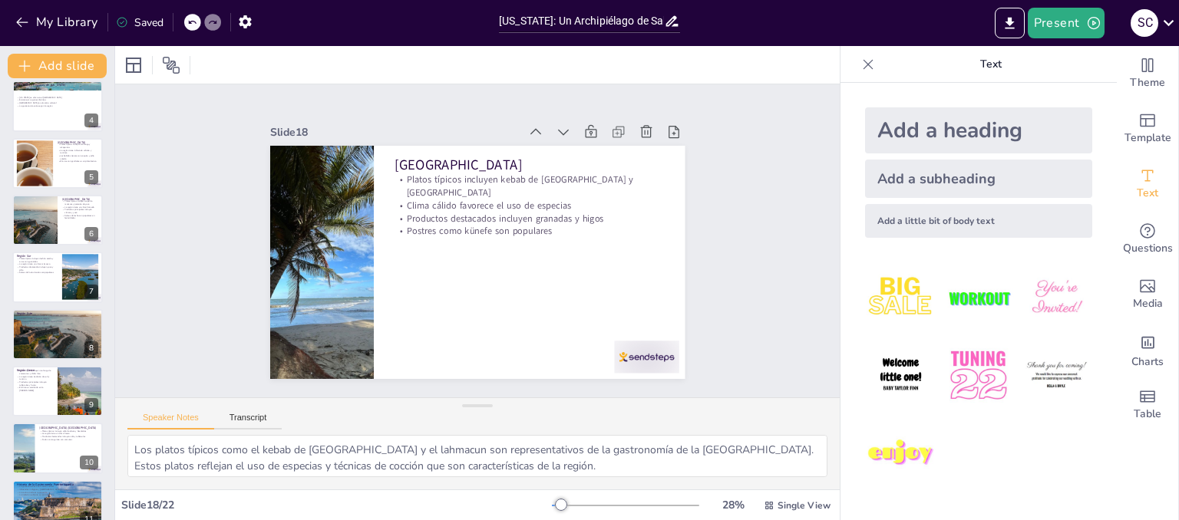
scroll to position [173, 0]
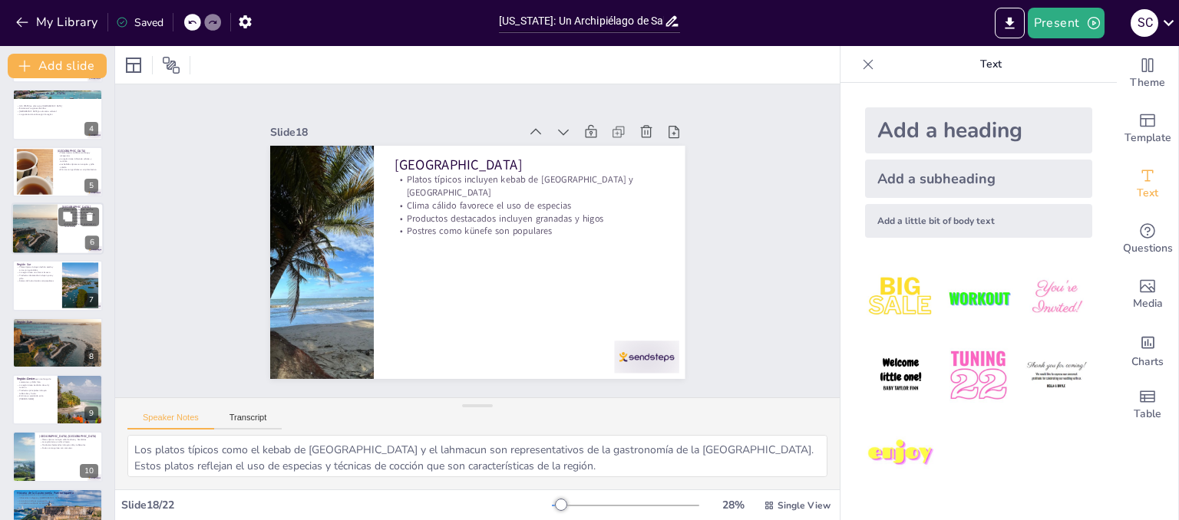
click at [31, 226] on div at bounding box center [34, 229] width 78 height 52
checkbox input "true"
type textarea "La sopa de mariscos y los pasteles de yuca son ejemplos de la riqueza culinaria…"
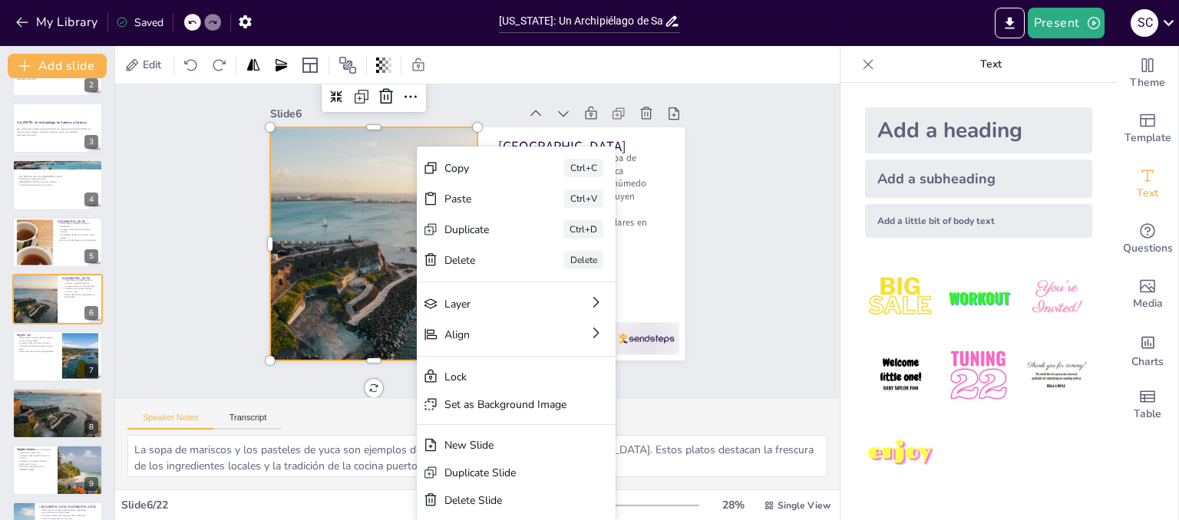
scroll to position [0, 0]
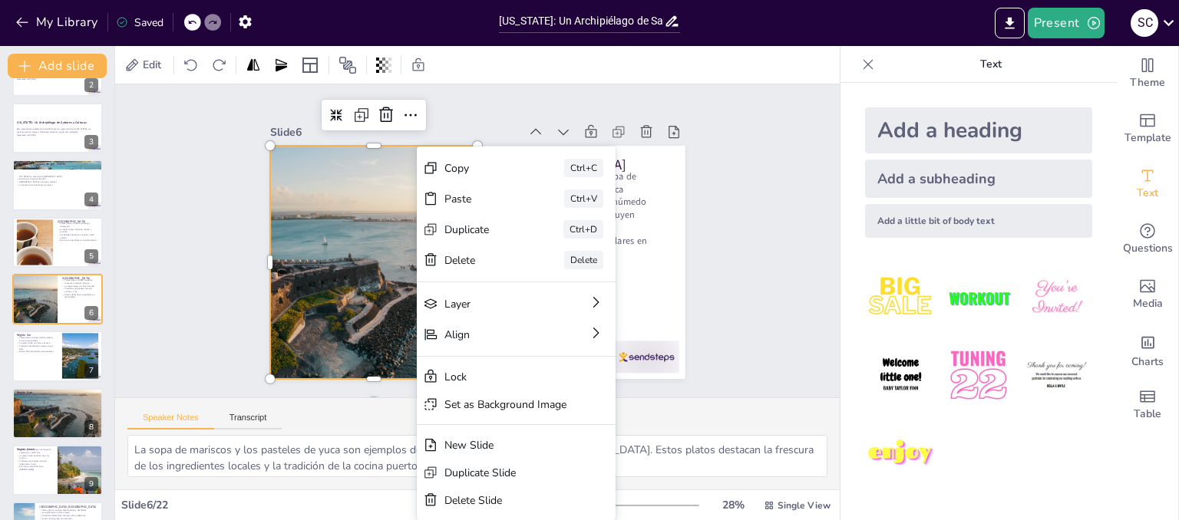
click at [758, 192] on div "Slide 1 Go to sendsteps.me and login with code Free73699740 Slide 2 Puerto Rico…" at bounding box center [477, 240] width 581 height 789
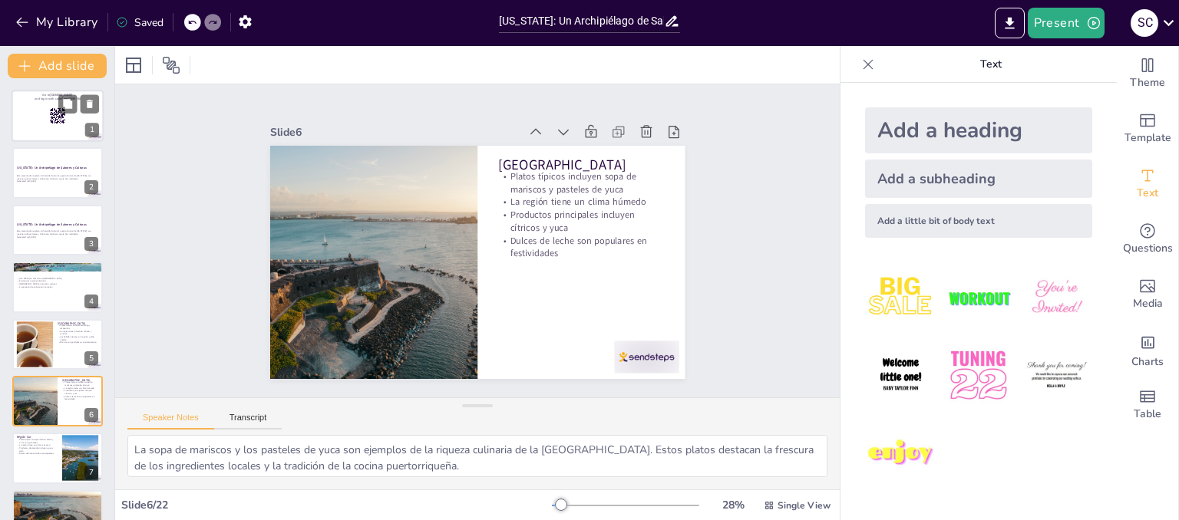
click at [58, 125] on div at bounding box center [58, 116] width 92 height 52
checkbox input "true"
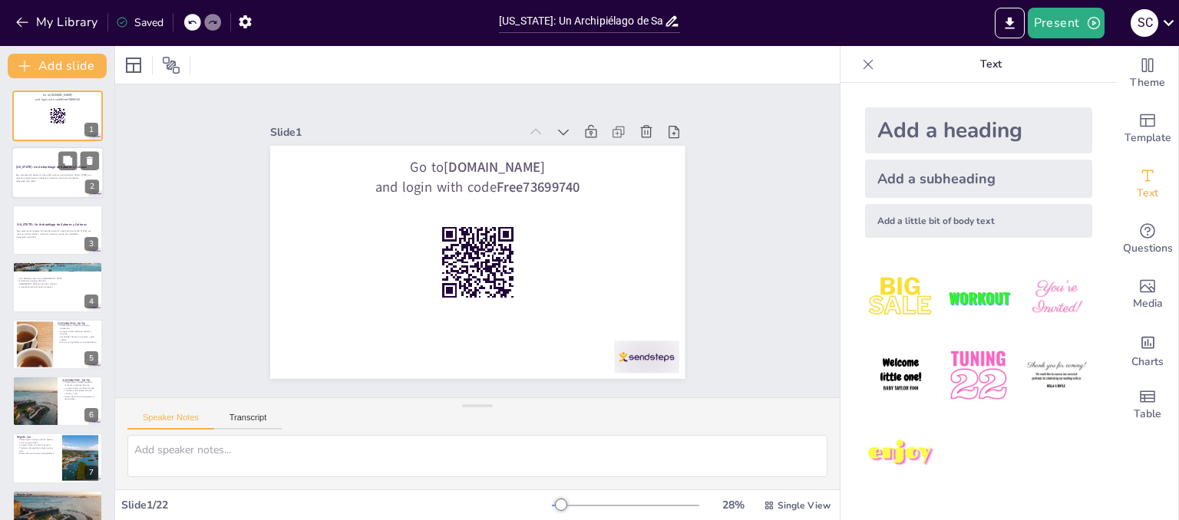
click at [47, 183] on div at bounding box center [58, 173] width 92 height 52
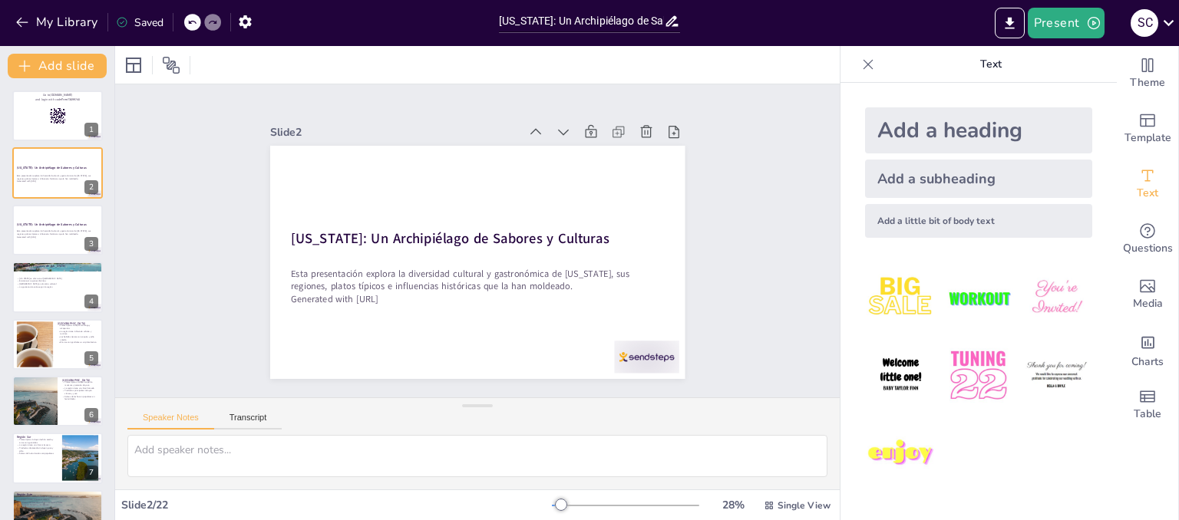
checkbox input "true"
click at [243, 21] on icon "button" at bounding box center [245, 21] width 12 height 13
click at [250, 19] on icon "button" at bounding box center [245, 21] width 12 height 13
click at [1171, 16] on icon at bounding box center [1168, 22] width 21 height 21
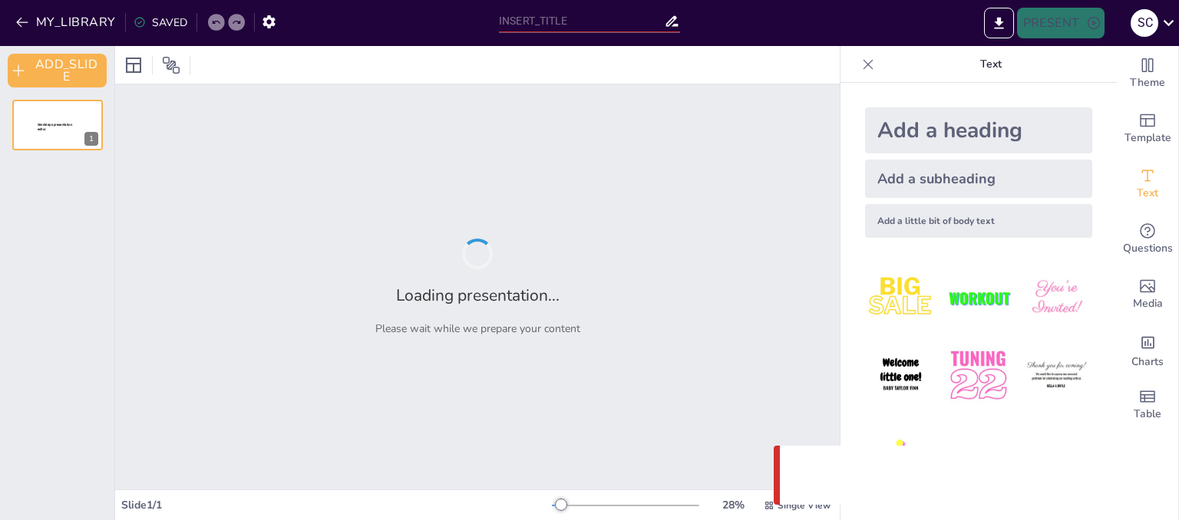
type input "[US_STATE]: Un Archipiélago de Sabores y Culturas"
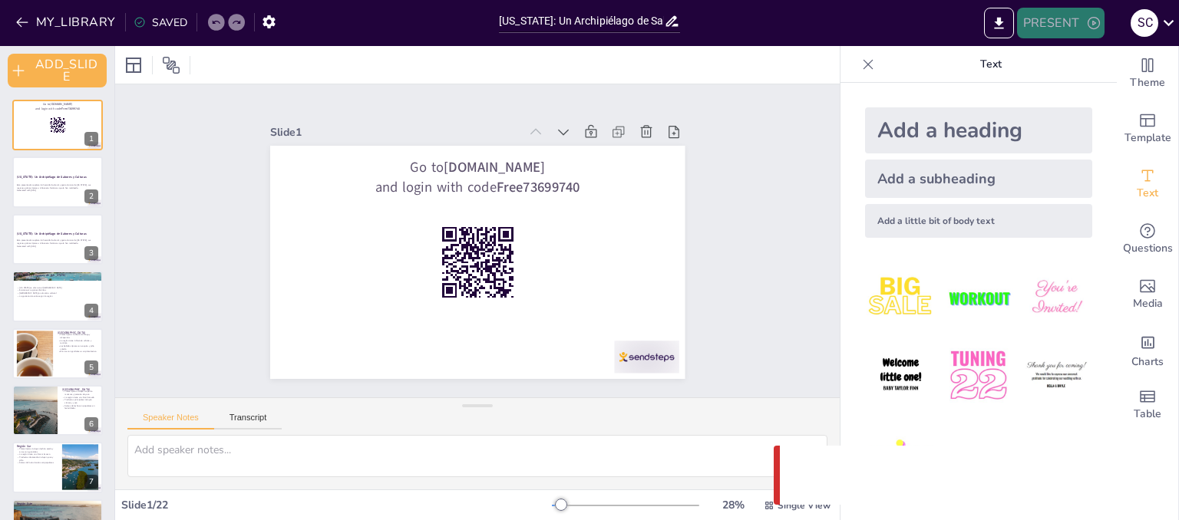
click at [1070, 18] on button "PRESENT" at bounding box center [1061, 23] width 88 height 31
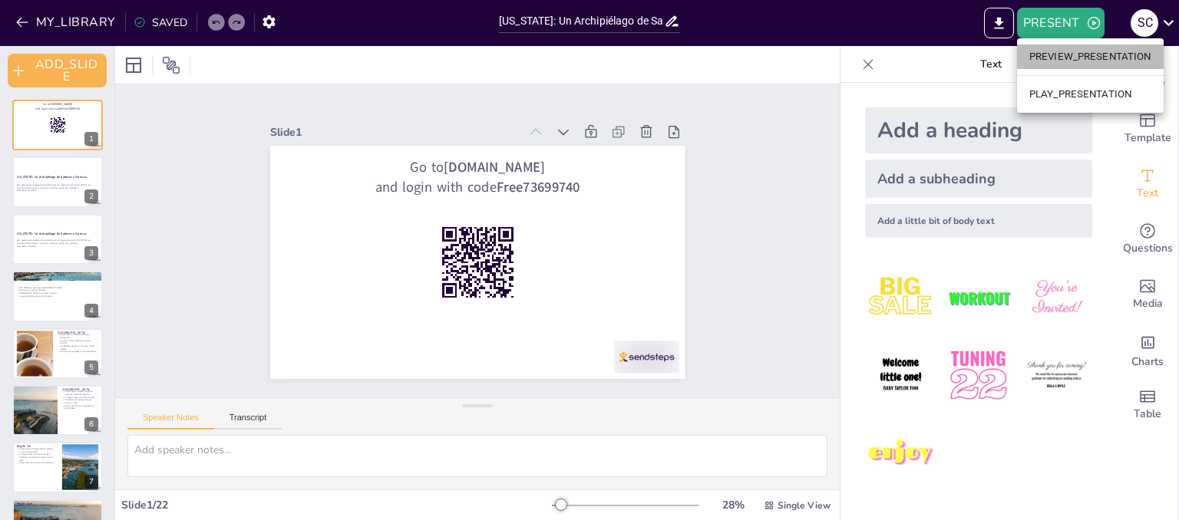
click at [1062, 59] on li "PREVIEW_PRESENTATION" at bounding box center [1090, 57] width 147 height 25
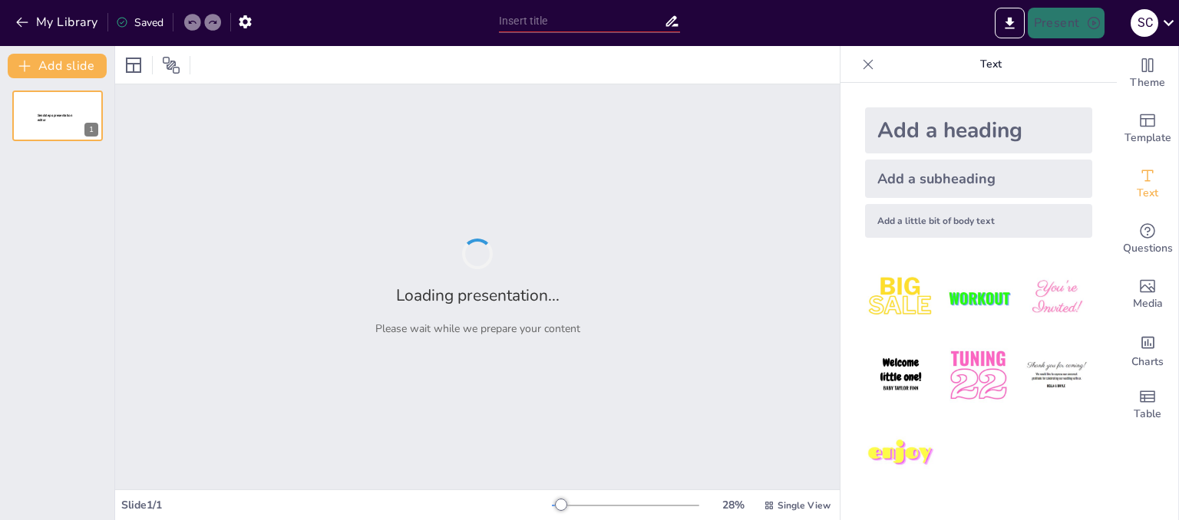
type input "[US_STATE]: Un Archipiélago de Sabores y Culturas"
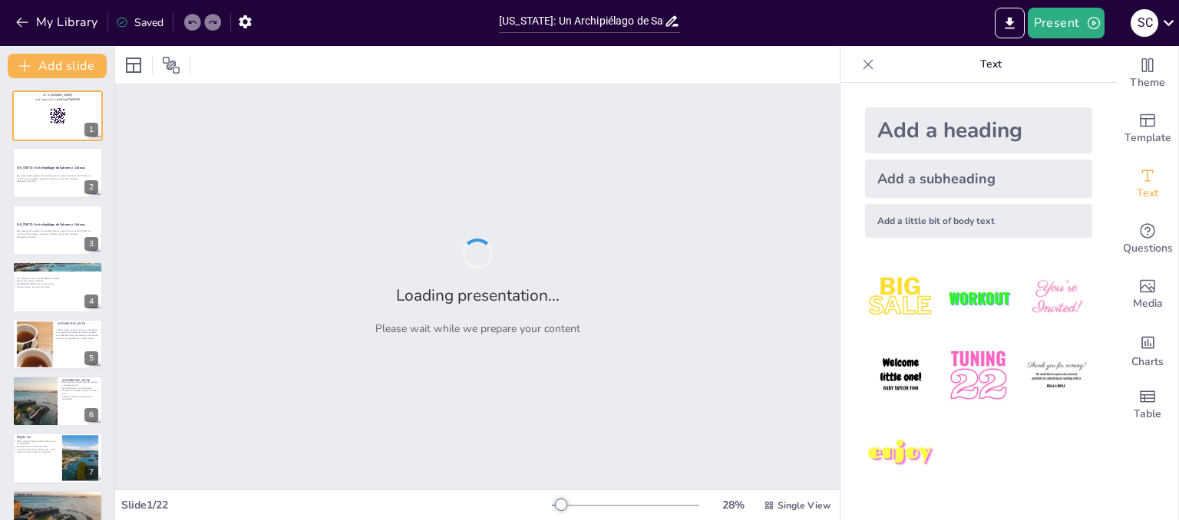
checkbox input "true"
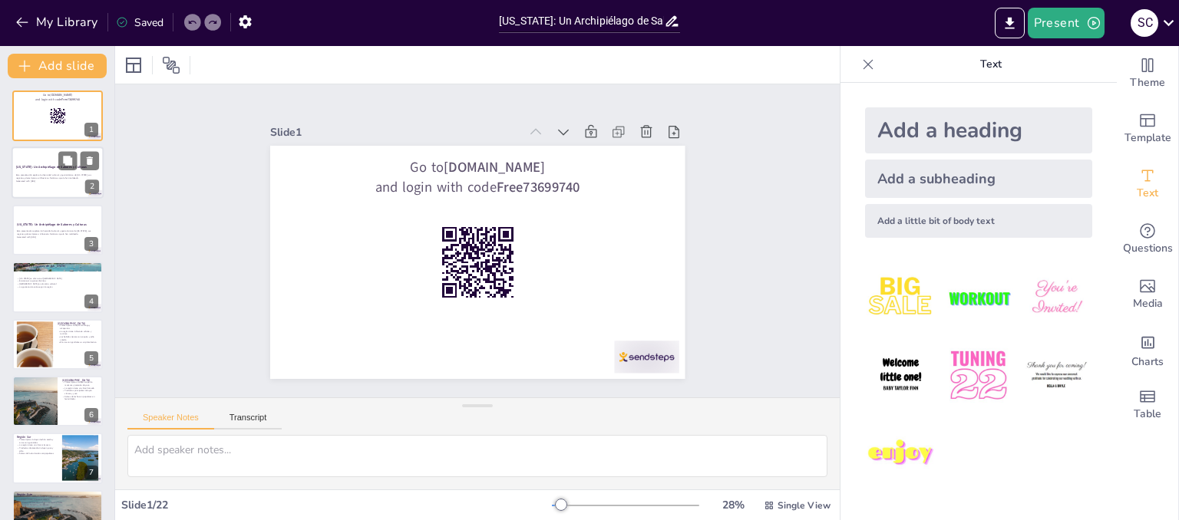
click at [48, 178] on p "Esta presentación explora la diversidad cultural y gastronómica de [US_STATE], …" at bounding box center [57, 176] width 83 height 5
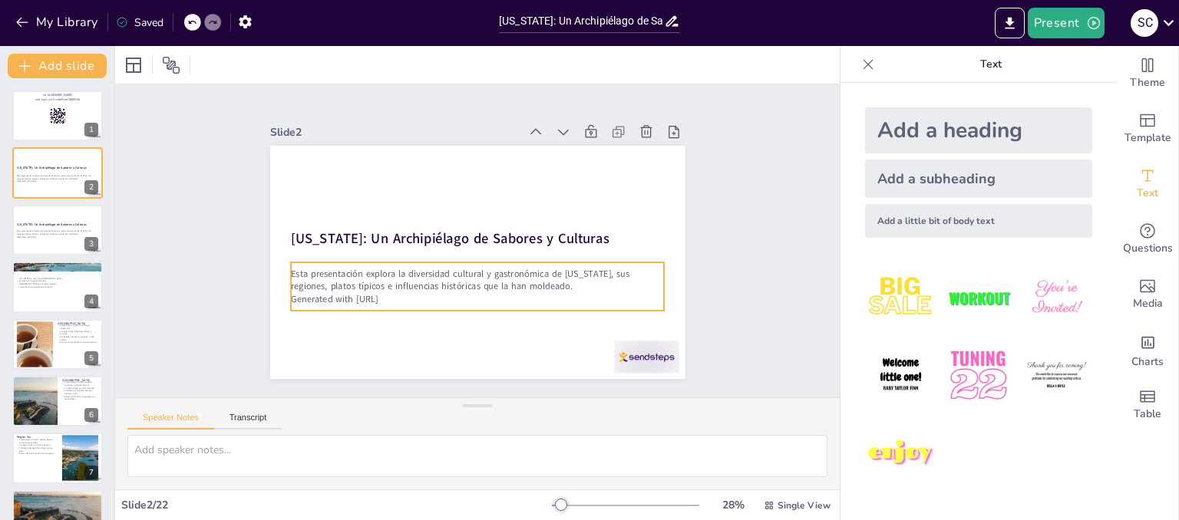
click at [490, 281] on p "Esta presentación explora la diversidad cultural y gastronómica de [US_STATE], …" at bounding box center [477, 280] width 373 height 26
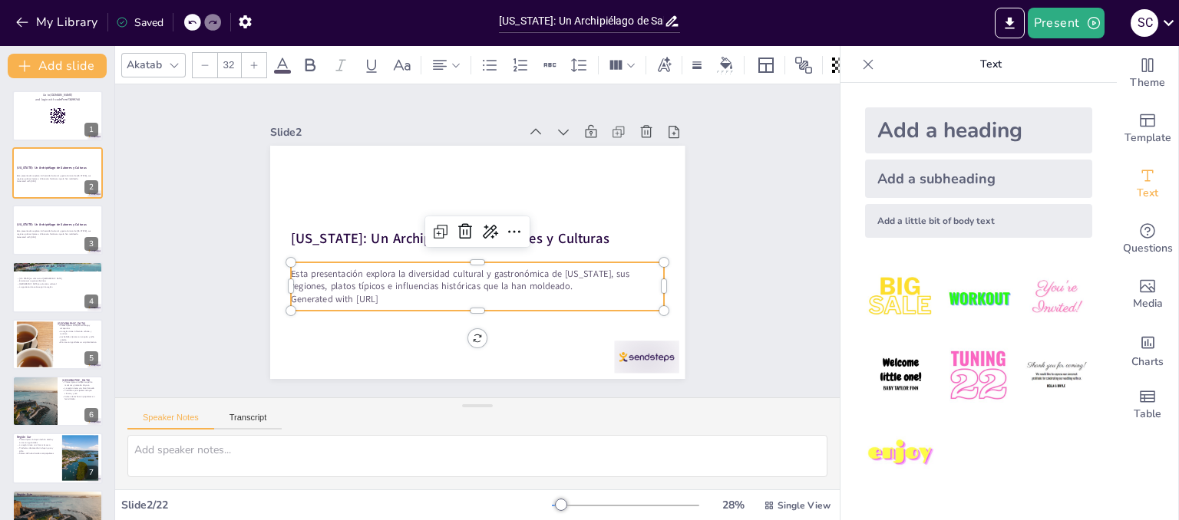
click at [609, 290] on p "Generated with [URL]" at bounding box center [471, 299] width 372 height 52
click at [506, 226] on icon at bounding box center [515, 236] width 20 height 20
click at [431, 225] on icon at bounding box center [440, 232] width 18 height 18
checkbox input "true"
type input "32"
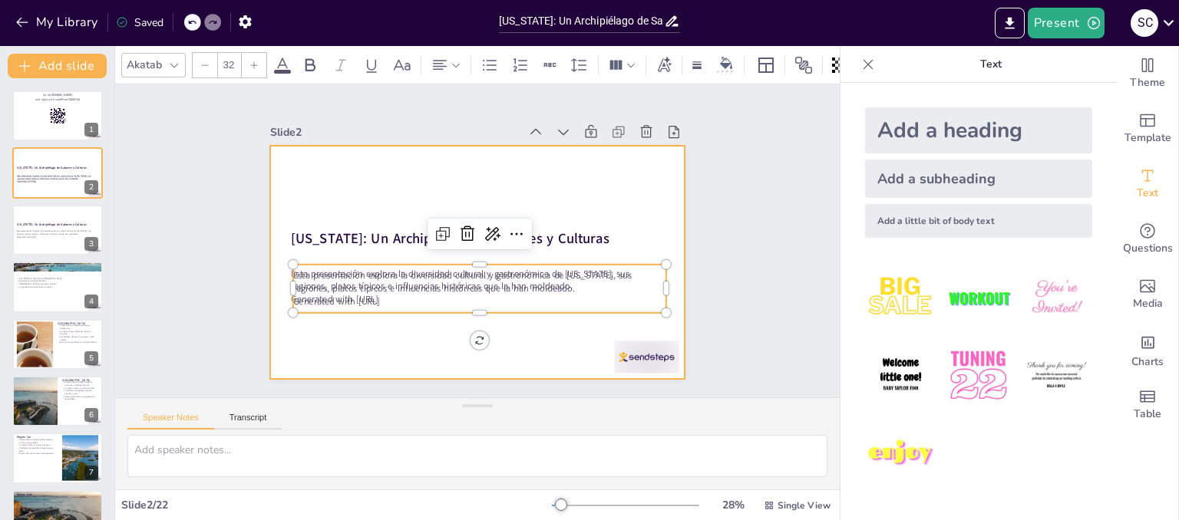
drag, startPoint x: 501, startPoint y: 339, endPoint x: 525, endPoint y: 339, distance: 23.8
click at [504, 339] on div at bounding box center [477, 262] width 415 height 233
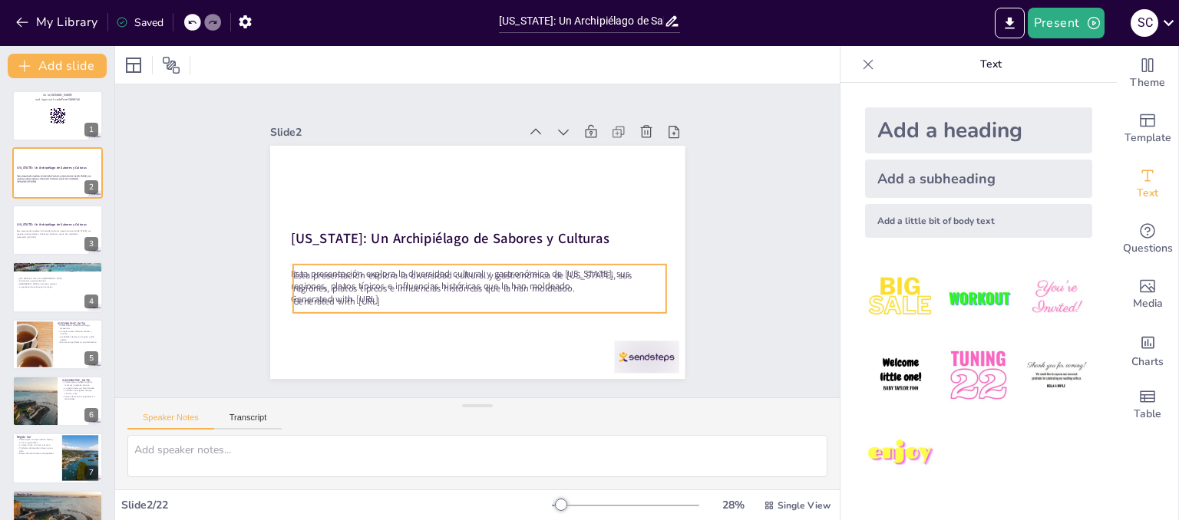
click at [513, 279] on p "Esta presentación explora la diversidad cultural y gastronómica de [US_STATE], …" at bounding box center [479, 282] width 373 height 26
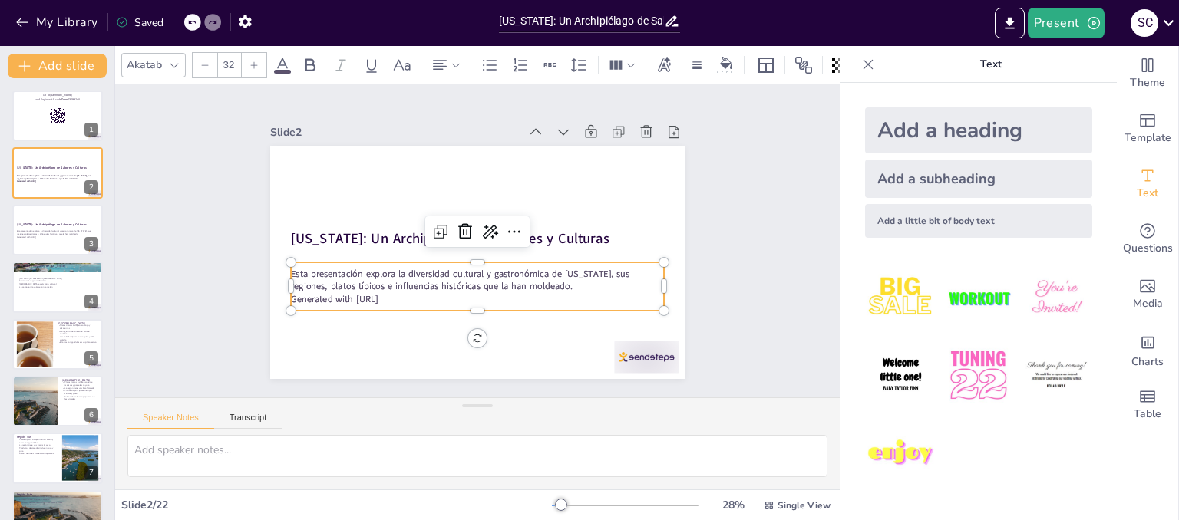
click at [708, 202] on div "Slide 1 Go to [DOMAIN_NAME] and login with code Free73699740 Slide 2 [US_STATE]…" at bounding box center [478, 241] width 562 height 418
checkbox input "true"
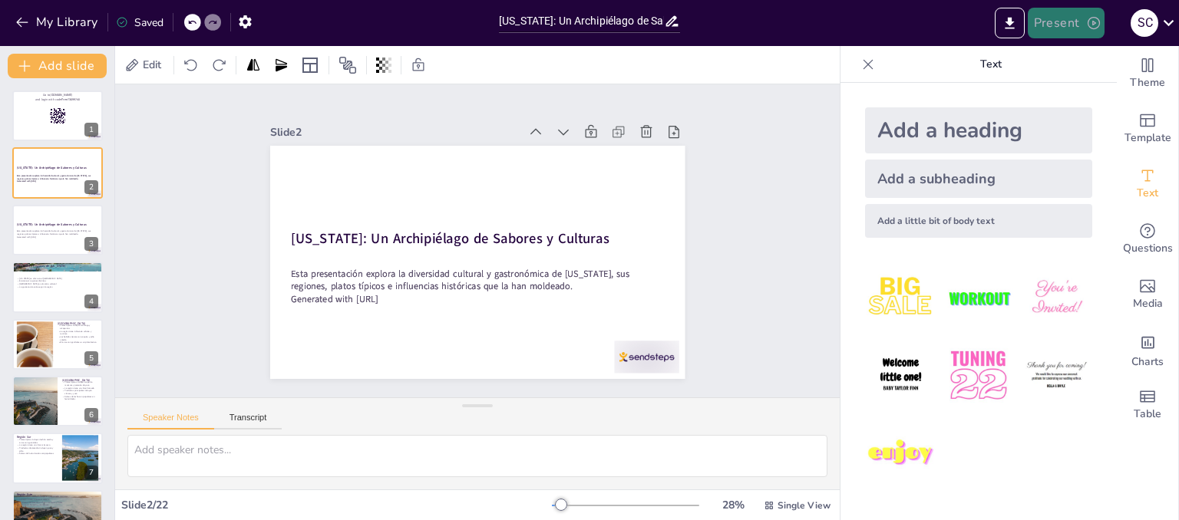
click at [1042, 22] on button "Present" at bounding box center [1066, 23] width 77 height 31
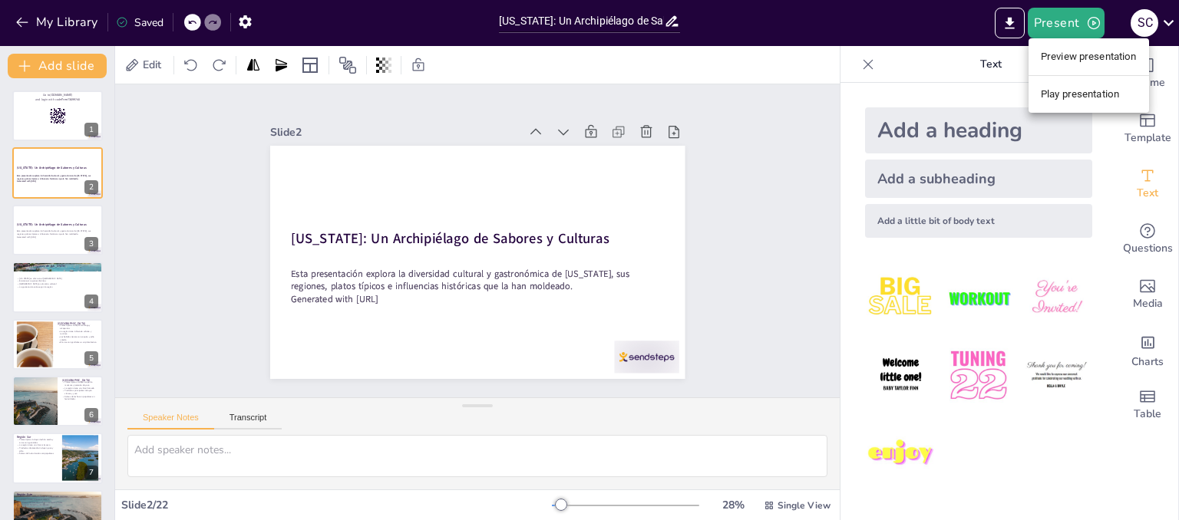
click at [1072, 53] on li "Preview presentation" at bounding box center [1089, 57] width 121 height 25
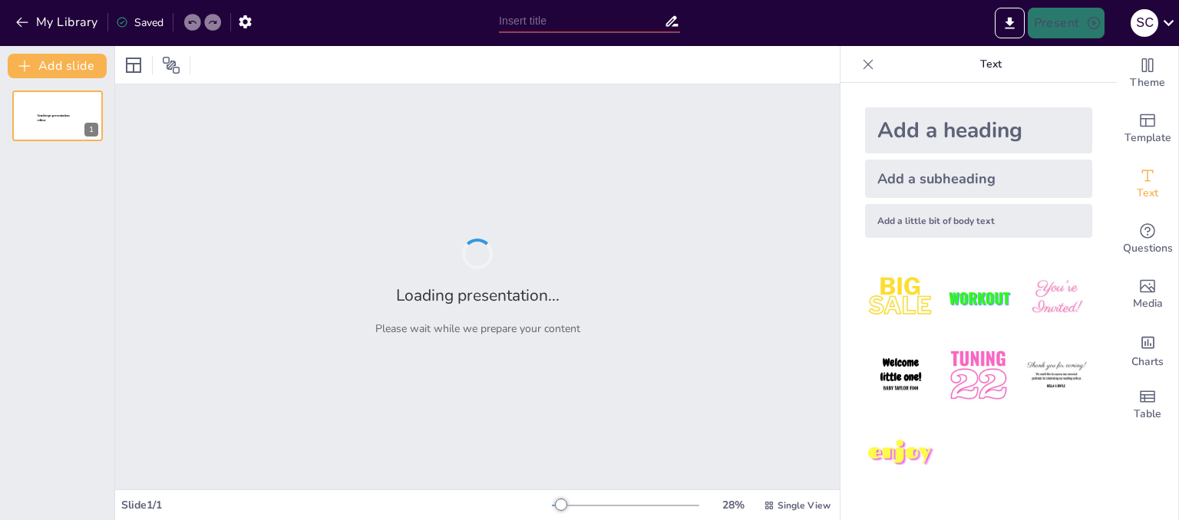
type input "[US_STATE]: Un Archipiélago de Sabores y Culturas"
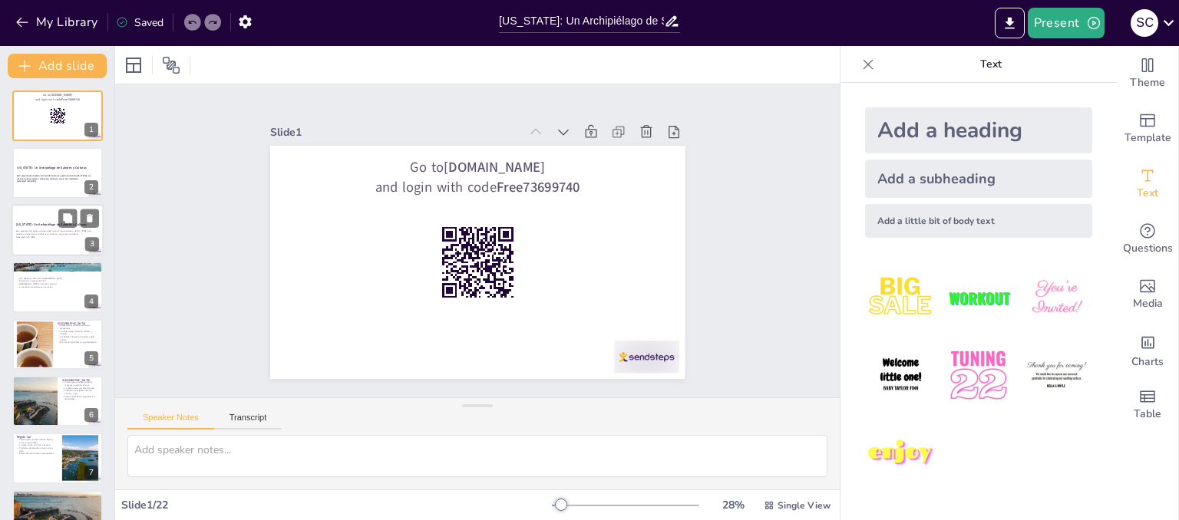
click at [14, 230] on div at bounding box center [58, 230] width 92 height 52
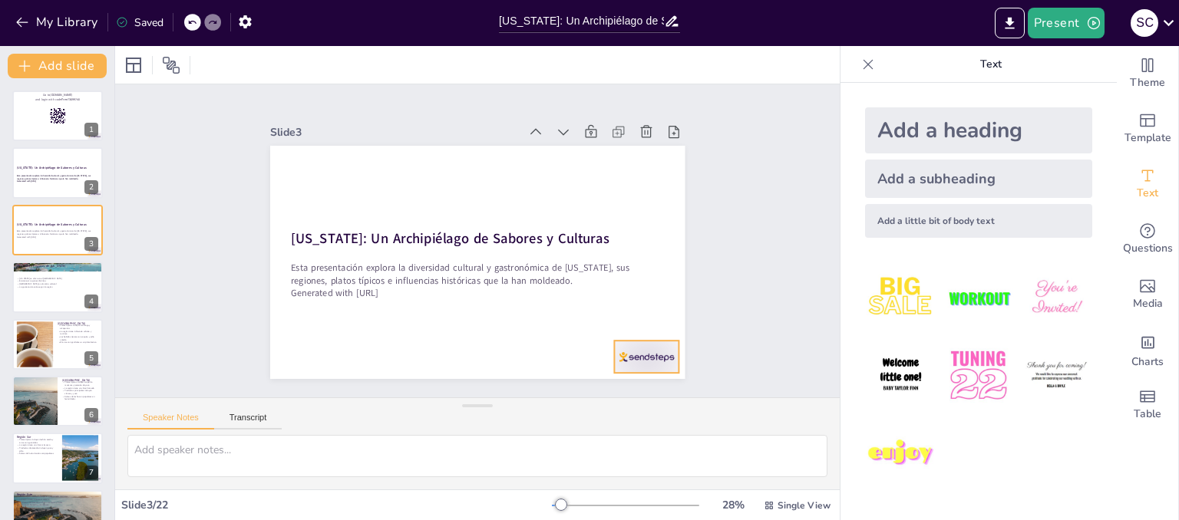
click at [643, 367] on div at bounding box center [618, 389] width 70 height 45
click at [63, 138] on div at bounding box center [58, 116] width 92 height 52
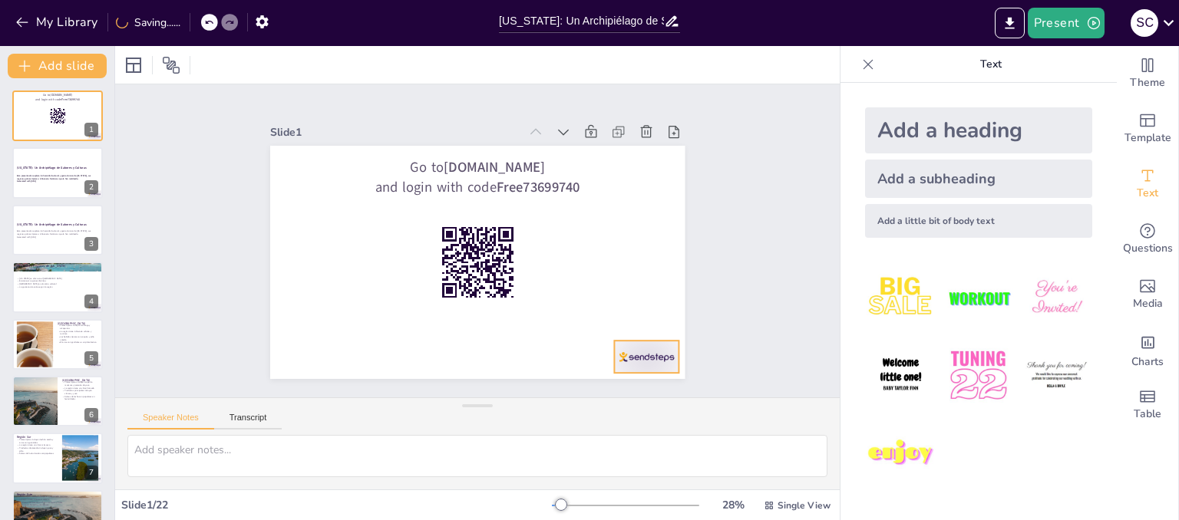
click at [621, 388] on div at bounding box center [585, 416] width 72 height 56
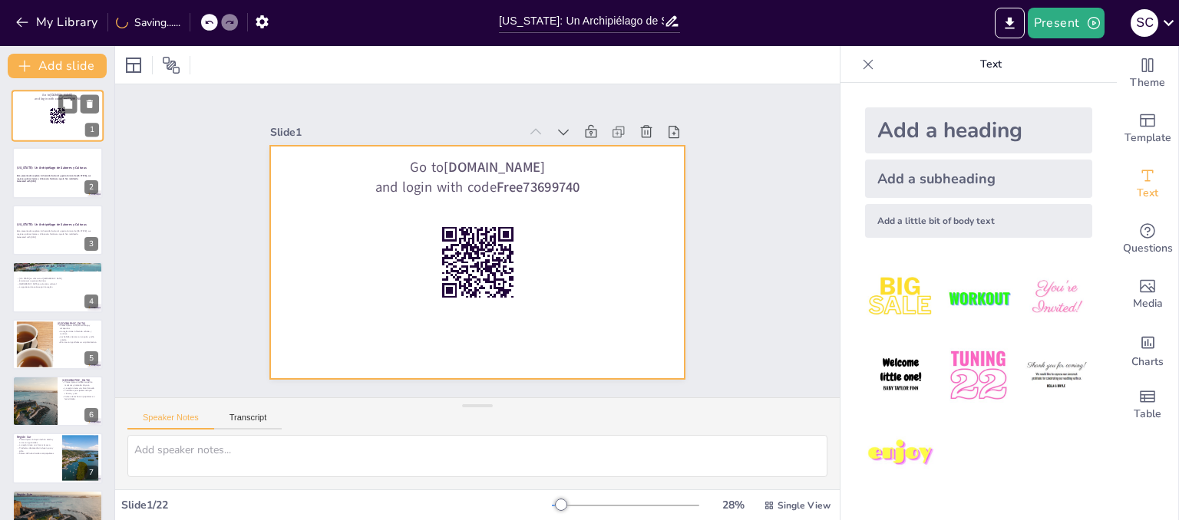
click at [45, 114] on div at bounding box center [58, 116] width 92 height 52
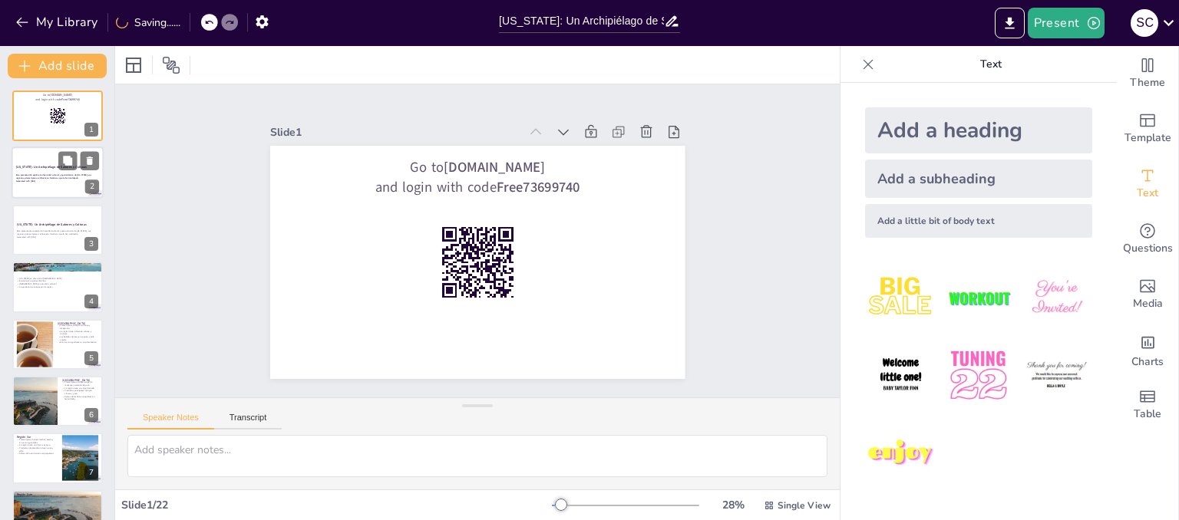
click at [38, 188] on div at bounding box center [58, 173] width 92 height 52
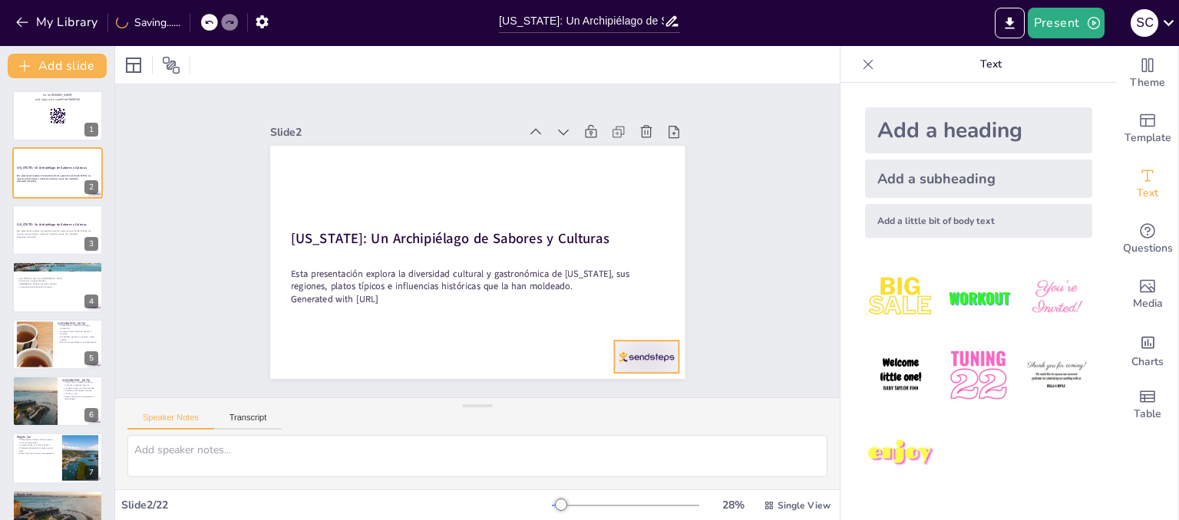
click at [626, 357] on div at bounding box center [633, 374] width 68 height 39
click at [34, 229] on div "Esta presentación explora la diversidad cultural y gastronómica de [US_STATE], …" at bounding box center [57, 234] width 83 height 11
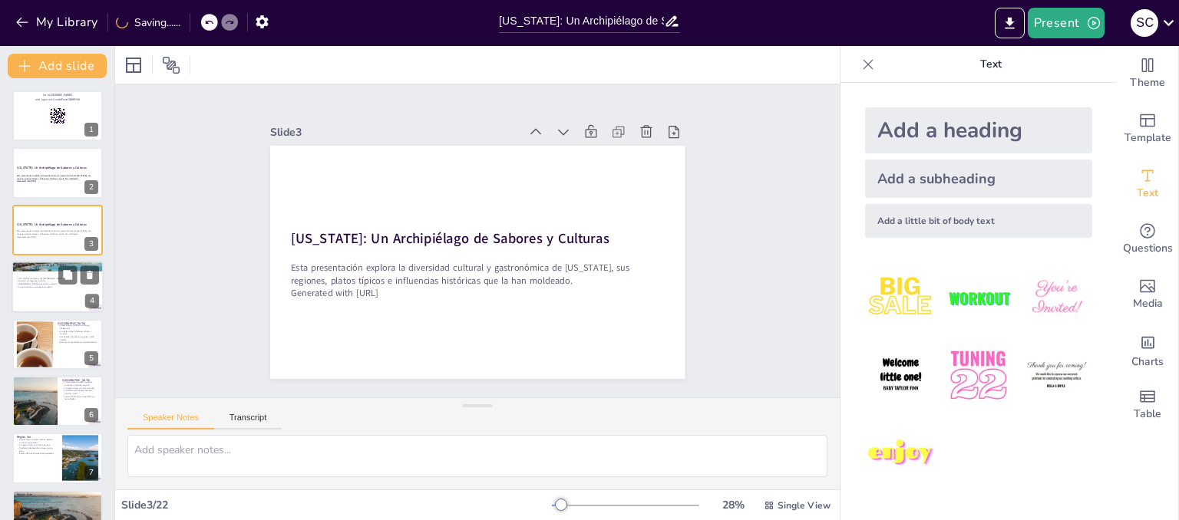
checkbox input "true"
click at [30, 294] on div at bounding box center [58, 287] width 92 height 52
type textarea "La ubicación de [US_STATE] en el [GEOGRAPHIC_DATA] es fundamental para entender…"
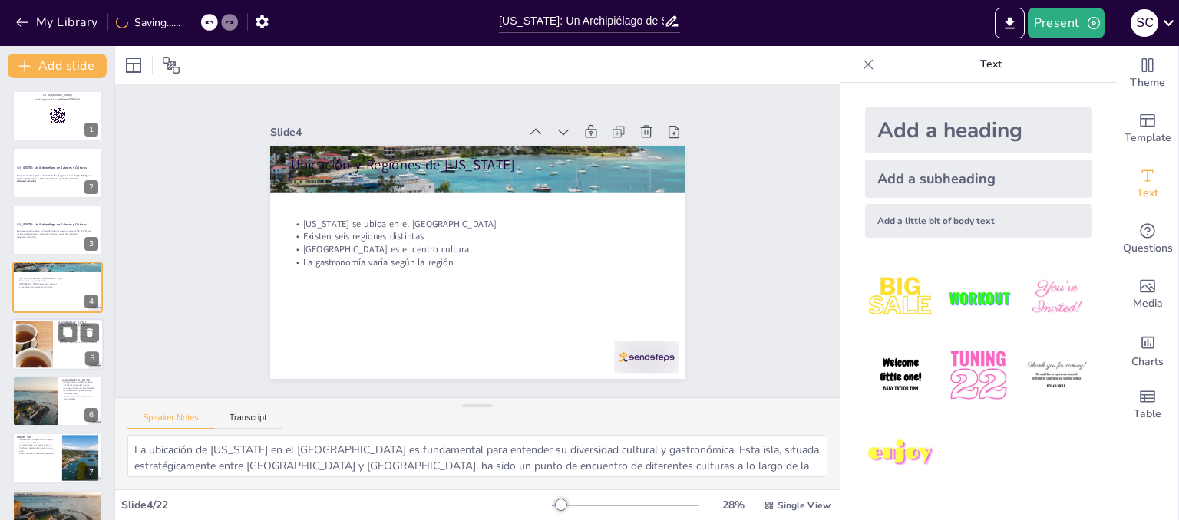
checkbox input "true"
click at [49, 348] on div at bounding box center [34, 345] width 99 height 46
type textarea "El mofongo y las alcapurrias son representativos de la gastronomía de la [GEOGR…"
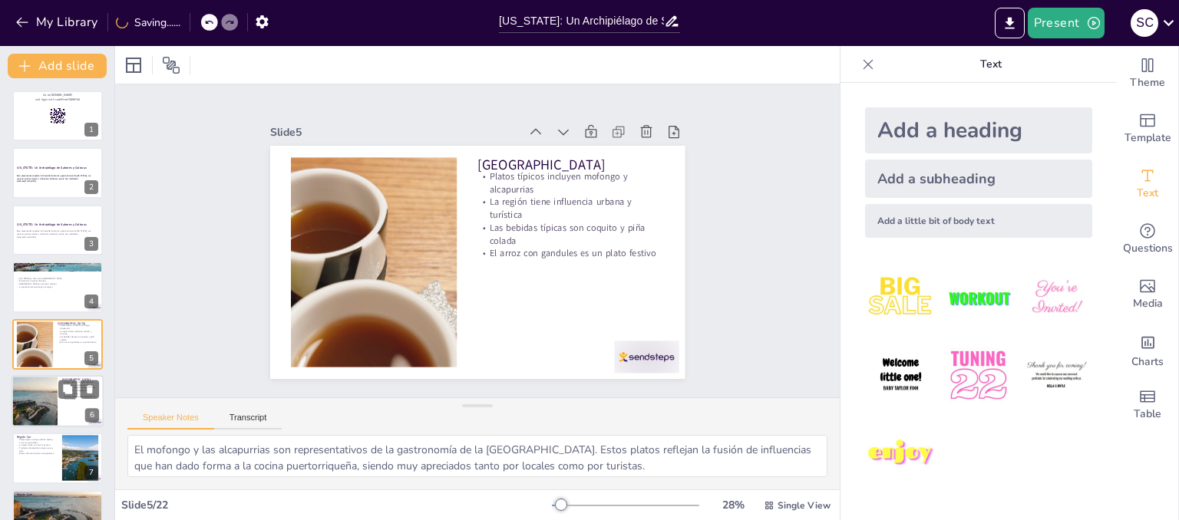
scroll to position [45, 0]
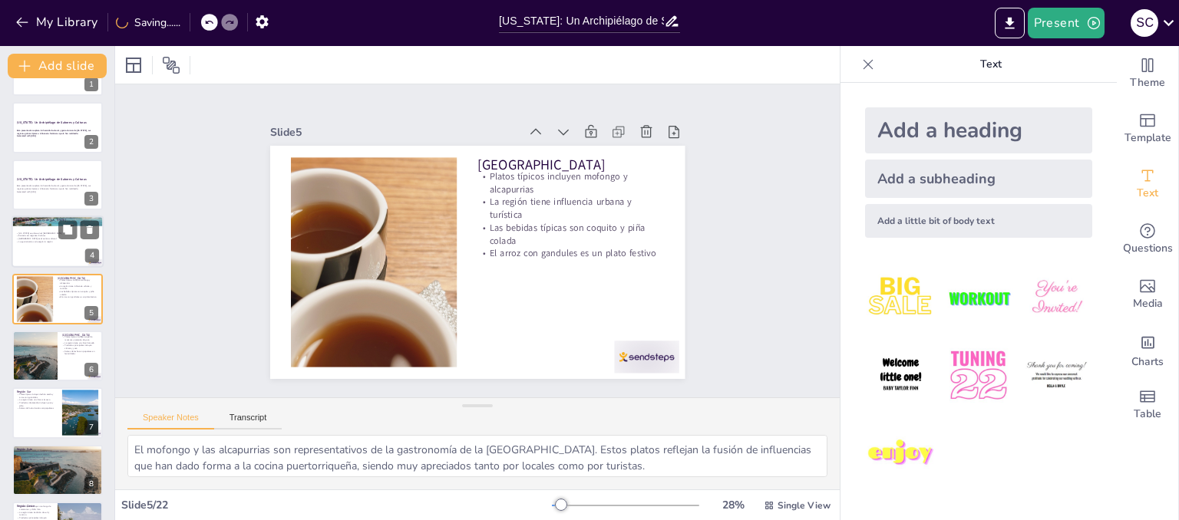
checkbox input "true"
drag, startPoint x: 51, startPoint y: 240, endPoint x: 151, endPoint y: 256, distance: 101.1
click at [52, 240] on p "La gastronomía varía según la región" at bounding box center [57, 241] width 83 height 3
type textarea "La ubicación de [US_STATE] en el [GEOGRAPHIC_DATA] es fundamental para entender…"
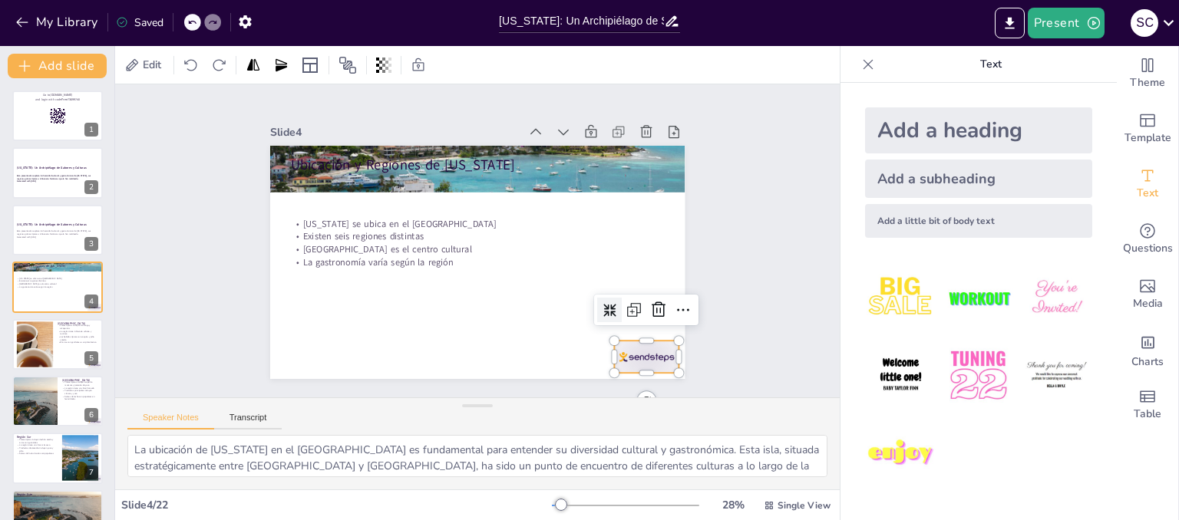
click at [624, 367] on div at bounding box center [618, 389] width 70 height 45
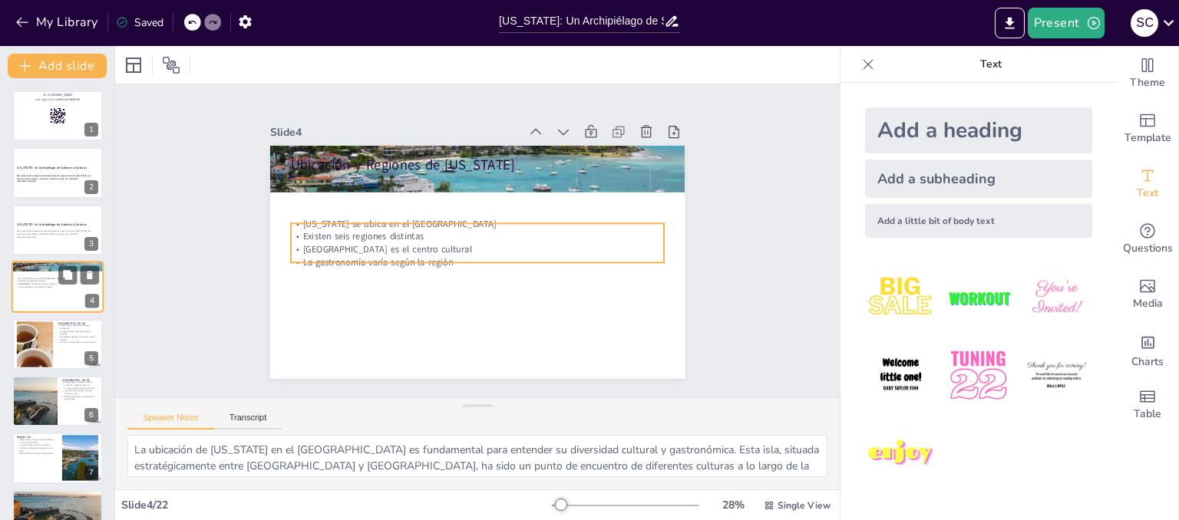
click at [63, 287] on p "La gastronomía varía según la región" at bounding box center [57, 287] width 83 height 3
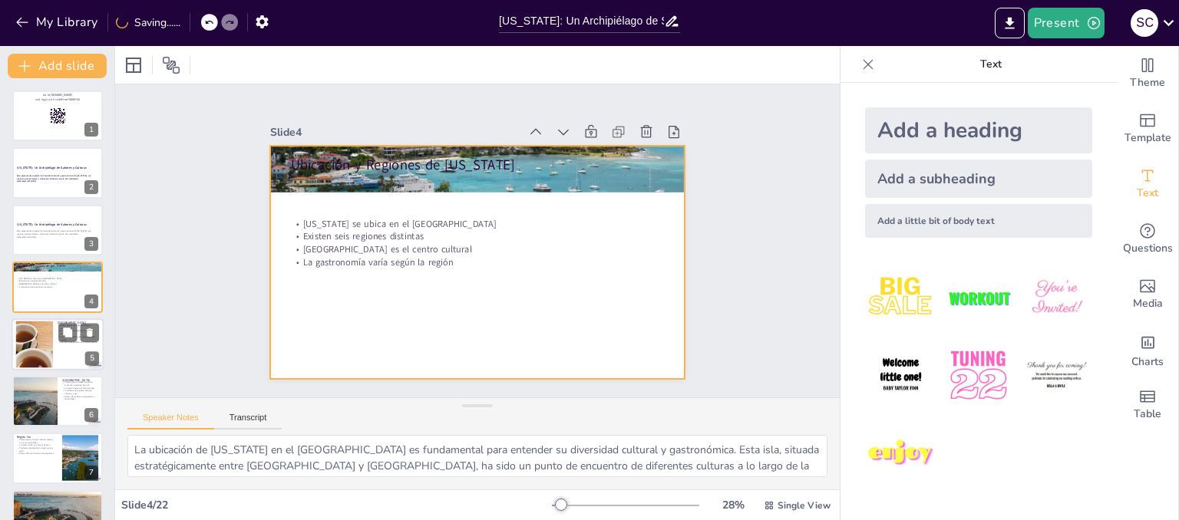
checkbox input "true"
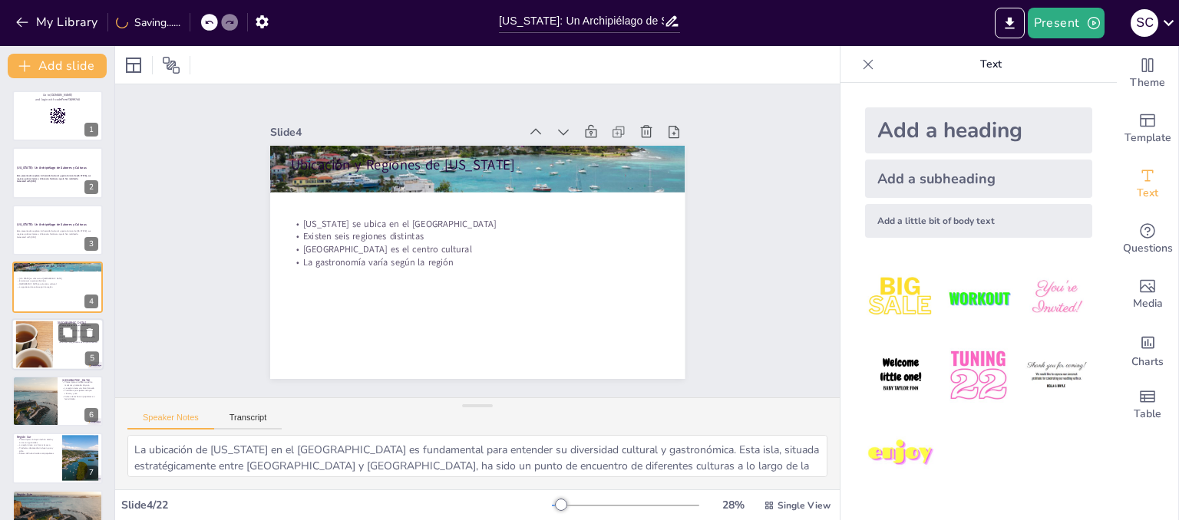
click at [48, 348] on div at bounding box center [34, 344] width 101 height 47
type textarea "El mofongo y las alcapurrias son representativos de la gastronomía de la [GEOGR…"
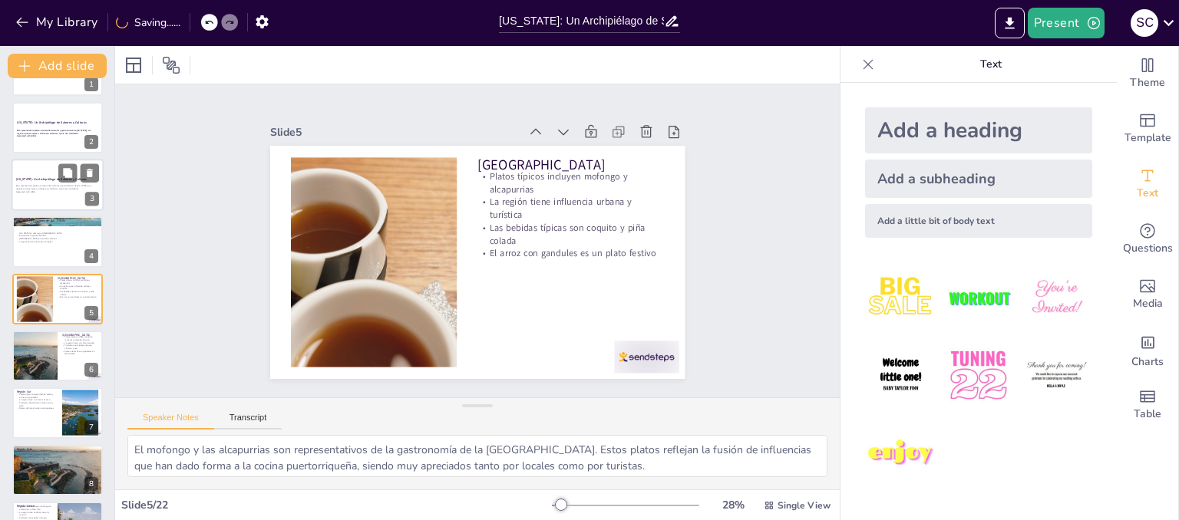
checkbox input "true"
click at [45, 195] on div at bounding box center [58, 185] width 92 height 52
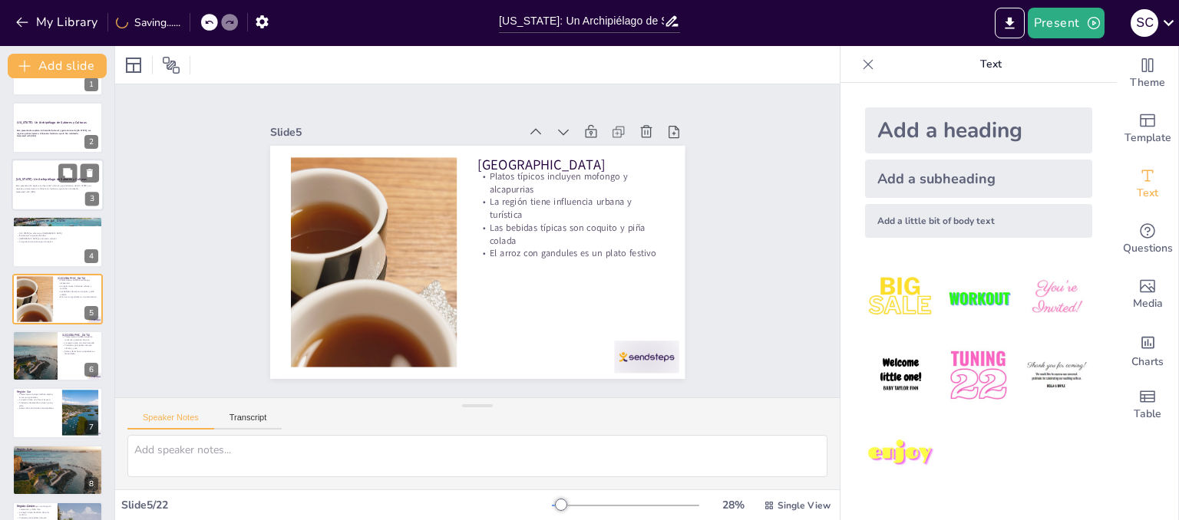
scroll to position [0, 0]
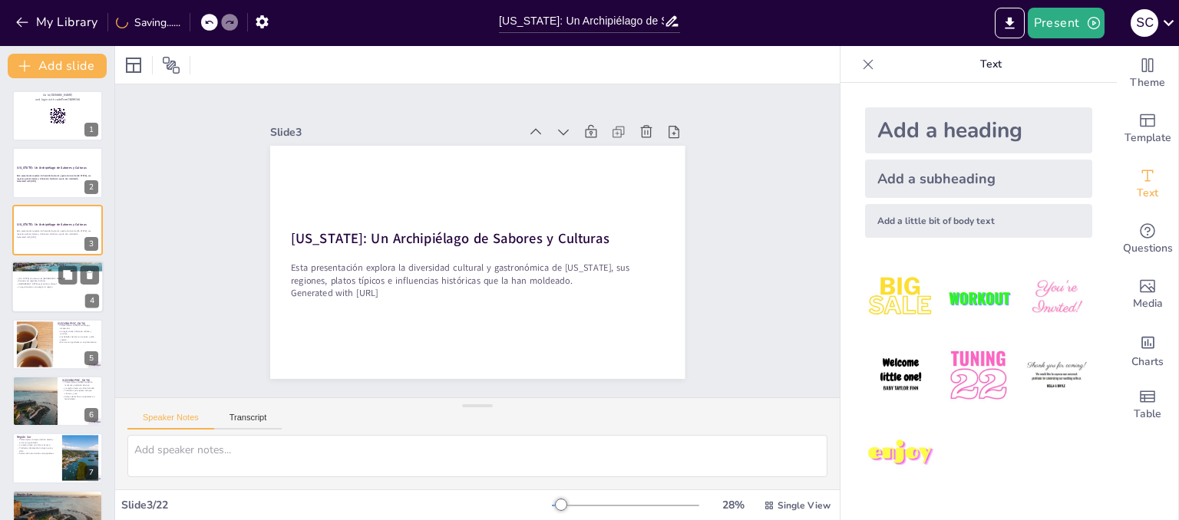
checkbox input "true"
click at [61, 290] on div at bounding box center [58, 287] width 92 height 52
type textarea "La ubicación de [US_STATE] en el [GEOGRAPHIC_DATA] es fundamental para entender…"
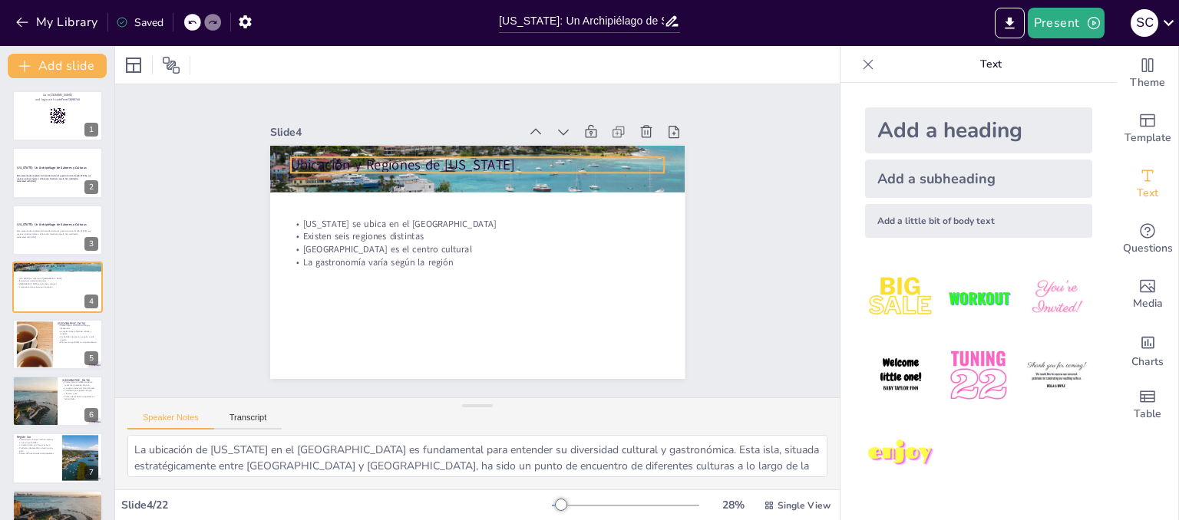
click at [393, 162] on p "Ubicación y Regiones de [US_STATE]" at bounding box center [477, 165] width 373 height 19
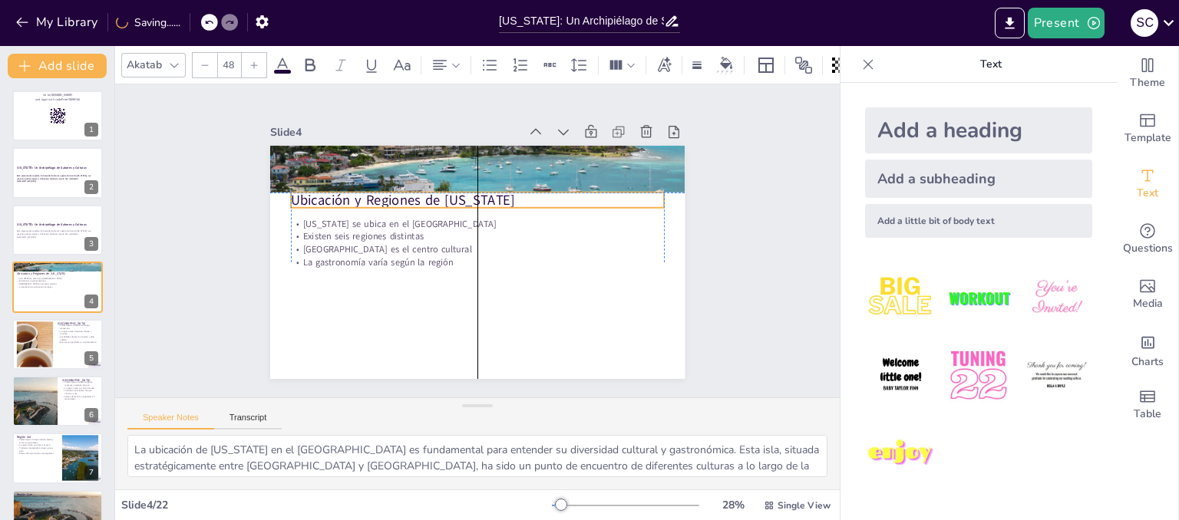
drag, startPoint x: 396, startPoint y: 158, endPoint x: 396, endPoint y: 191, distance: 33.0
click at [396, 191] on p "Ubicación y Regiones de [US_STATE]" at bounding box center [477, 199] width 373 height 19
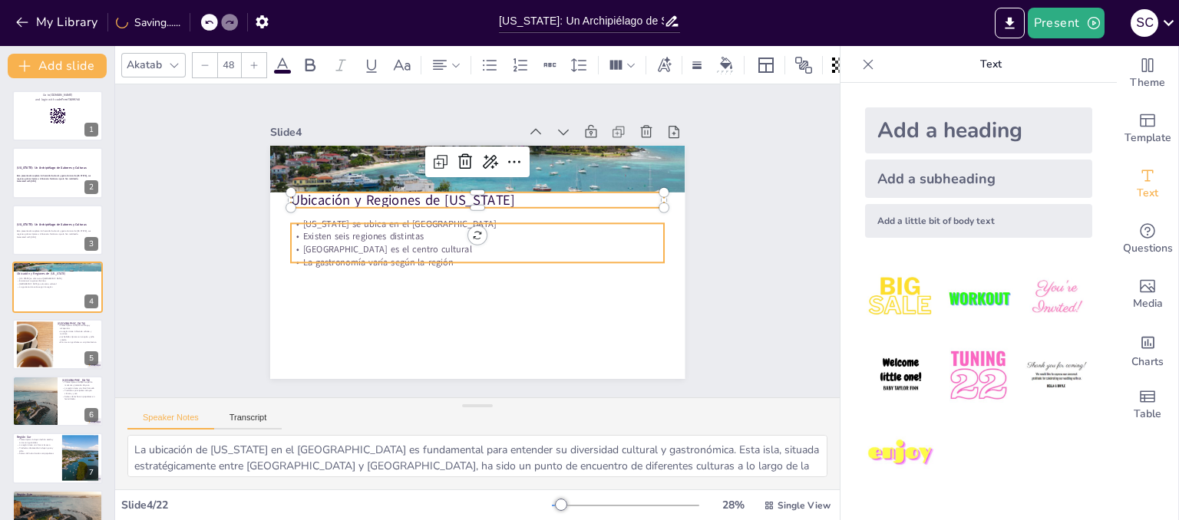
checkbox input "true"
type input "--"
checkbox input "true"
type input "32"
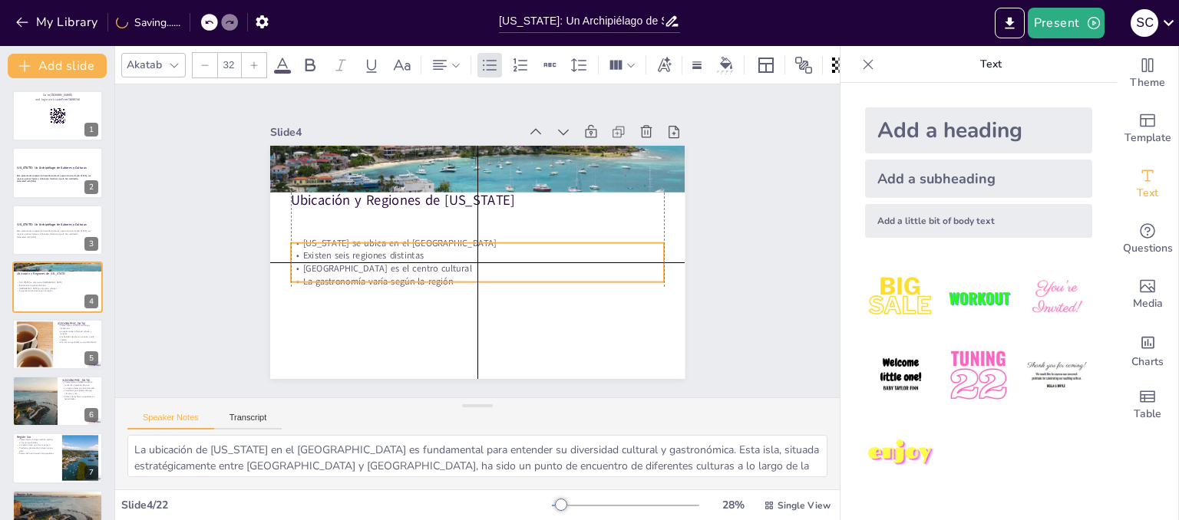
drag, startPoint x: 338, startPoint y: 249, endPoint x: 336, endPoint y: 264, distance: 14.7
click at [336, 264] on p "[GEOGRAPHIC_DATA] es el centro cultural" at bounding box center [477, 269] width 373 height 13
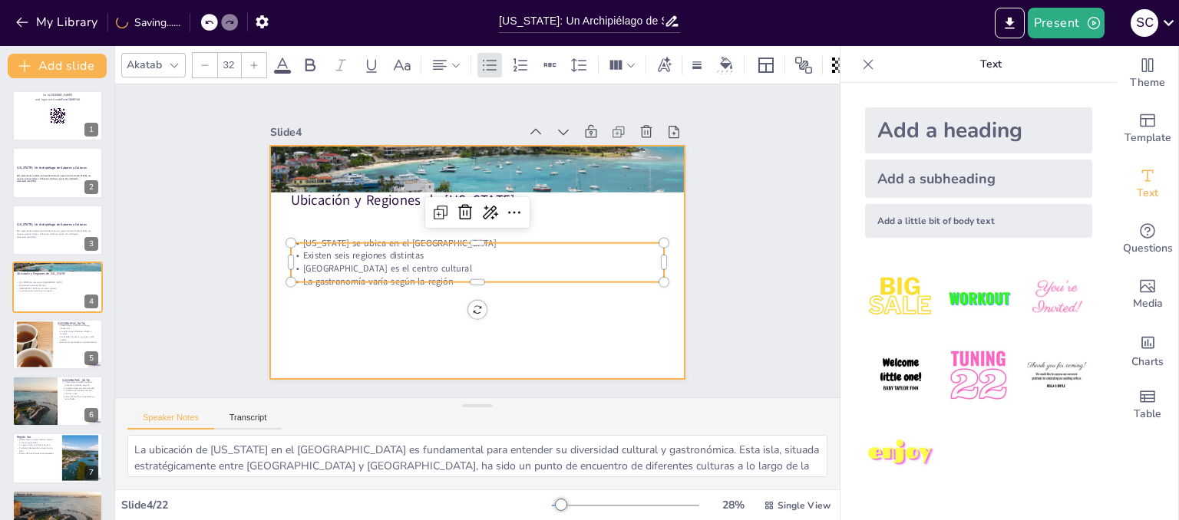
click at [559, 320] on div at bounding box center [474, 262] width 437 height 276
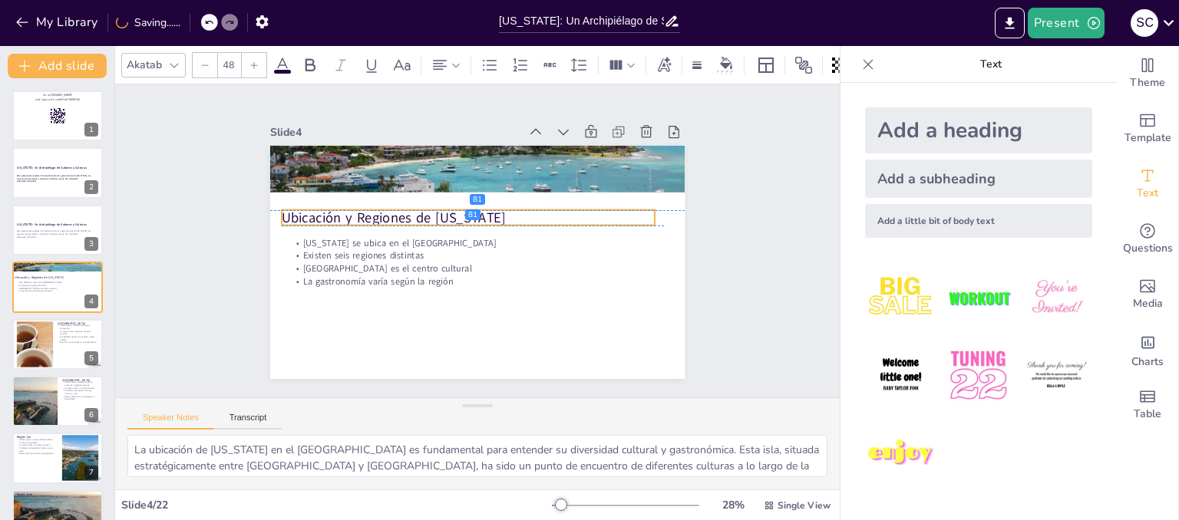
drag, startPoint x: 392, startPoint y: 191, endPoint x: 383, endPoint y: 203, distance: 14.7
click at [383, 203] on p "Ubicación y Regiones de [US_STATE]" at bounding box center [470, 217] width 373 height 58
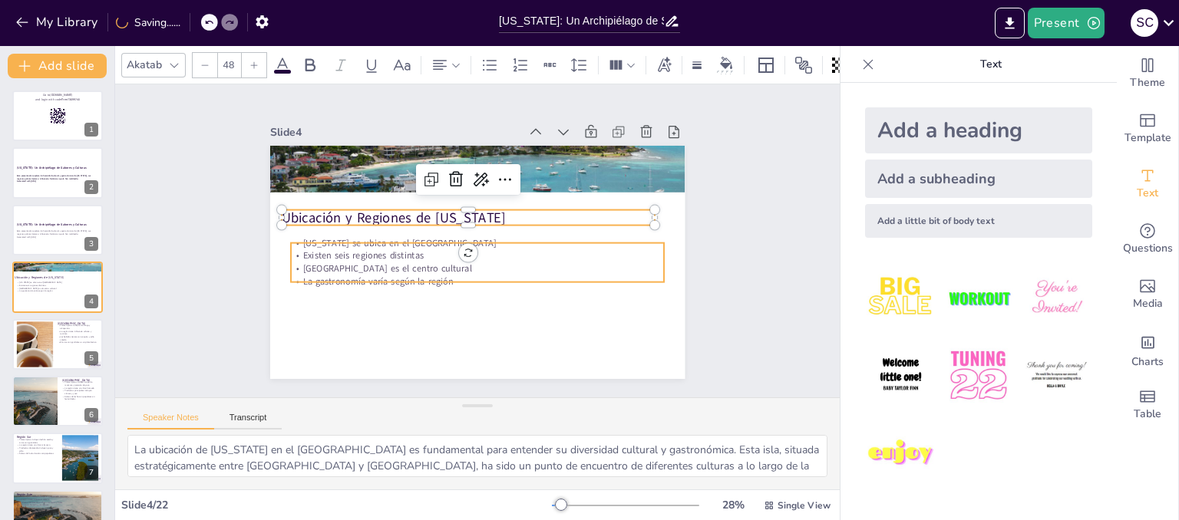
checkbox input "true"
type input "--"
checkbox input "true"
type input "32"
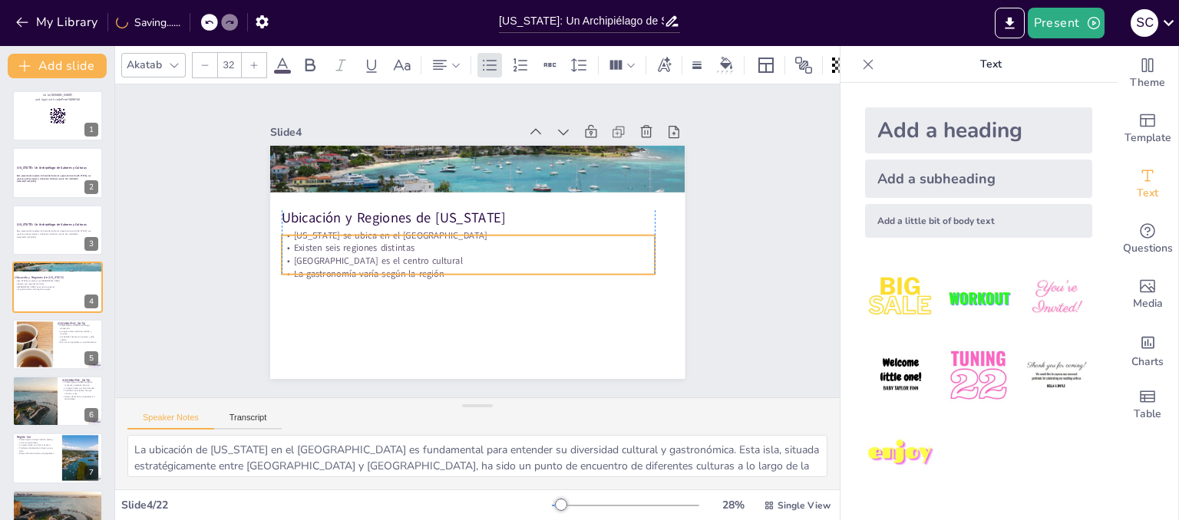
drag, startPoint x: 381, startPoint y: 253, endPoint x: 368, endPoint y: 246, distance: 13.7
click at [368, 246] on p "Existen seis regiones distintas" at bounding box center [468, 248] width 373 height 13
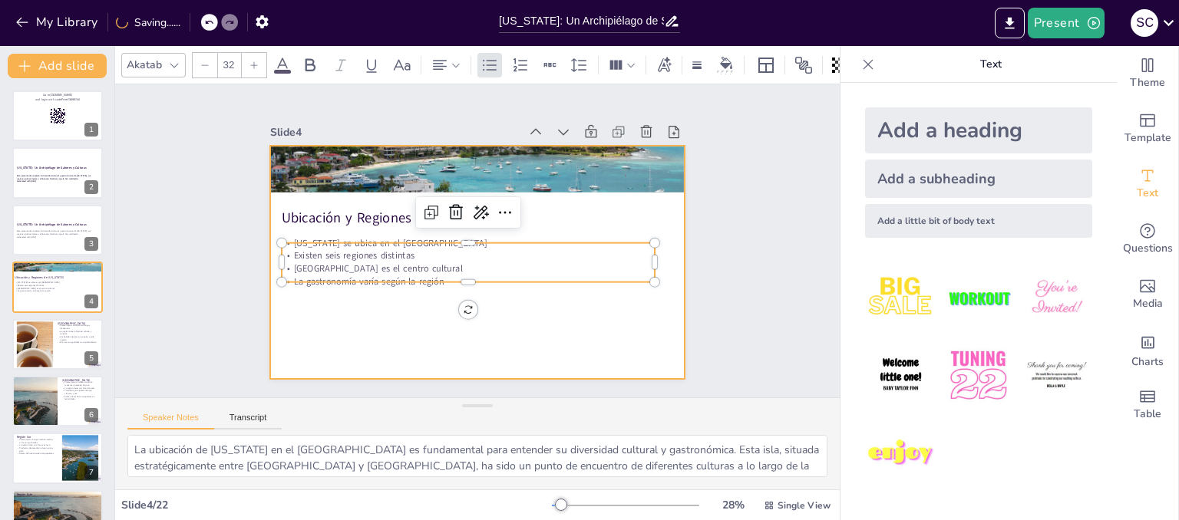
click at [395, 328] on div at bounding box center [456, 236] width 315 height 454
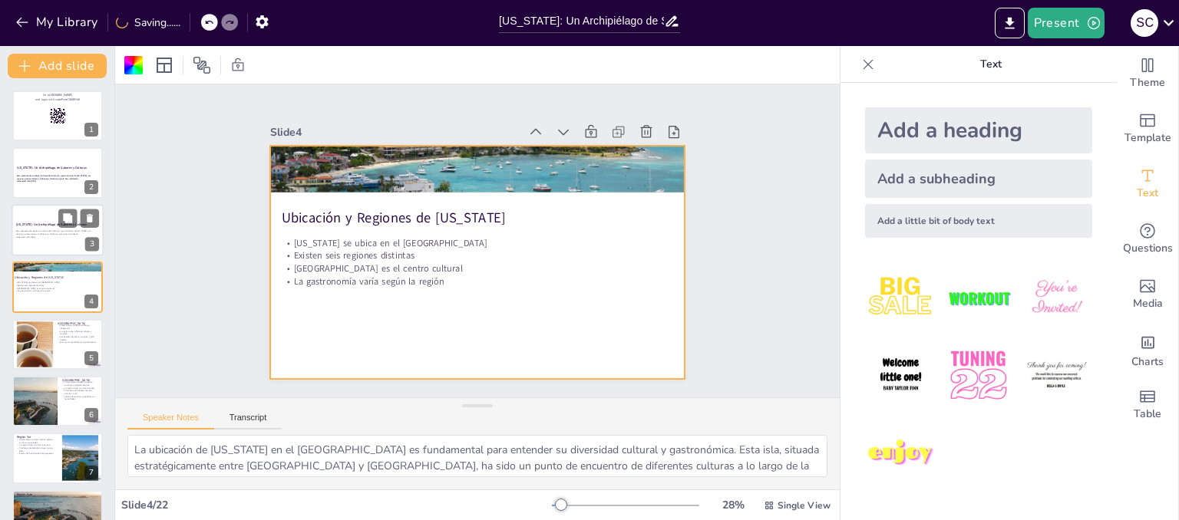
checkbox input "true"
click at [42, 240] on div at bounding box center [58, 230] width 92 height 52
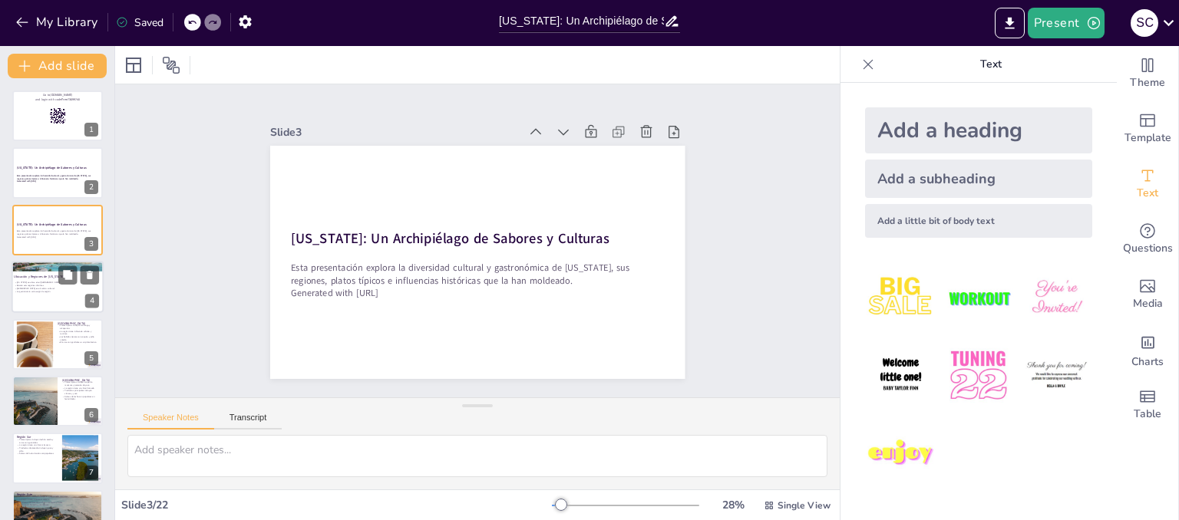
checkbox input "true"
click at [51, 290] on p "La gastronomía varía según la región" at bounding box center [55, 291] width 83 height 3
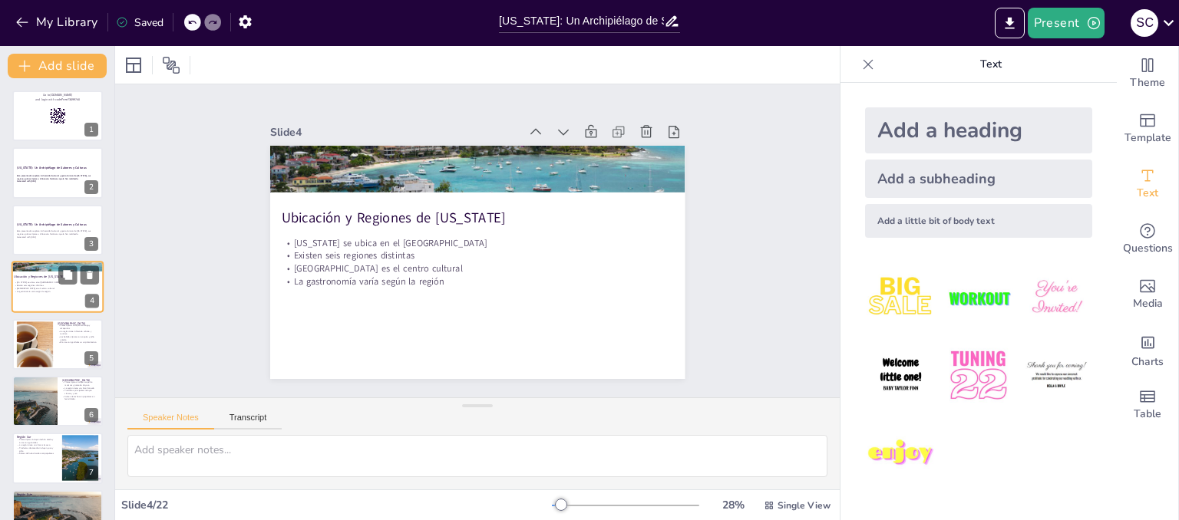
type textarea "La ubicación de [US_STATE] en el [GEOGRAPHIC_DATA] es fundamental para entender…"
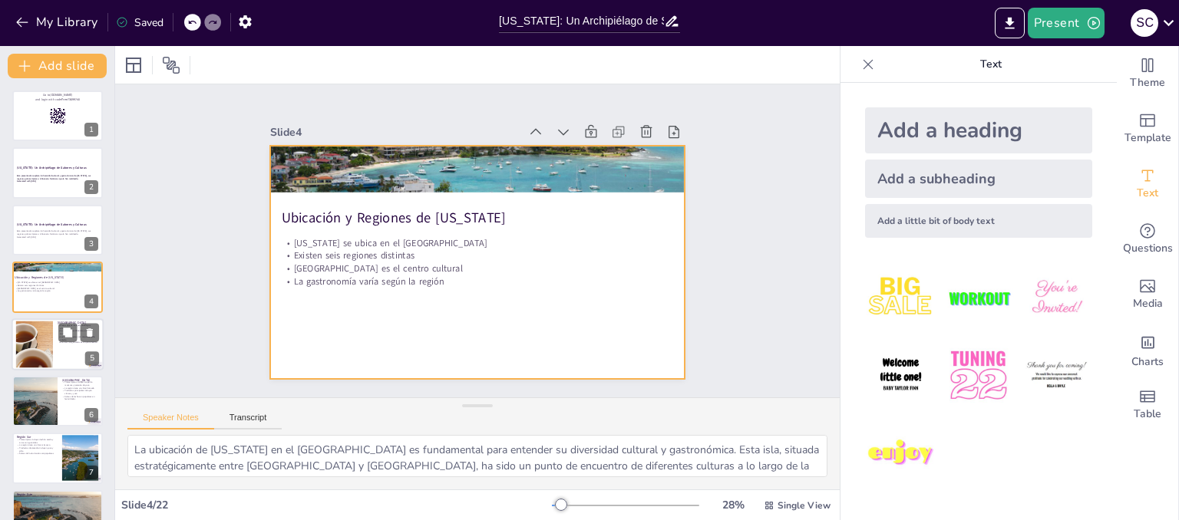
checkbox input "true"
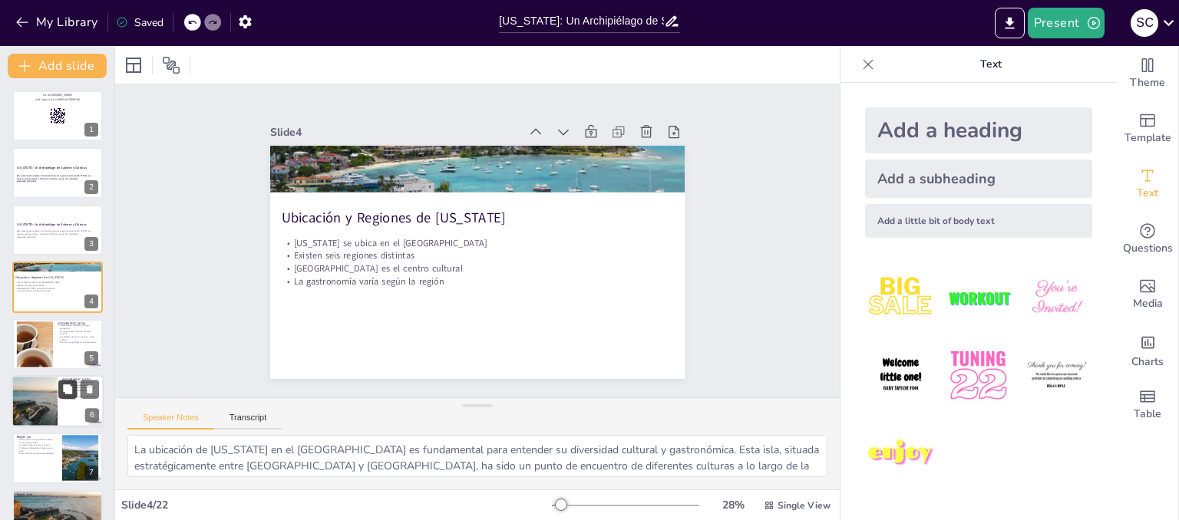
click at [58, 342] on p "El arroz con gandules es un plato festivo" at bounding box center [78, 342] width 41 height 3
type textarea "El mofongo y las alcapurrias son representativos de la gastronomía de la [GEOGR…"
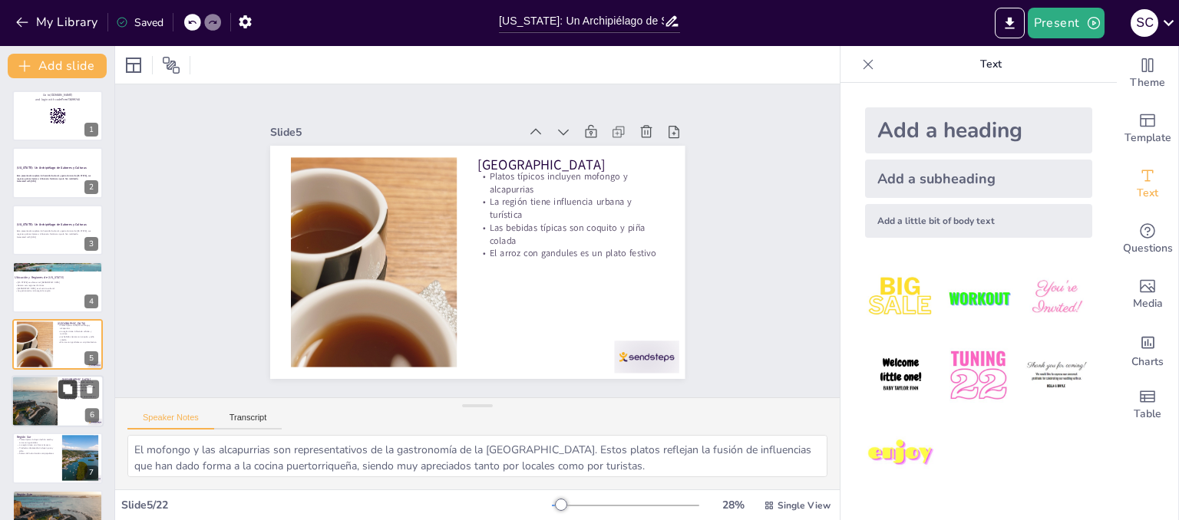
scroll to position [45, 0]
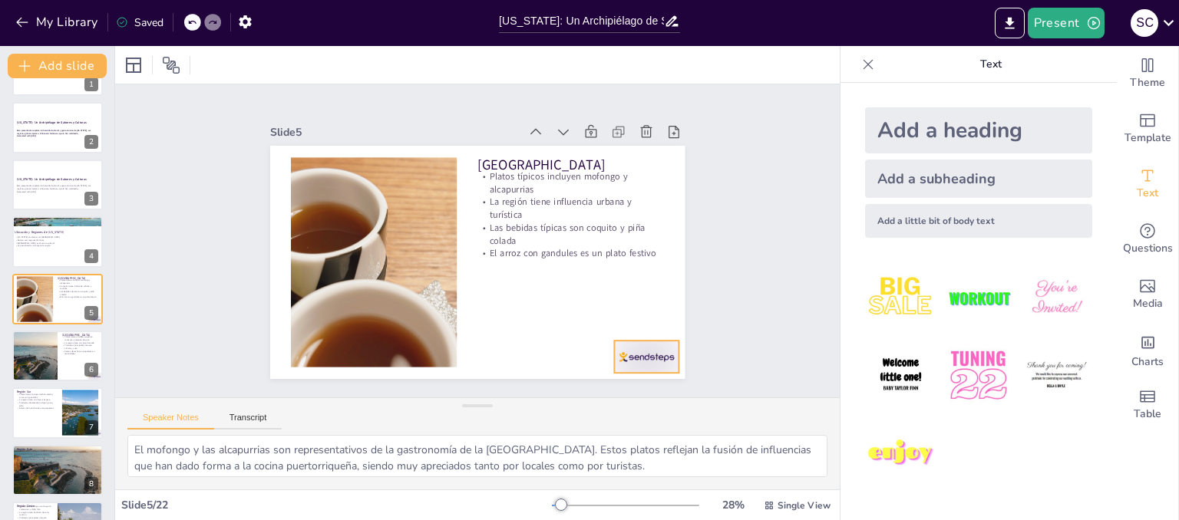
click at [560, 407] on div at bounding box center [525, 441] width 70 height 68
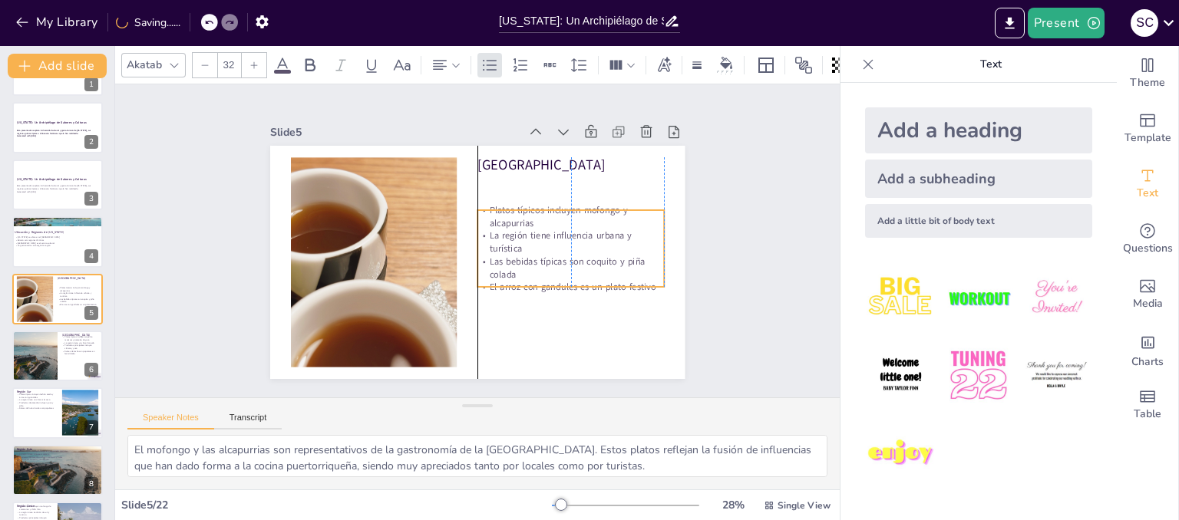
drag, startPoint x: 557, startPoint y: 200, endPoint x: 553, endPoint y: 234, distance: 33.9
click at [553, 234] on p "La región tiene influencia urbana y turística" at bounding box center [570, 252] width 188 height 45
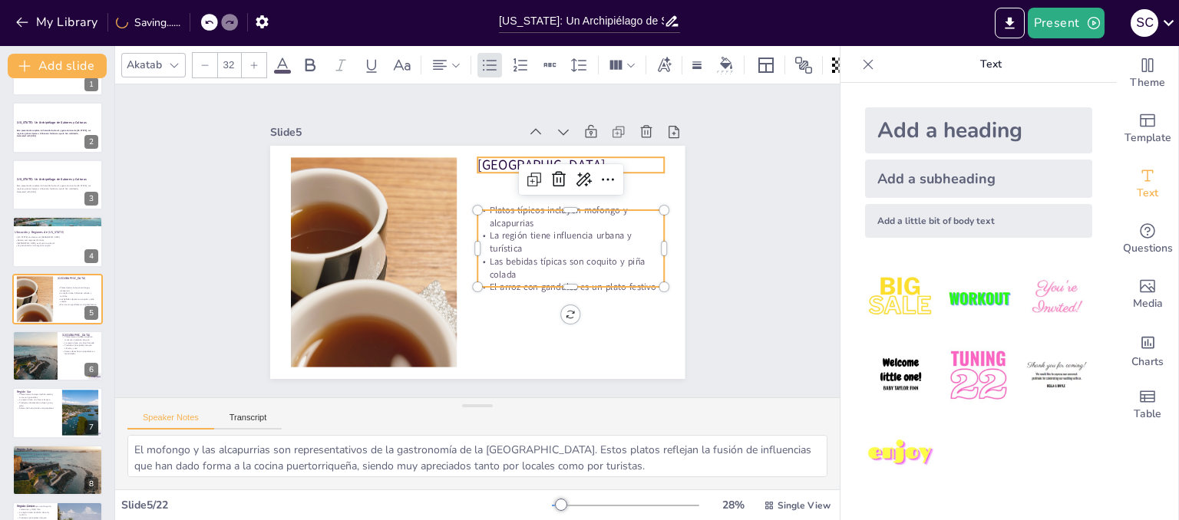
checkbox input "true"
type input "--"
checkbox input "true"
type input "48"
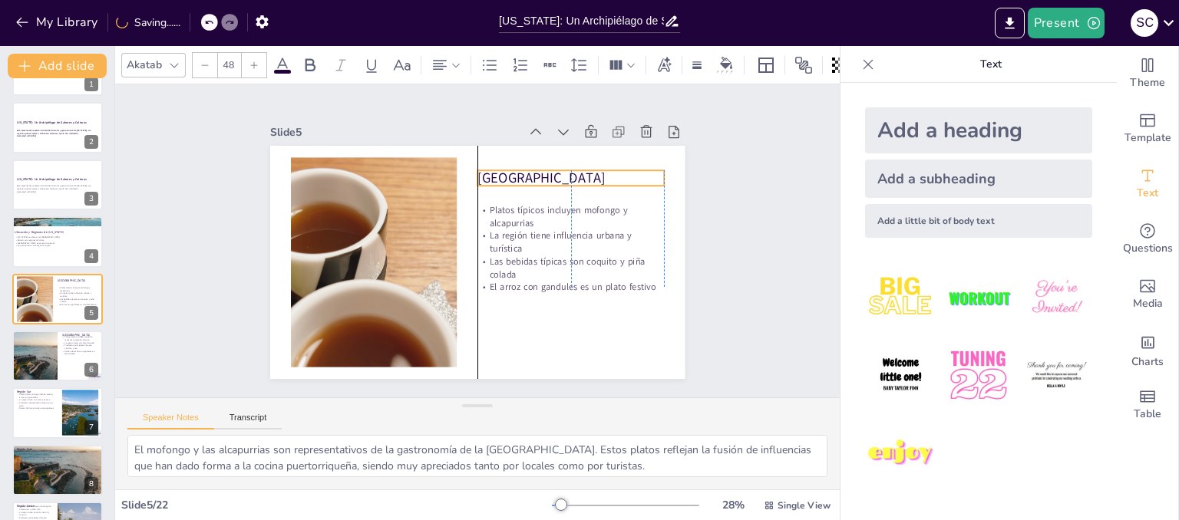
drag, startPoint x: 561, startPoint y: 150, endPoint x: 563, endPoint y: 164, distance: 13.9
click at [563, 169] on p "[GEOGRAPHIC_DATA]" at bounding box center [577, 188] width 188 height 38
click at [563, 164] on div at bounding box center [570, 165] width 187 height 12
checkbox input "true"
click at [74, 348] on button at bounding box center [67, 344] width 18 height 18
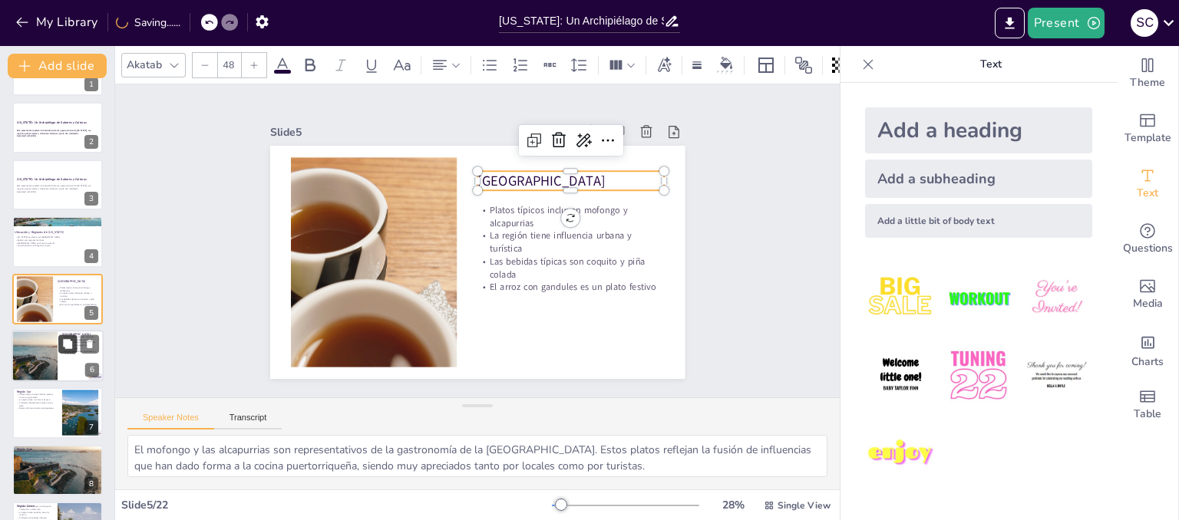
type textarea "La sopa de mariscos y los pasteles de yuca son ejemplos de la riqueza culinaria…"
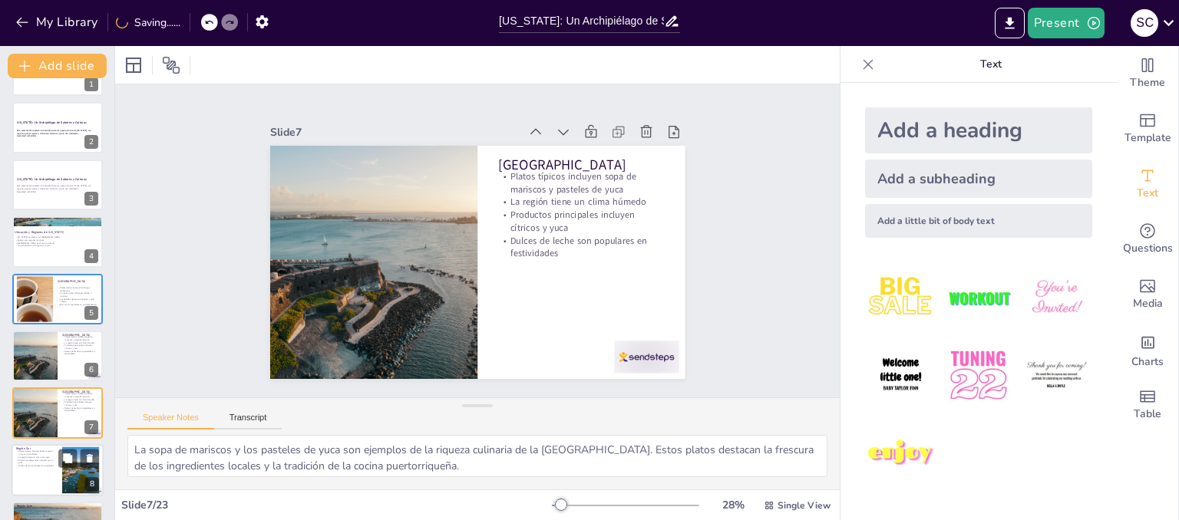
scroll to position [160, 0]
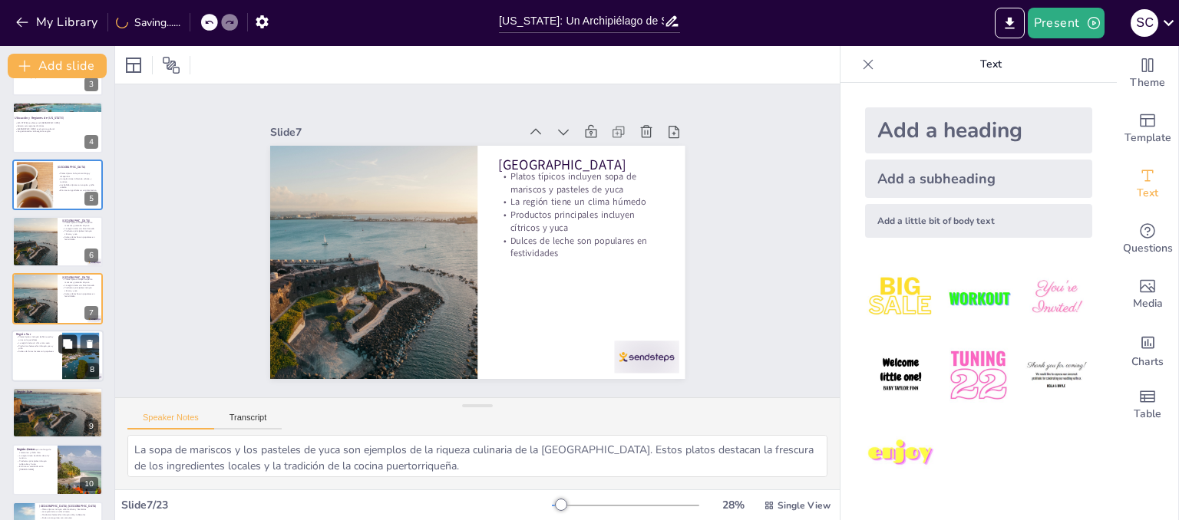
checkbox input "true"
click at [193, 23] on icon at bounding box center [191, 22] width 9 height 9
type textarea "El mofongo y las alcapurrias son representativos de la gastronomía de la [GEOGR…"
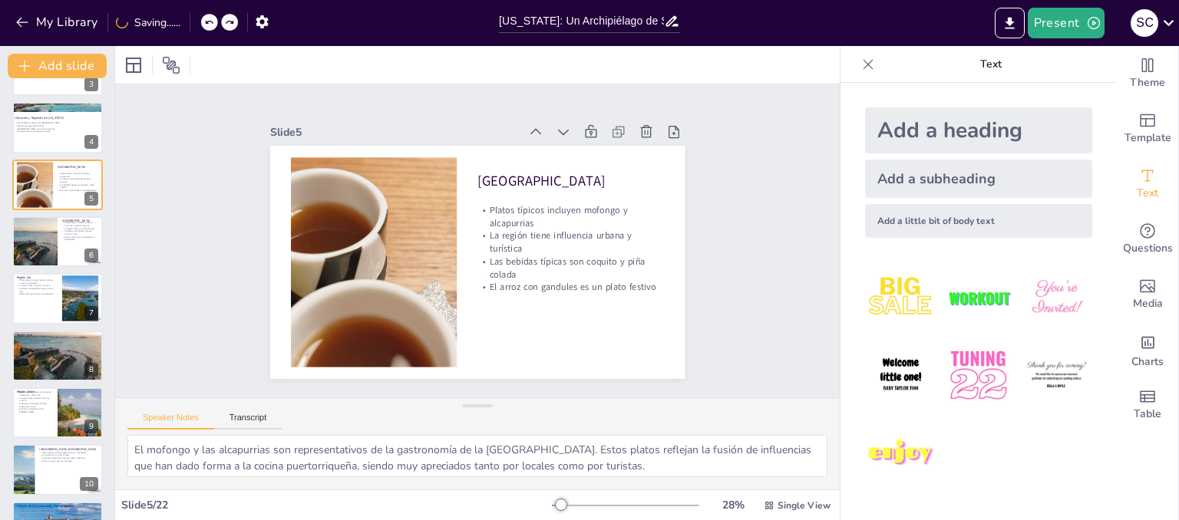
checkbox input "true"
click at [1061, 25] on button "Present" at bounding box center [1066, 23] width 77 height 31
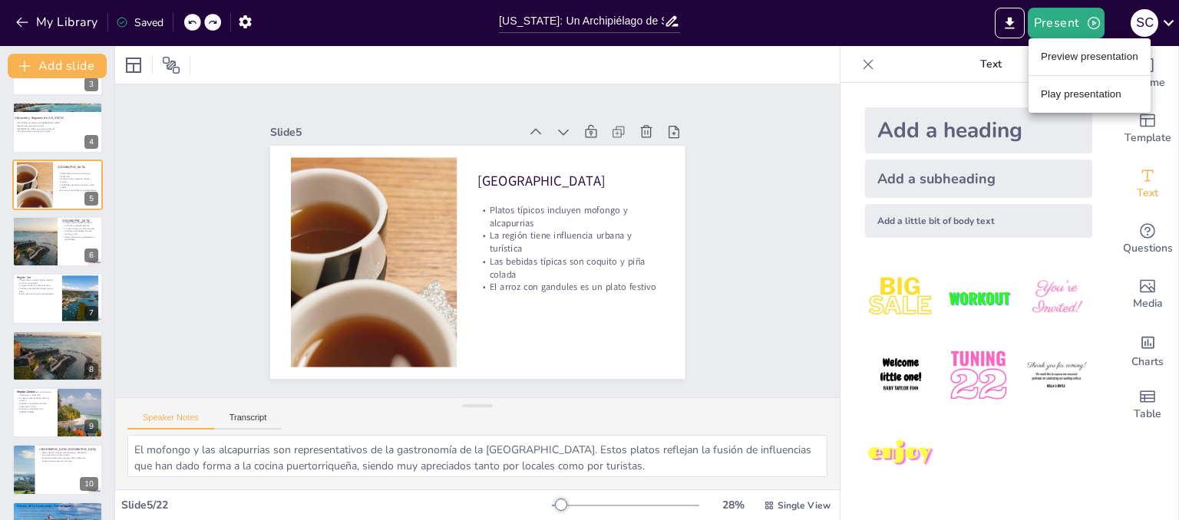
click at [1059, 59] on li "Preview presentation" at bounding box center [1090, 57] width 122 height 25
